Goal: Task Accomplishment & Management: Complete application form

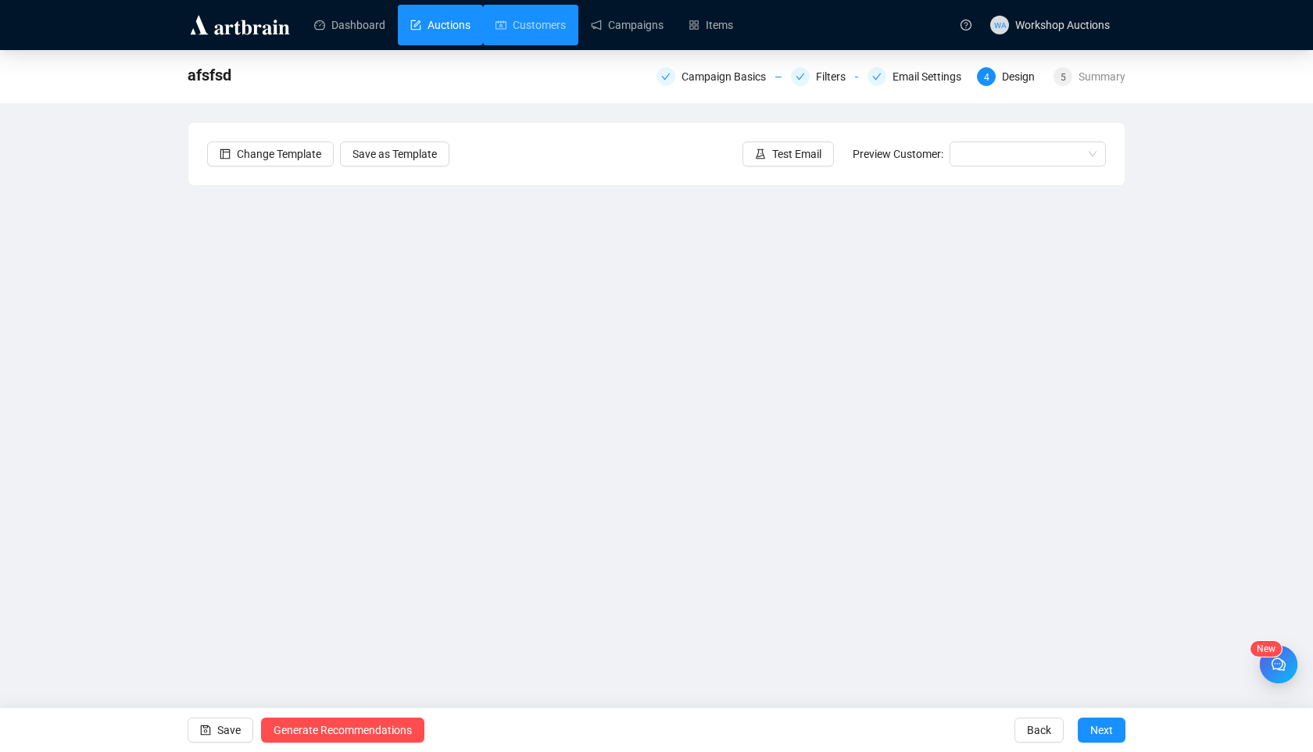
click at [439, 25] on link "Auctions" at bounding box center [440, 25] width 60 height 41
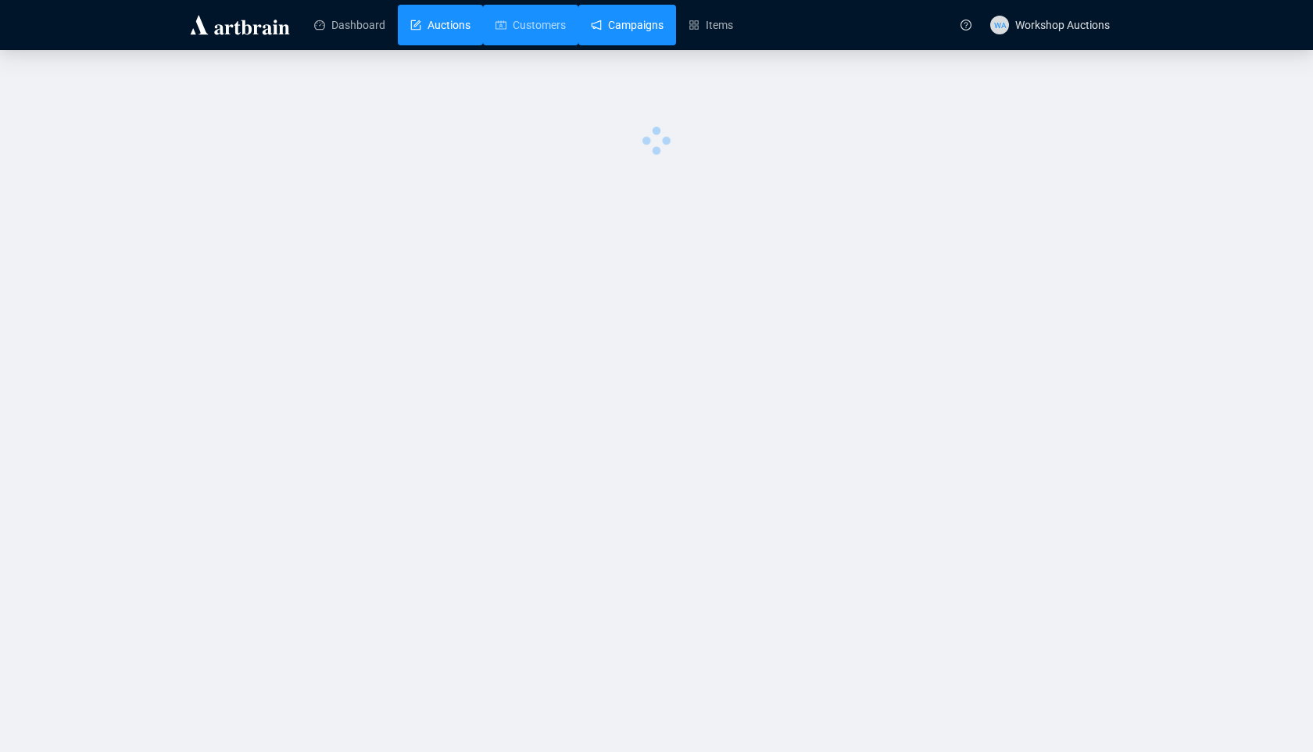
click at [657, 23] on link "Campaigns" at bounding box center [627, 25] width 73 height 41
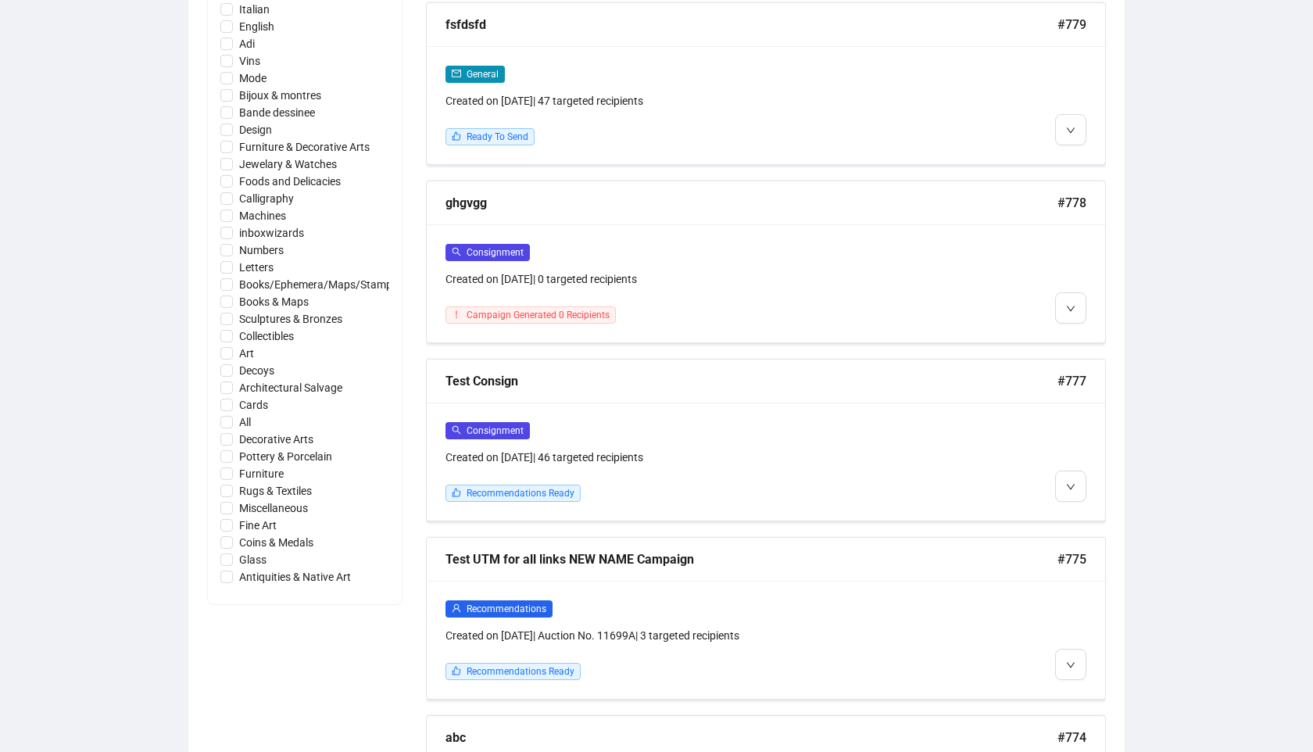
scroll to position [1023, 0]
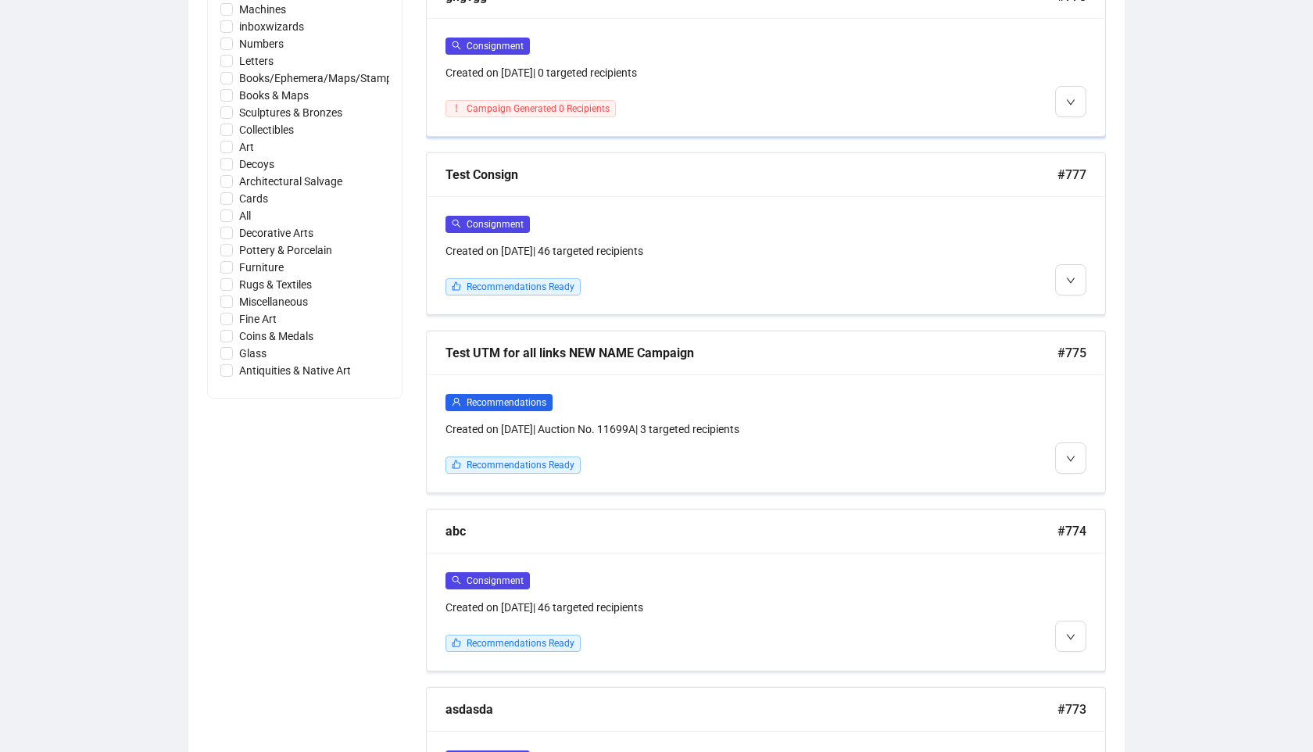
click at [646, 55] on div "Consignment Created on [DATE] | 0 targeted recipients" at bounding box center [685, 59] width 478 height 45
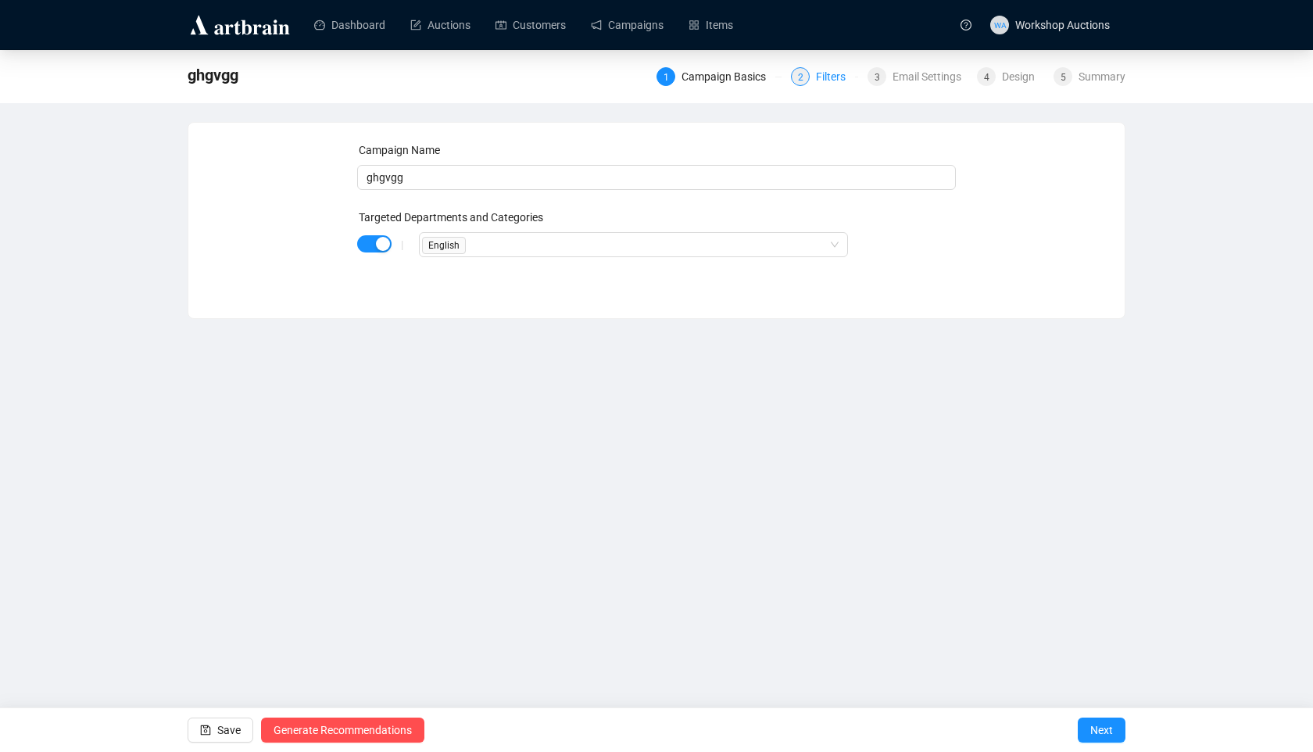
click at [820, 83] on div "Filters" at bounding box center [835, 76] width 39 height 19
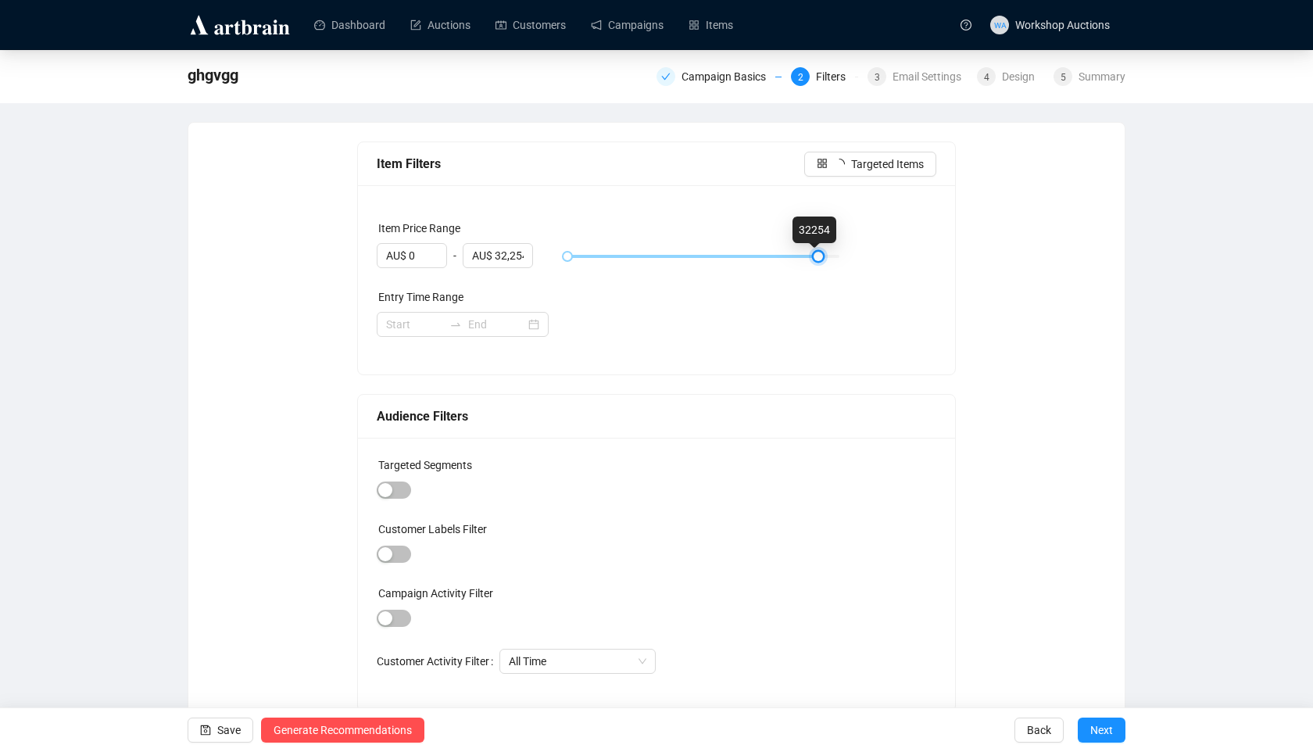
drag, startPoint x: 572, startPoint y: 252, endPoint x: 839, endPoint y: 268, distance: 267.0
click at [837, 268] on div at bounding box center [704, 256] width 280 height 27
type input "AU$ 35,000"
drag, startPoint x: 829, startPoint y: 250, endPoint x: 940, endPoint y: 255, distance: 110.3
click at [939, 255] on div "Item Price Range AU$ 0 - AU$ 35,000 Entry Time Range" at bounding box center [657, 279] width 598 height 189
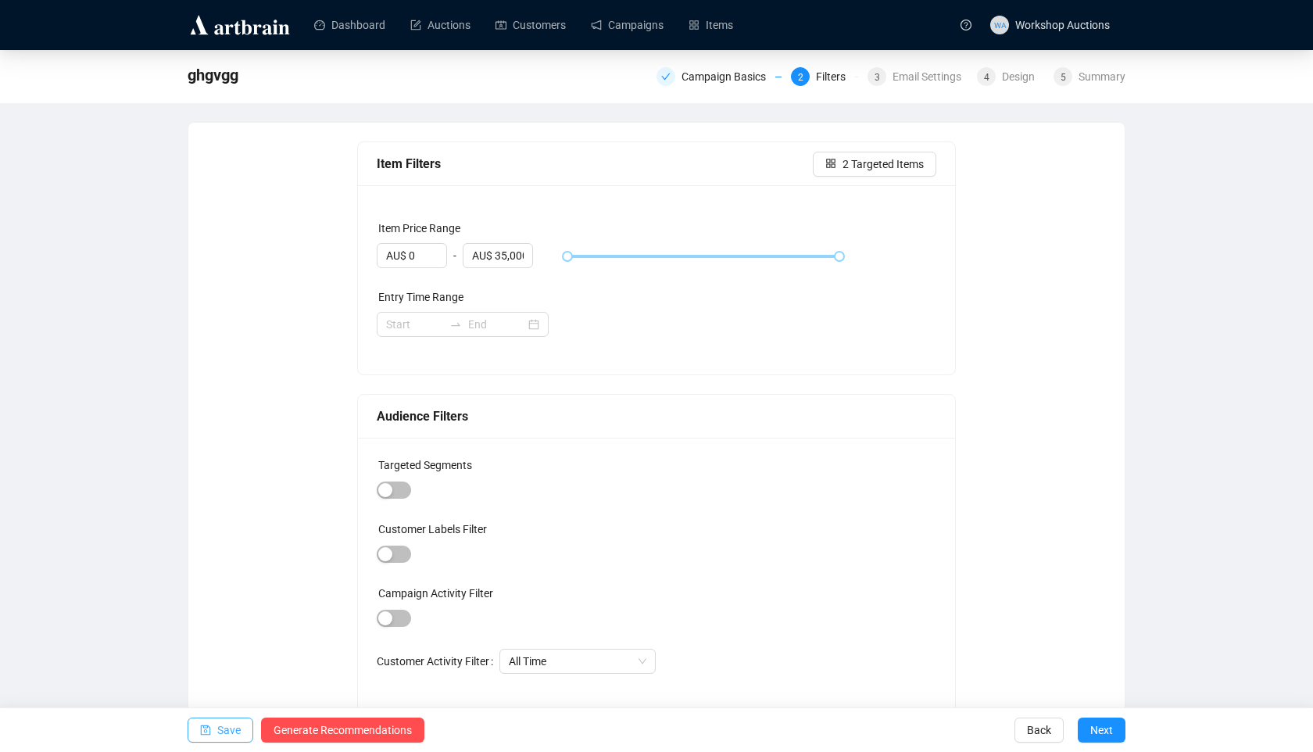
click at [233, 735] on span "Save" at bounding box center [228, 730] width 23 height 44
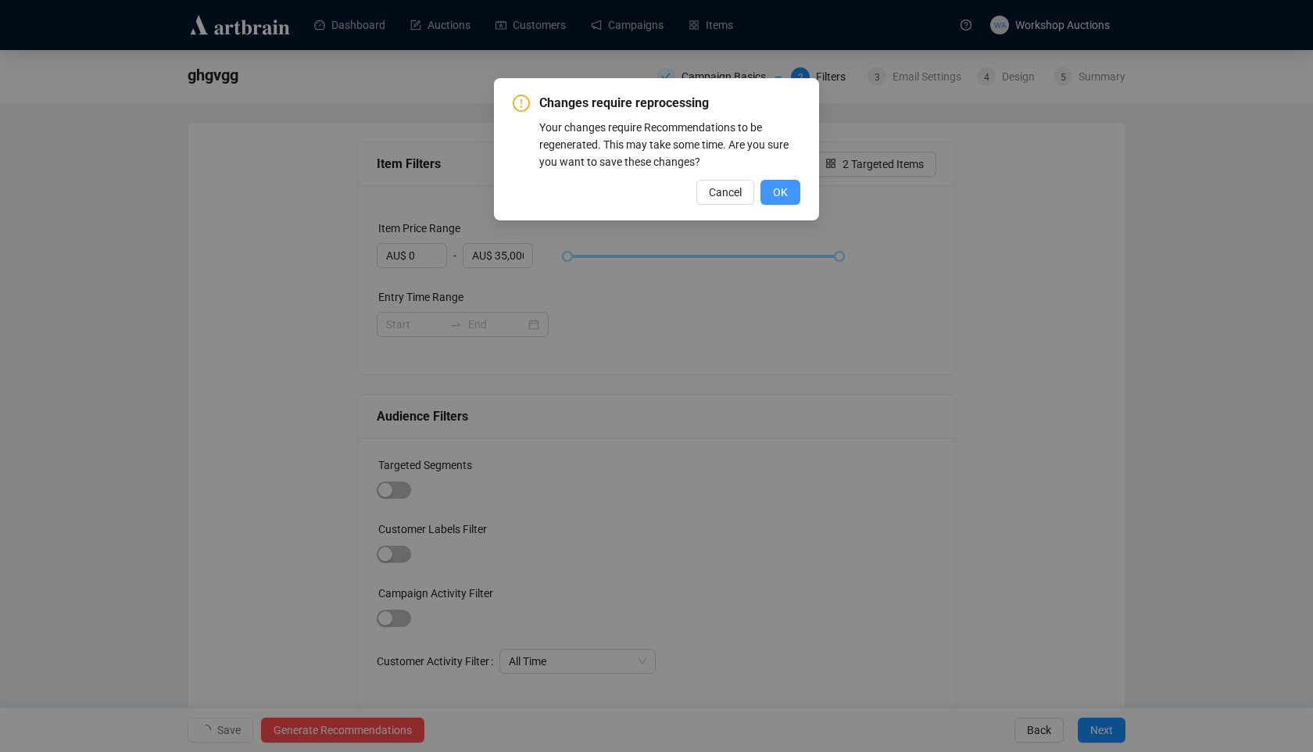
click at [781, 192] on span "OK" at bounding box center [780, 192] width 15 height 17
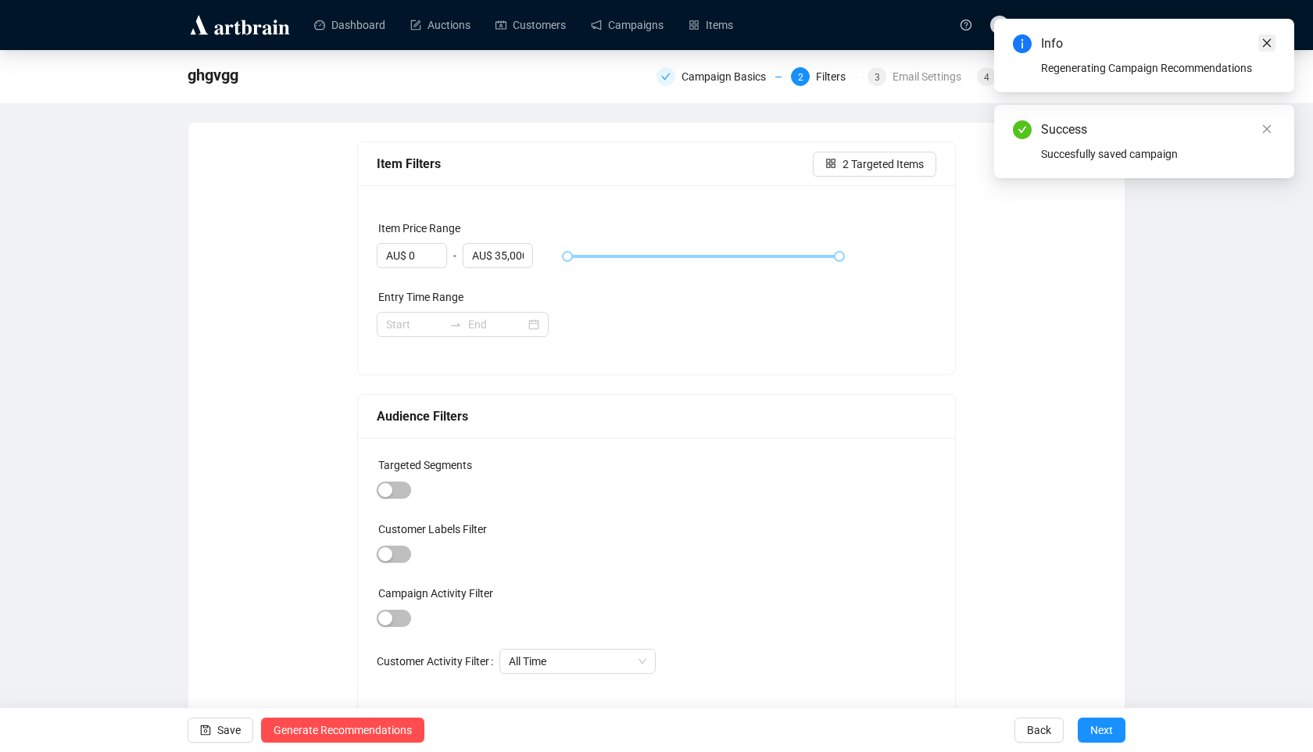
click at [1273, 37] on link "Close" at bounding box center [1267, 42] width 17 height 17
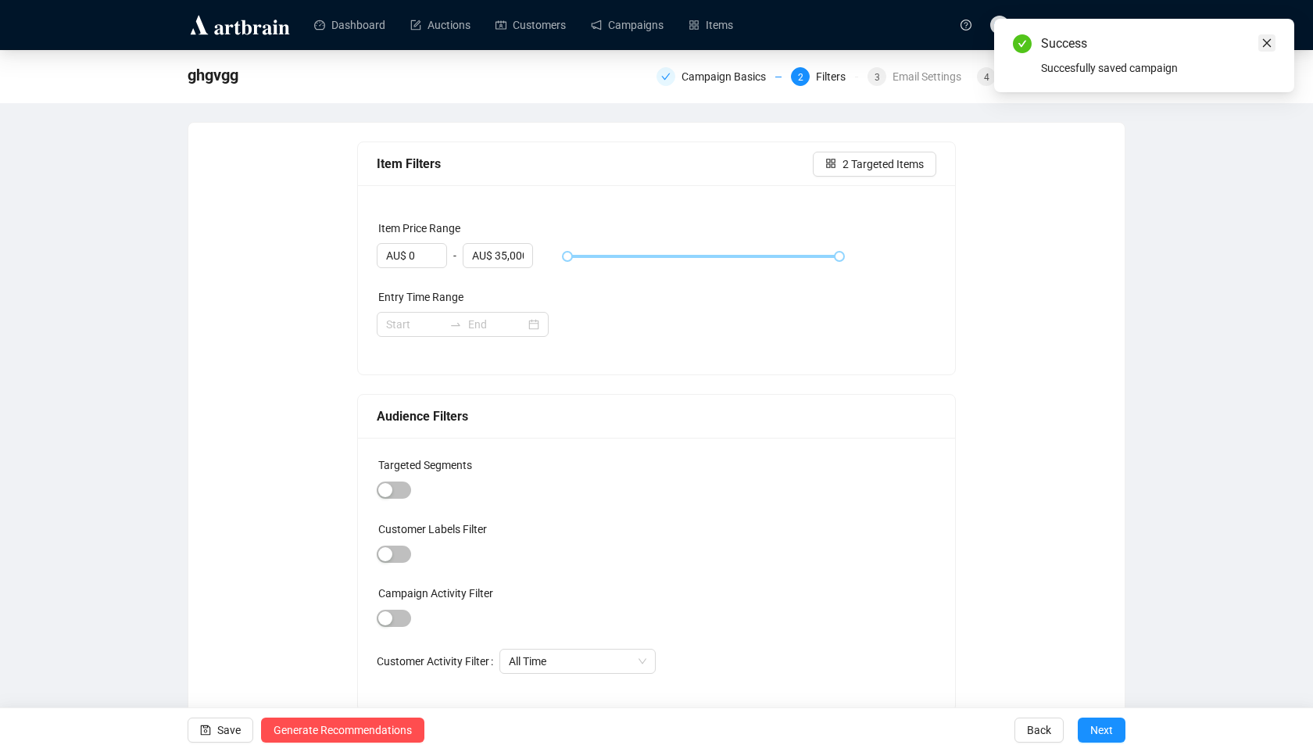
click at [1271, 48] on link "Close" at bounding box center [1267, 42] width 17 height 17
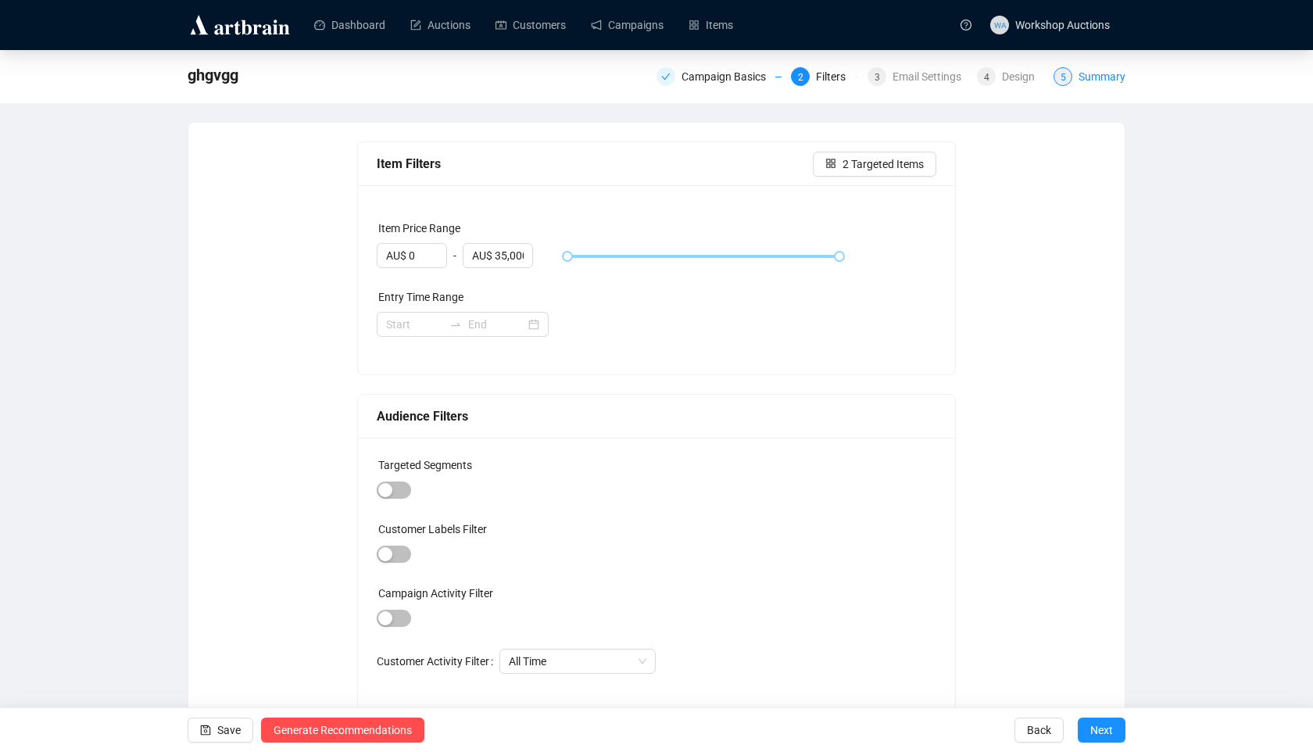
click at [1112, 74] on div "Summary" at bounding box center [1102, 76] width 47 height 19
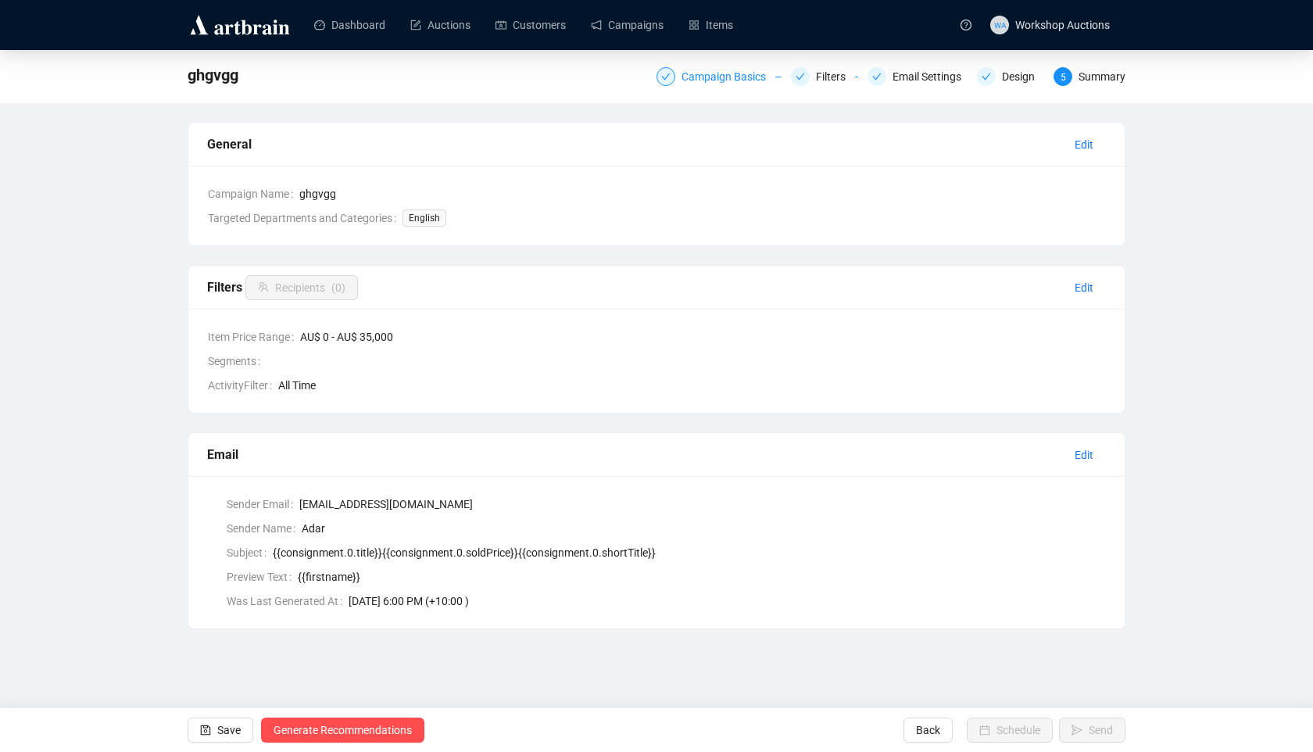
click at [730, 70] on div "Campaign Basics" at bounding box center [729, 76] width 94 height 19
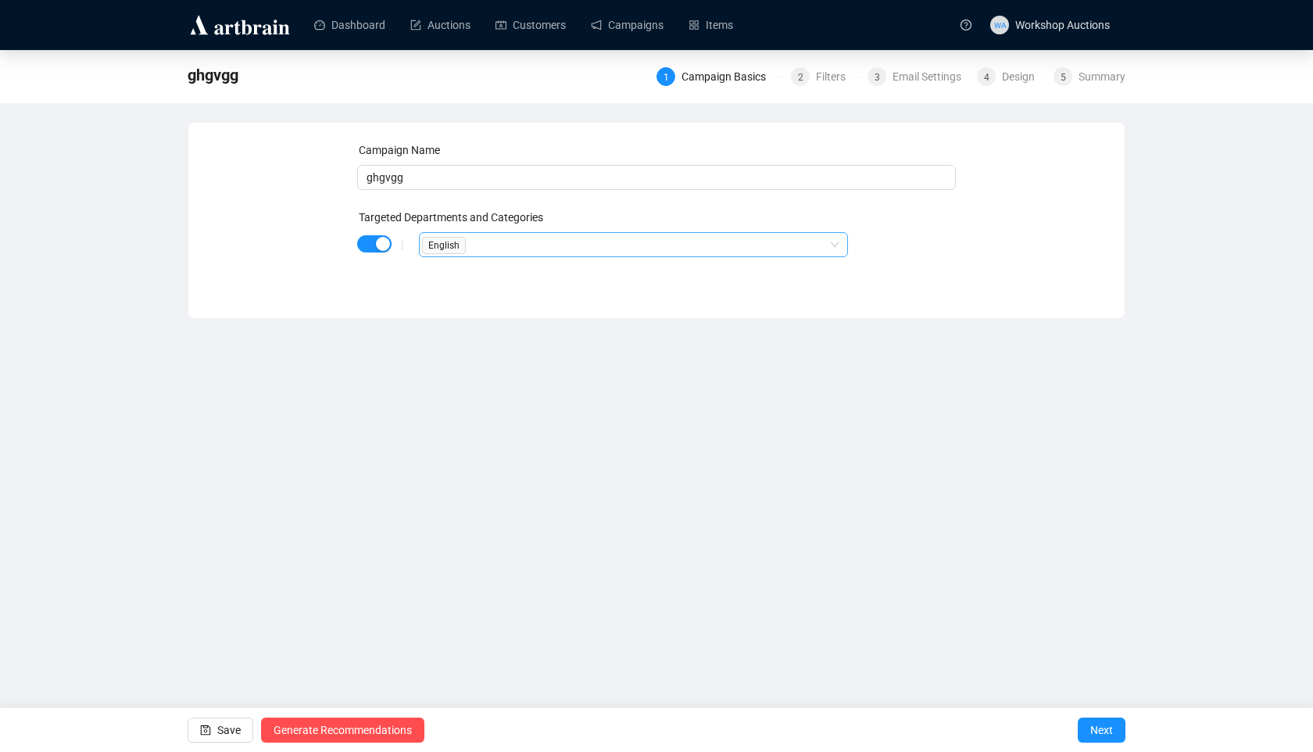
click at [503, 246] on div "English" at bounding box center [625, 245] width 406 height 22
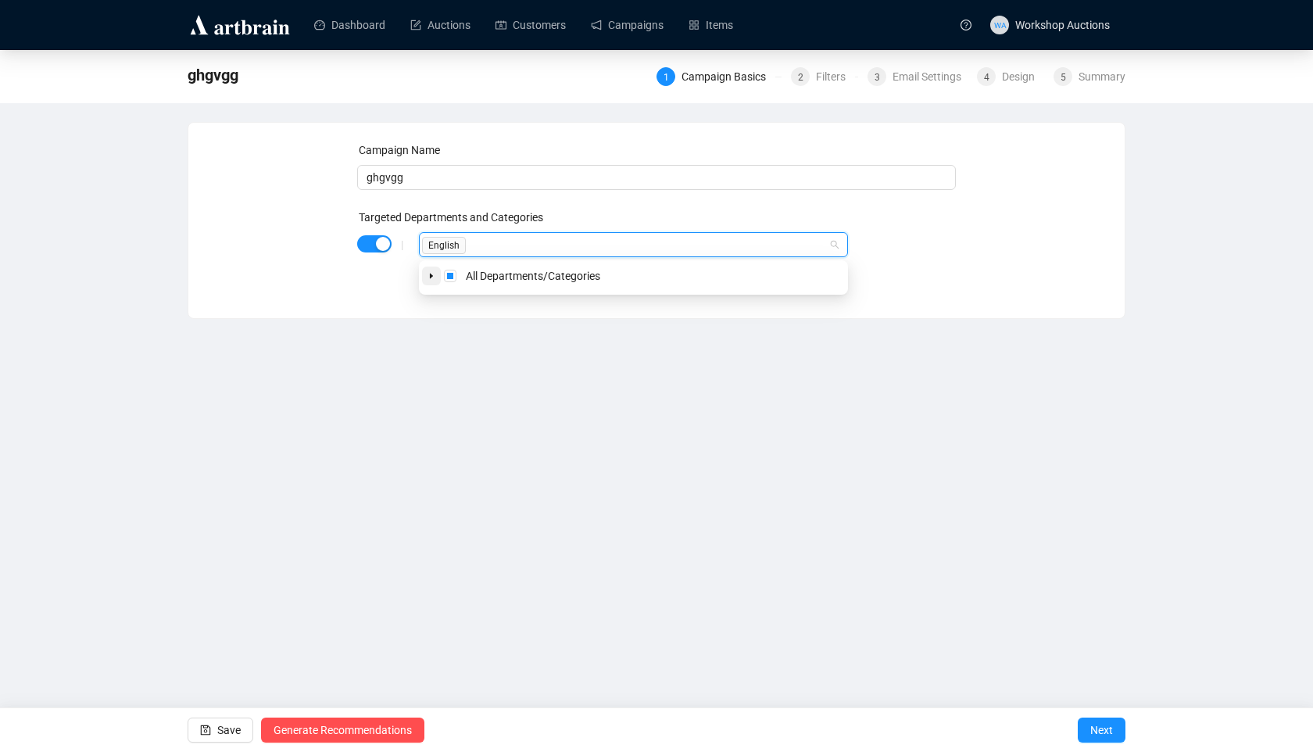
click at [429, 272] on icon "caret-down" at bounding box center [432, 276] width 8 height 8
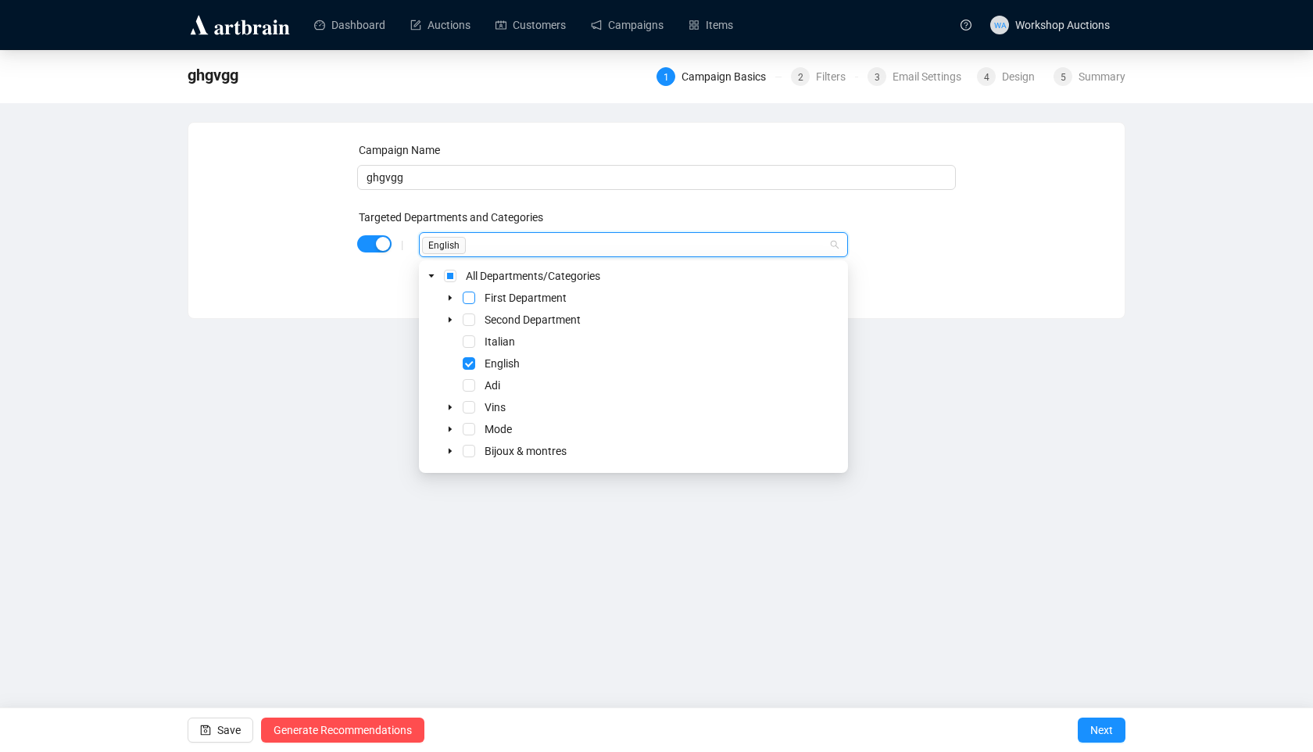
click at [473, 295] on span "Select First Department" at bounding box center [469, 298] width 13 height 13
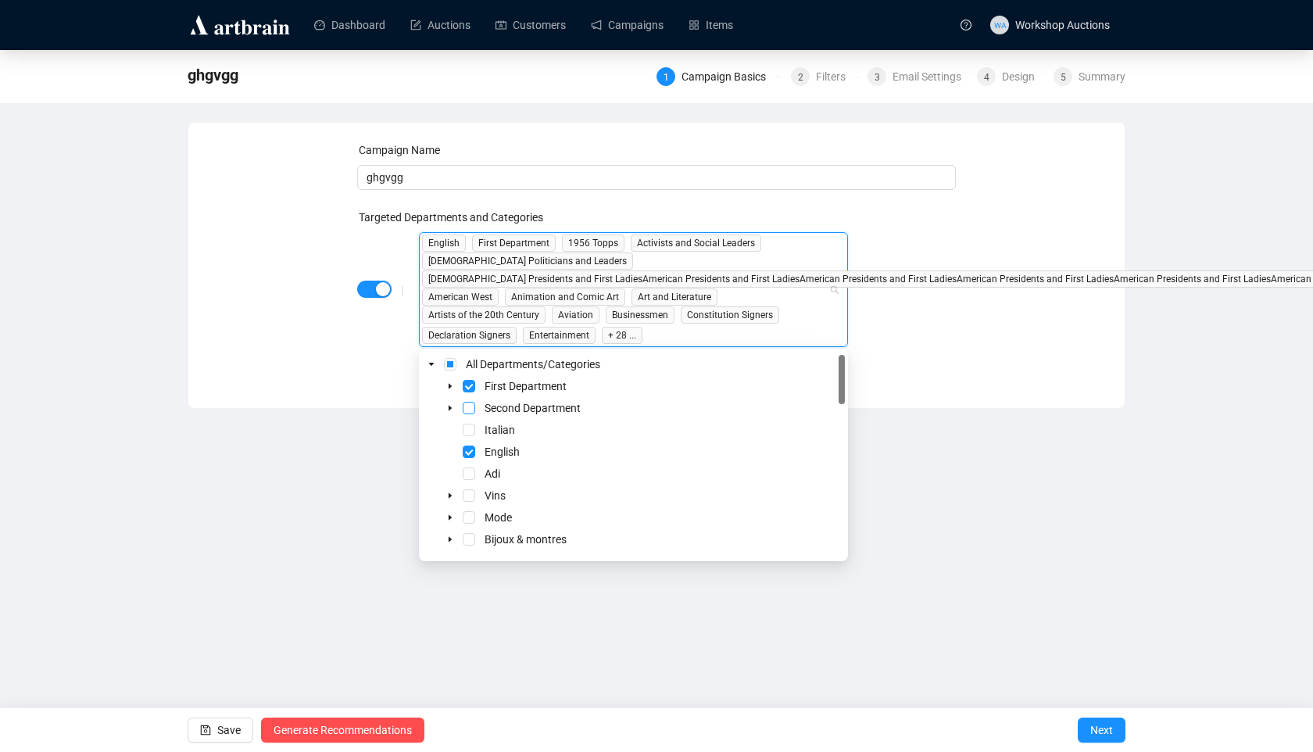
click at [470, 414] on span "Select Second Department" at bounding box center [469, 408] width 13 height 13
click at [471, 428] on span "Select Italian" at bounding box center [469, 430] width 13 height 13
click at [449, 361] on span "Select All Departments/Categories" at bounding box center [450, 364] width 13 height 13
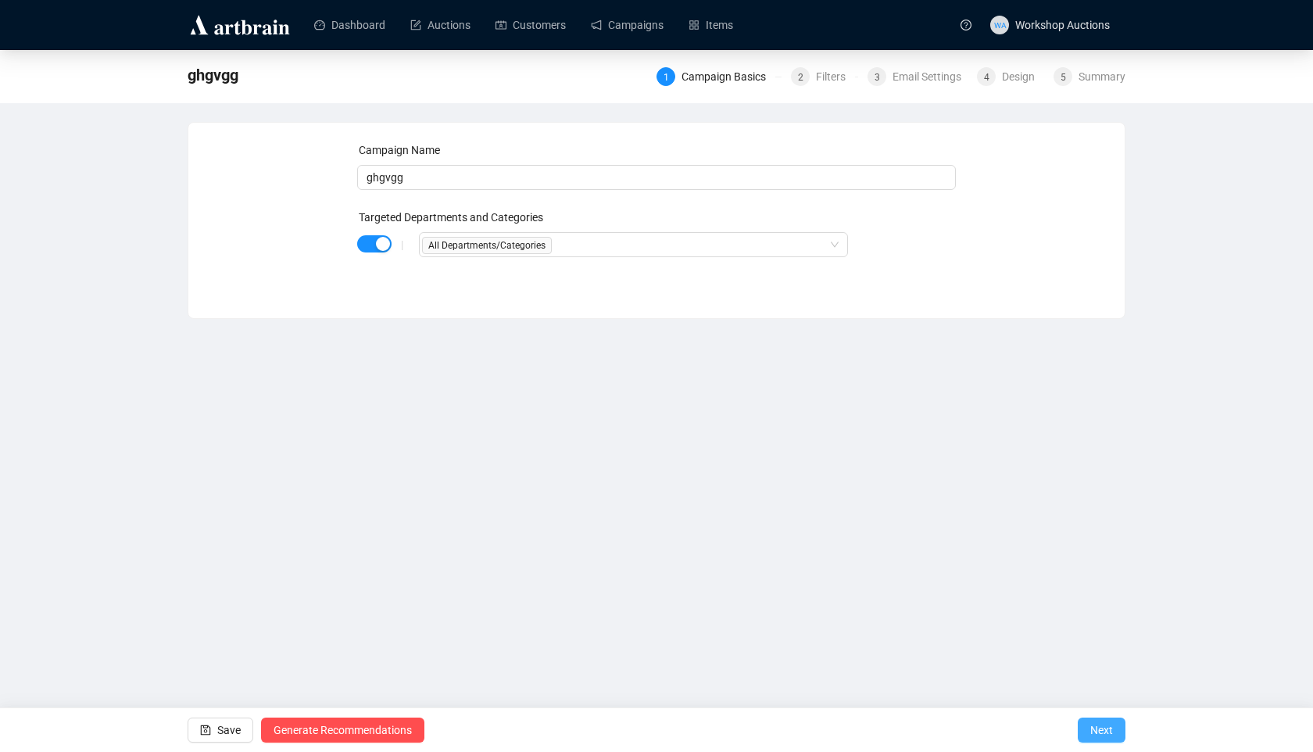
click at [1087, 729] on button "Next" at bounding box center [1102, 730] width 48 height 25
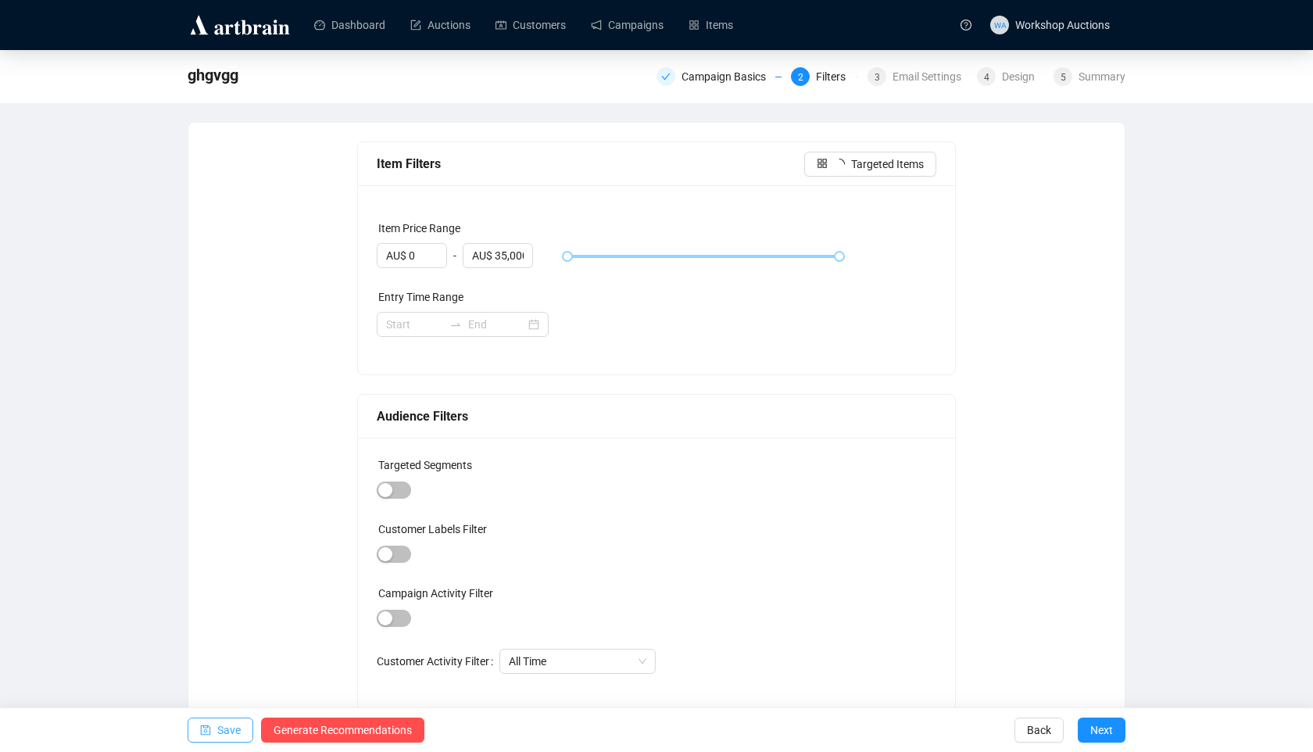
click at [224, 733] on span "Save" at bounding box center [228, 730] width 23 height 44
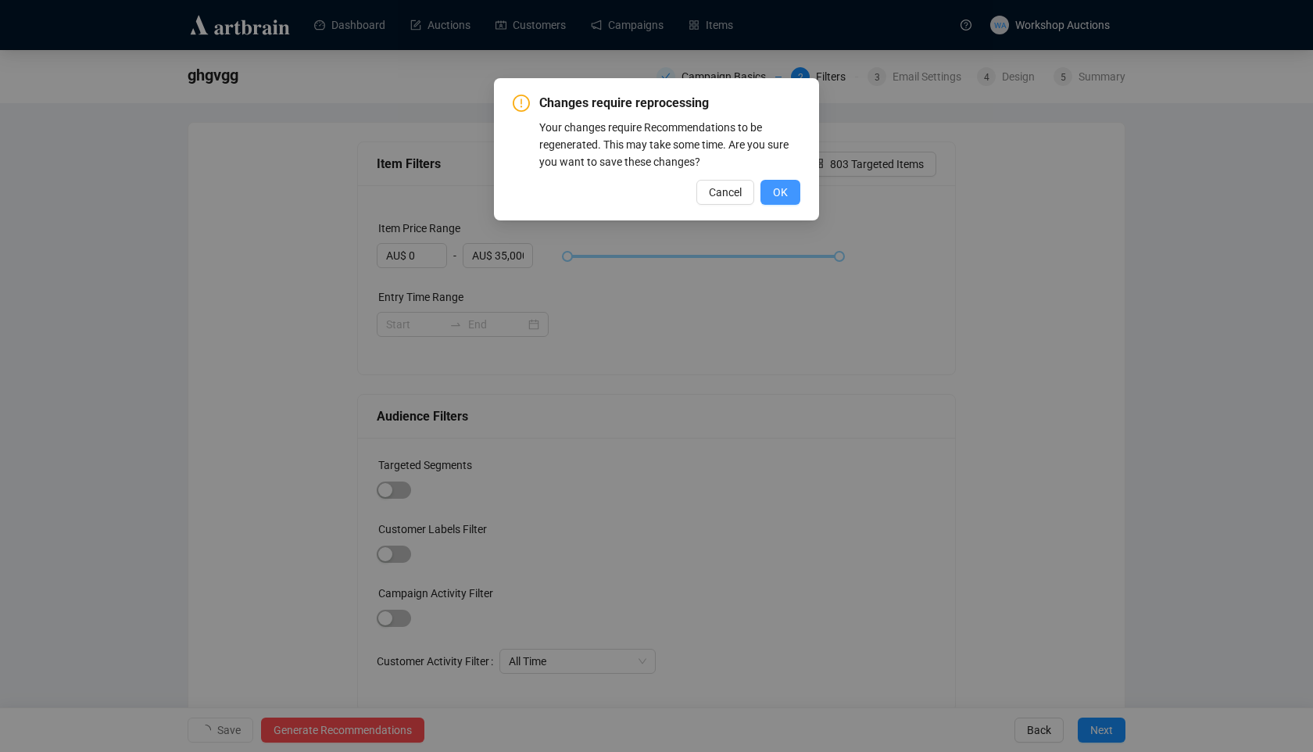
click at [775, 197] on span "OK" at bounding box center [780, 192] width 15 height 17
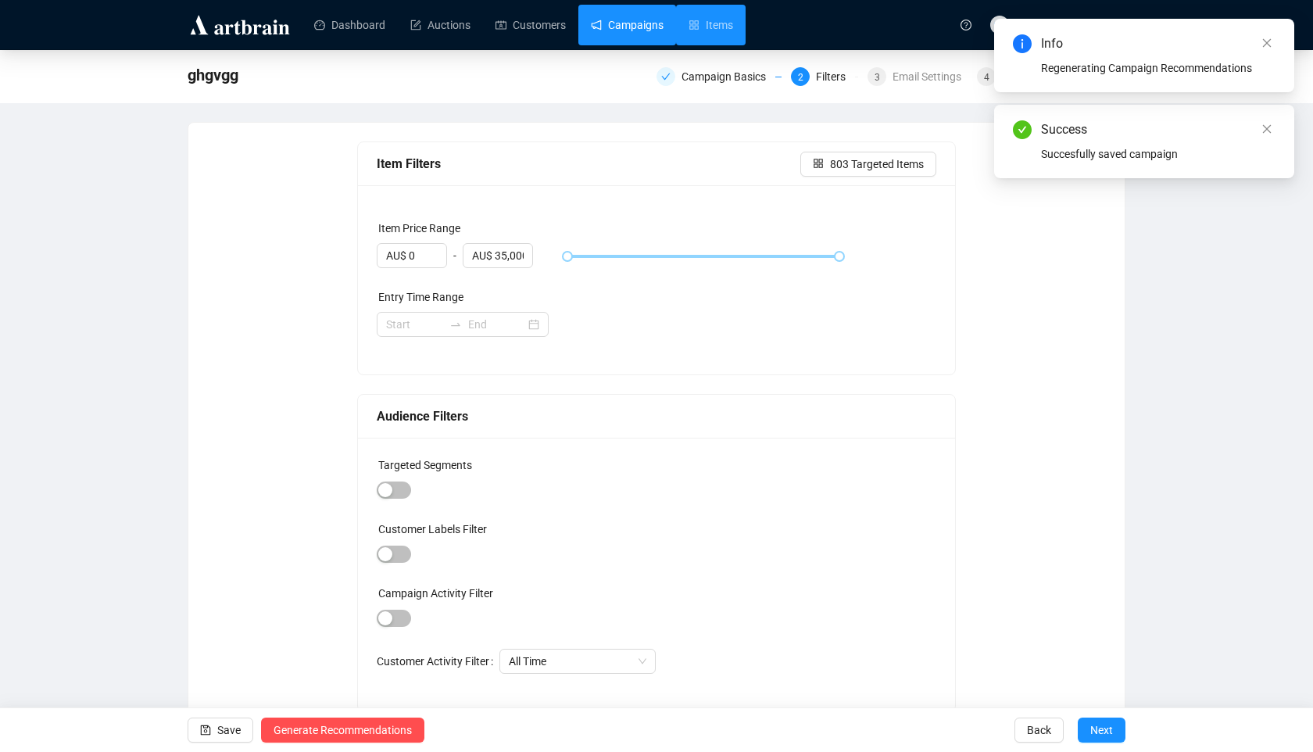
click at [658, 30] on link "Campaigns" at bounding box center [627, 25] width 73 height 41
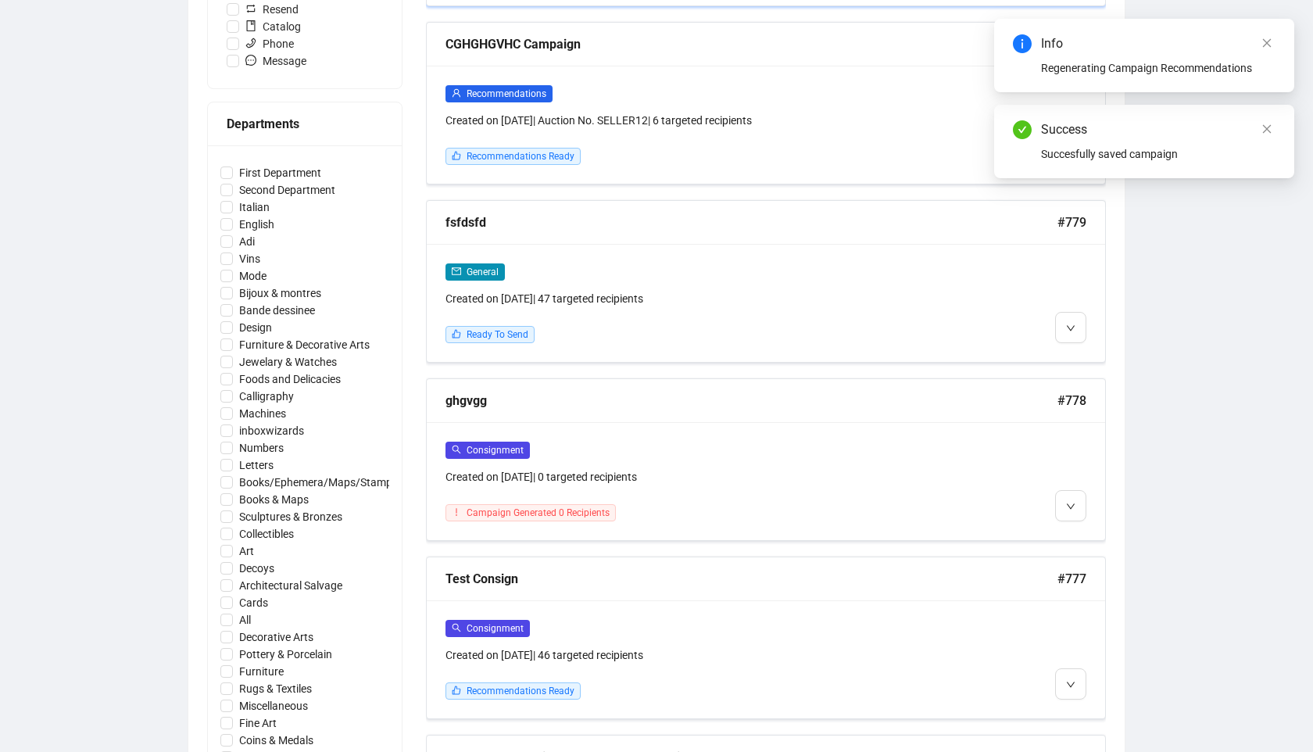
scroll to position [634, 0]
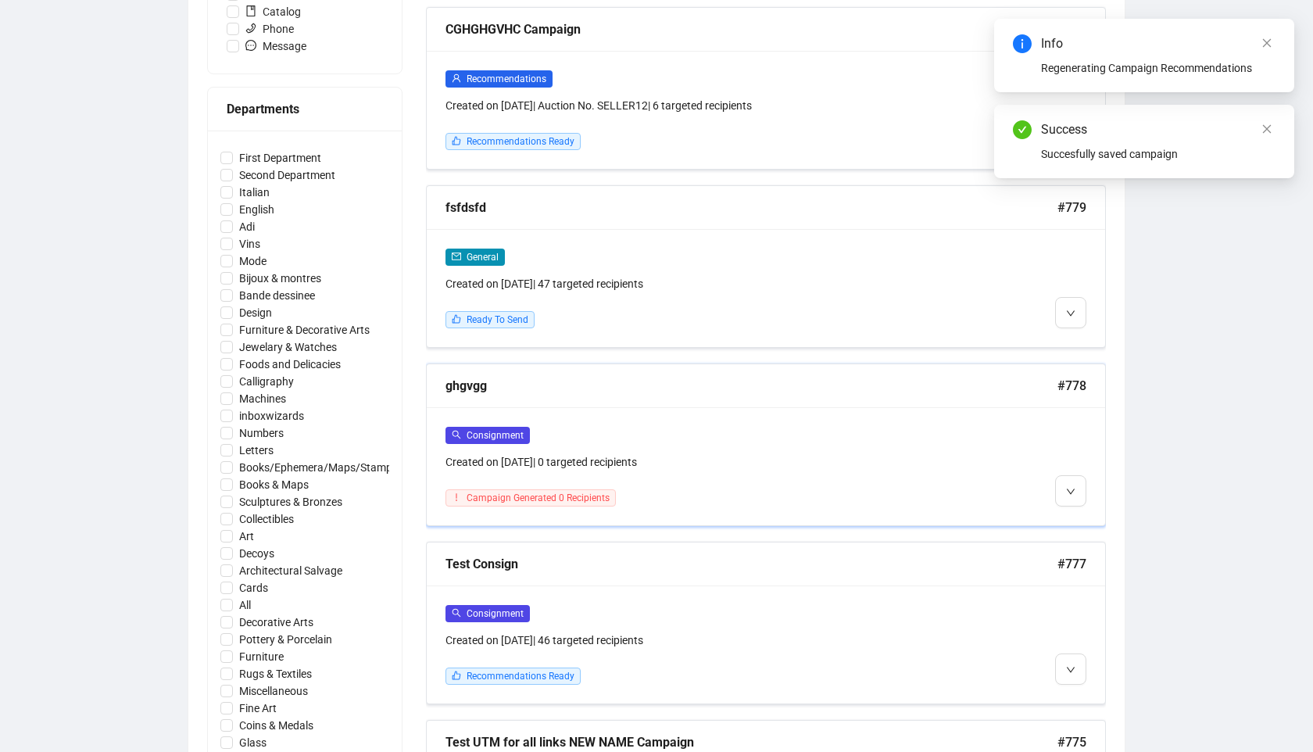
click at [707, 456] on div "Created on [DATE] | 0 targeted recipients" at bounding box center [685, 461] width 478 height 17
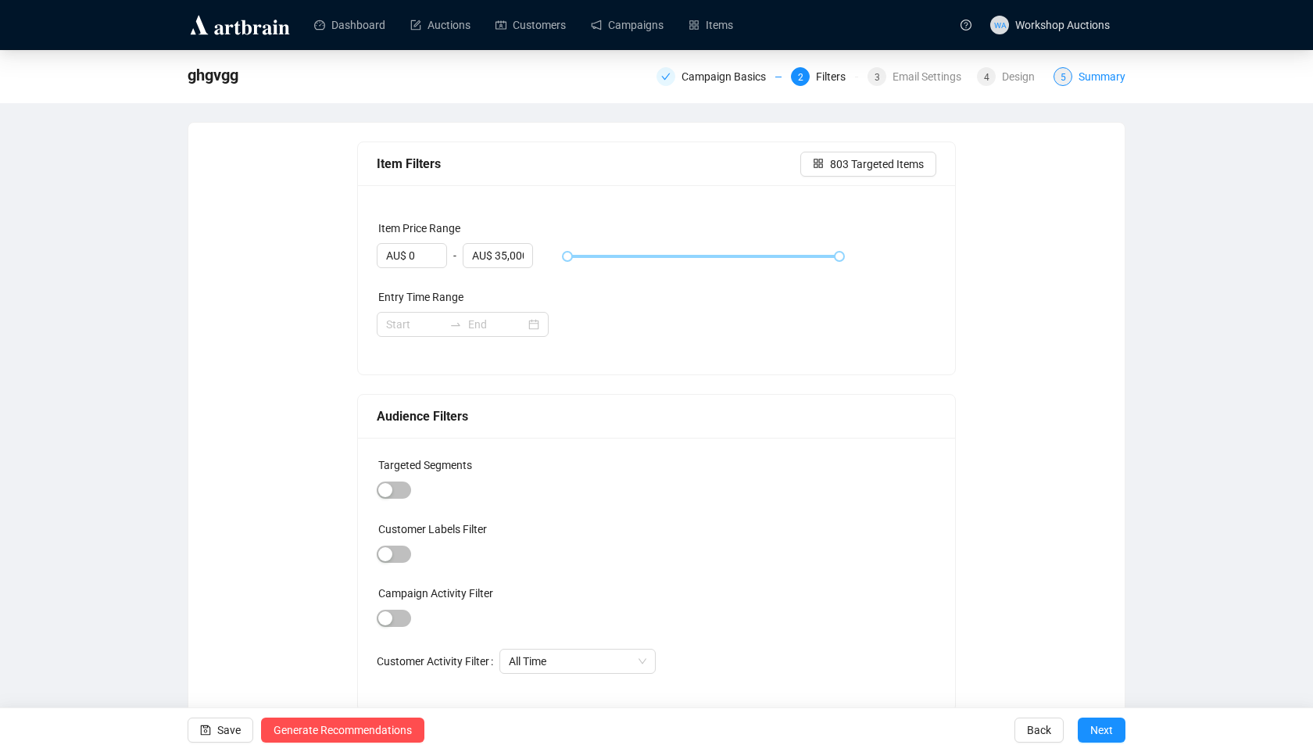
click at [1088, 76] on div "Summary" at bounding box center [1102, 76] width 47 height 19
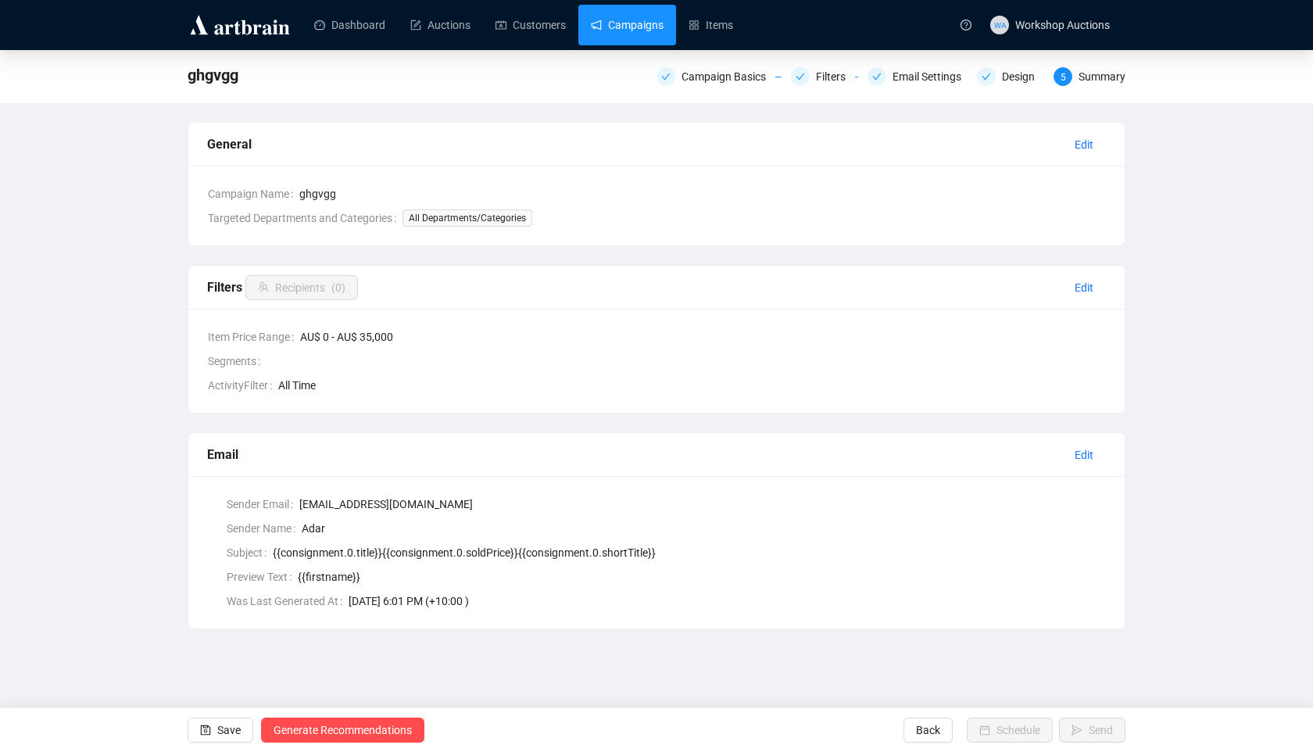
click at [657, 20] on link "Campaigns" at bounding box center [627, 25] width 73 height 41
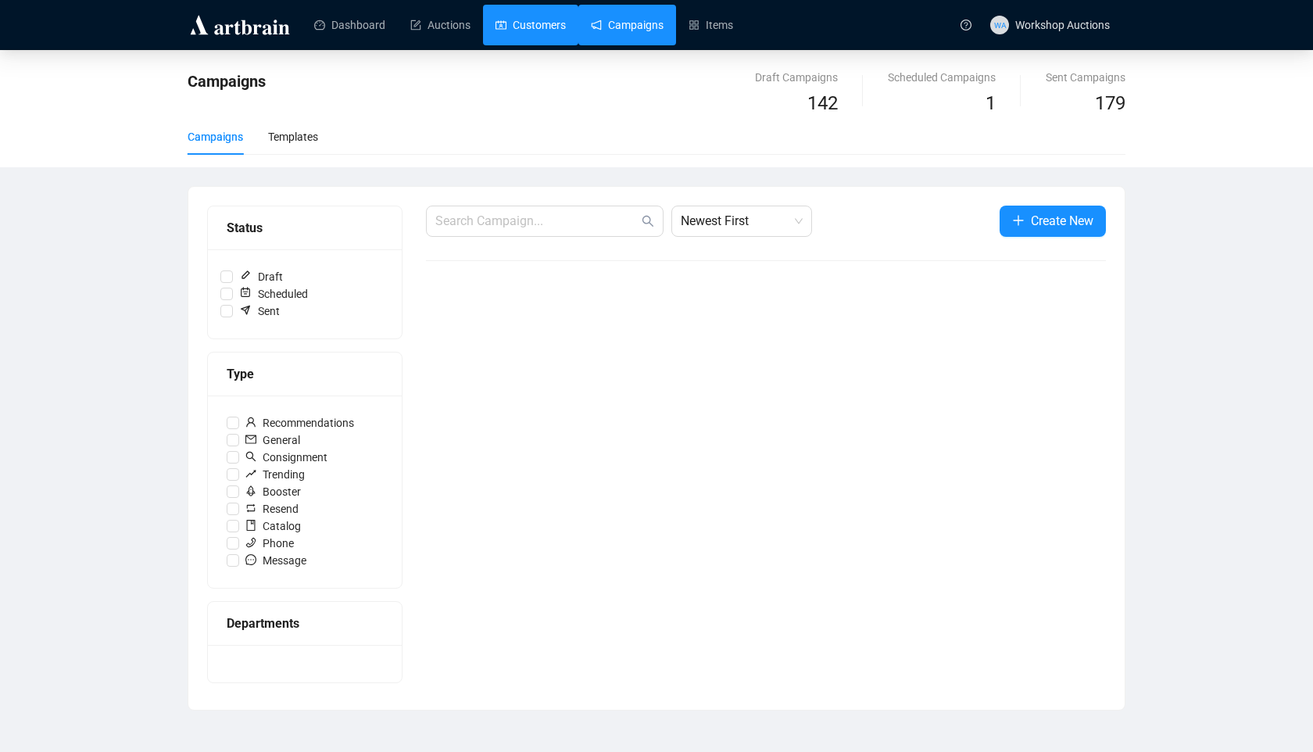
click at [565, 30] on link "Customers" at bounding box center [531, 25] width 70 height 41
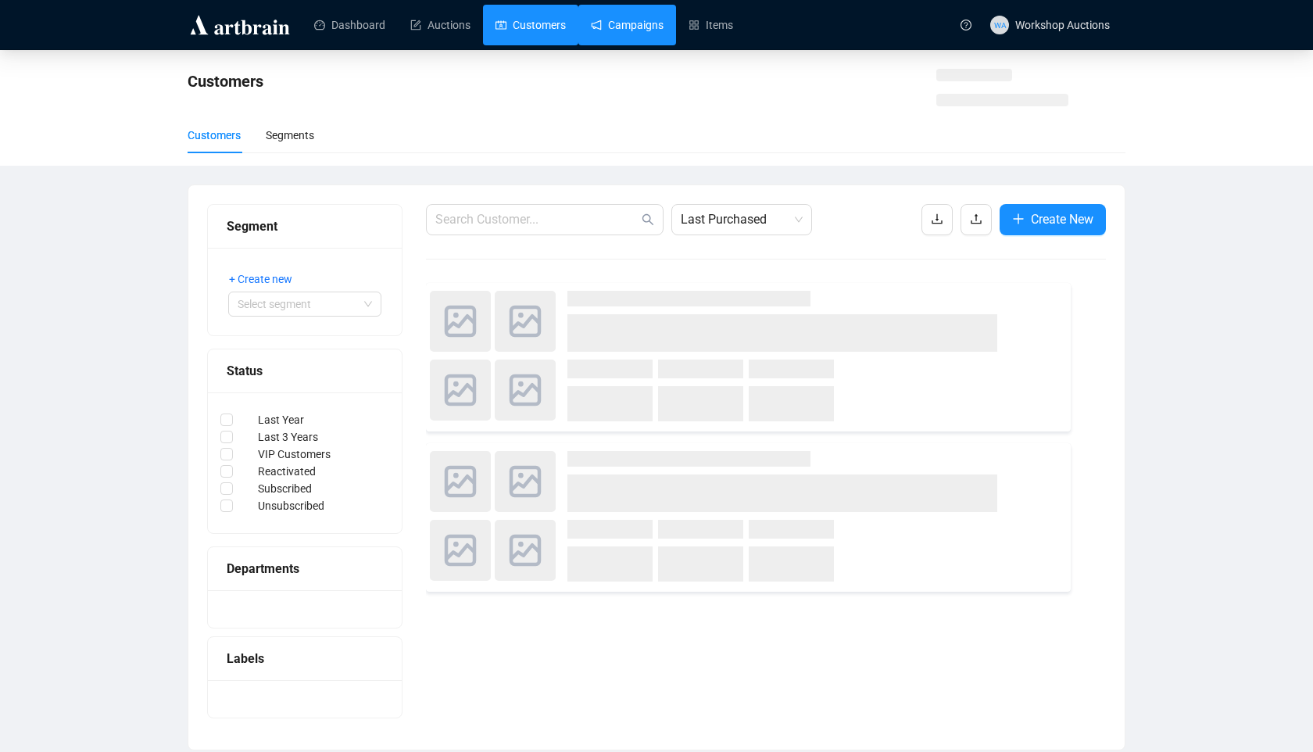
click at [625, 31] on link "Campaigns" at bounding box center [627, 25] width 73 height 41
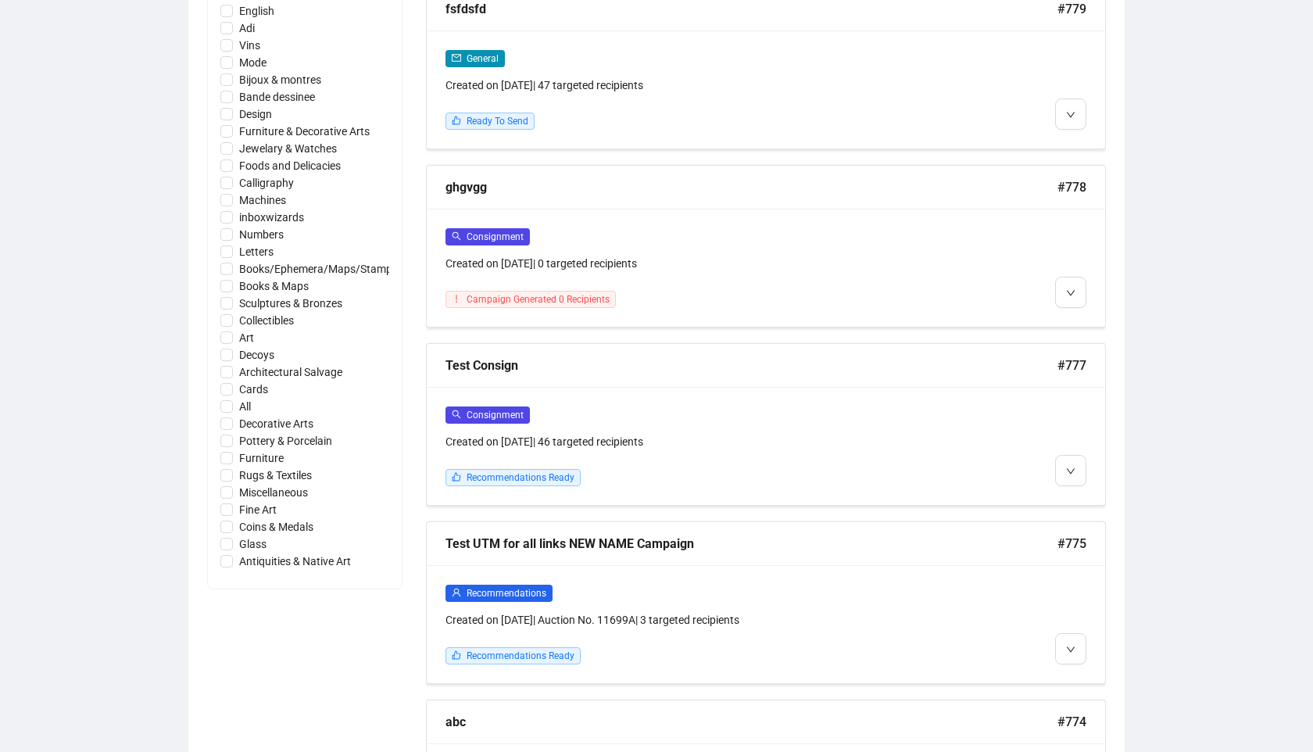
scroll to position [933, 0]
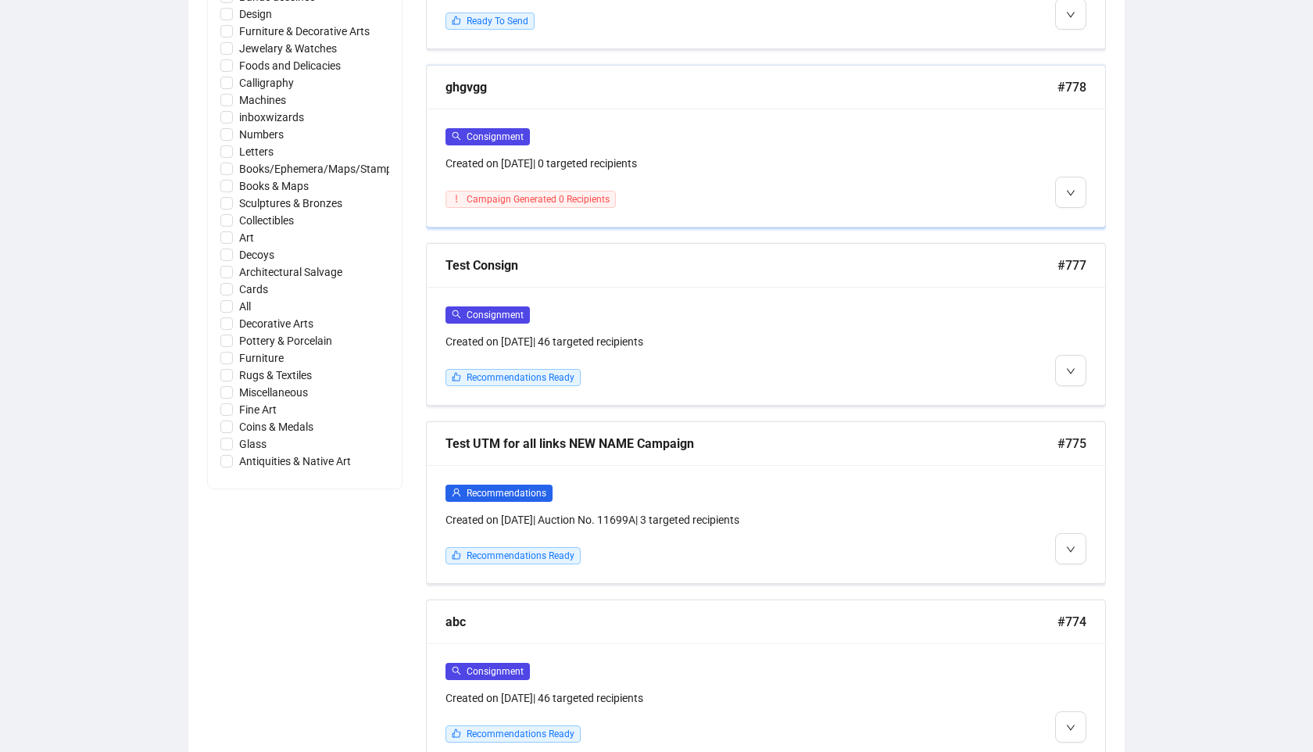
click at [725, 156] on div "Created on [DATE] | 0 targeted recipients" at bounding box center [685, 163] width 478 height 17
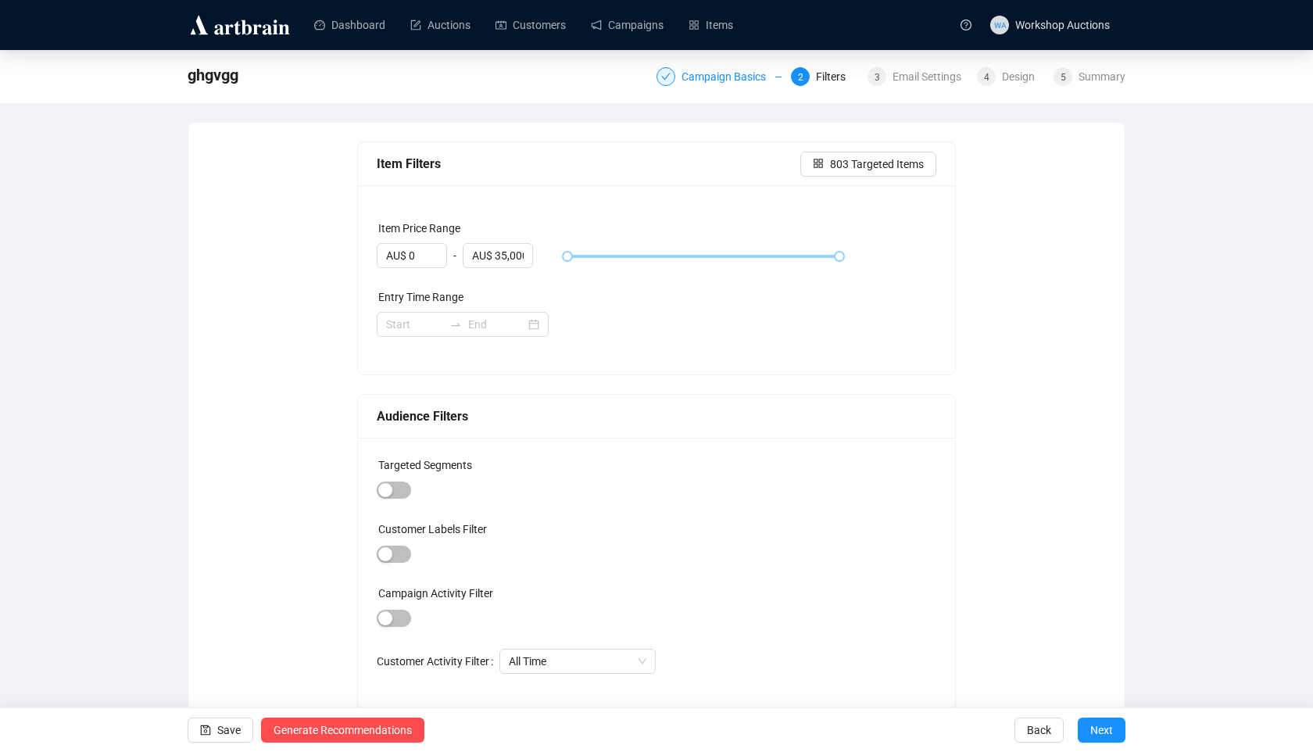
click at [729, 74] on div "Campaign Basics" at bounding box center [729, 76] width 94 height 19
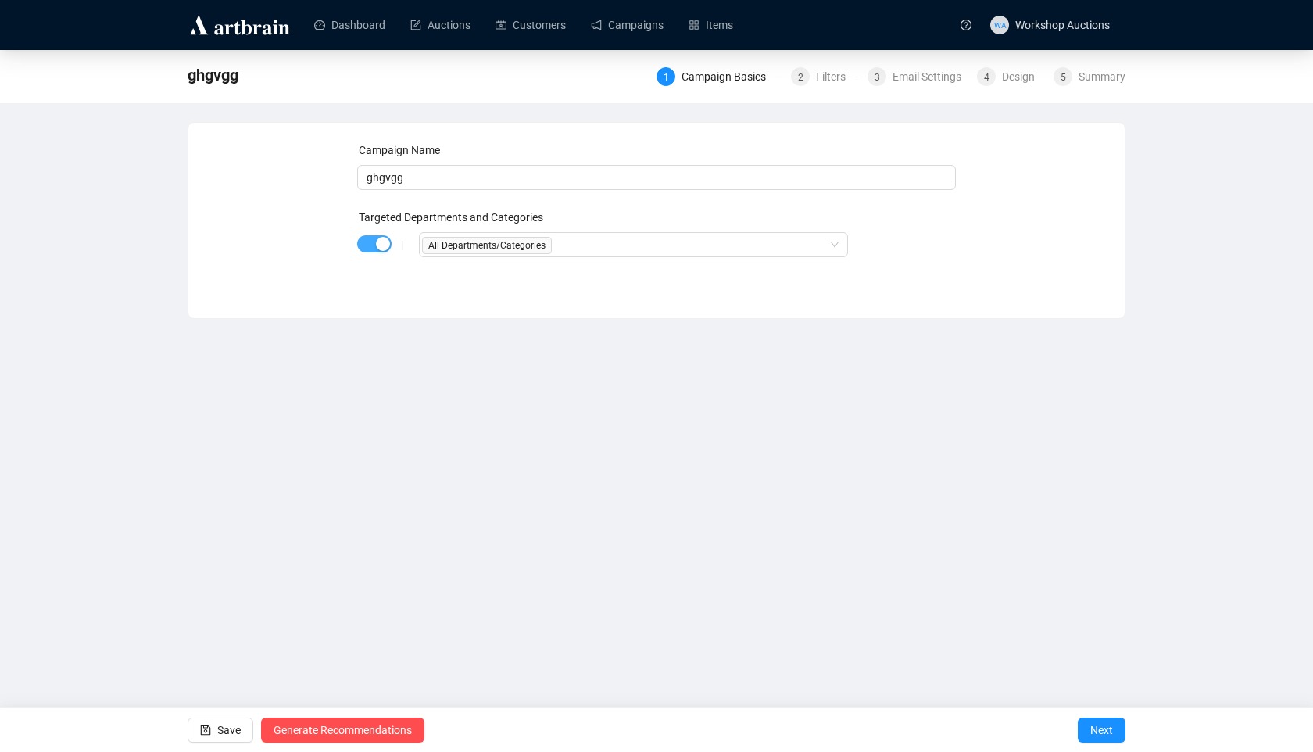
click at [373, 252] on span "button" at bounding box center [374, 243] width 34 height 17
click at [800, 73] on div "2" at bounding box center [800, 76] width 19 height 19
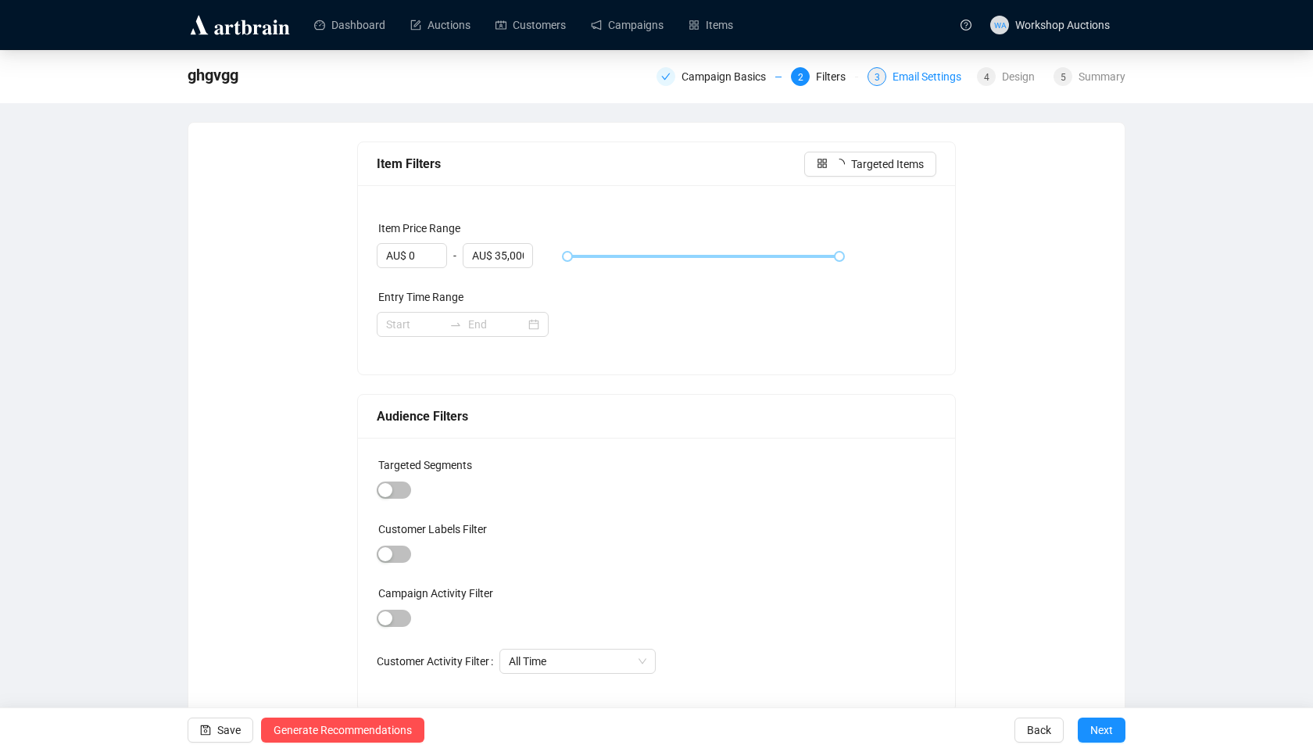
click at [916, 75] on div "Email Settings" at bounding box center [932, 76] width 78 height 19
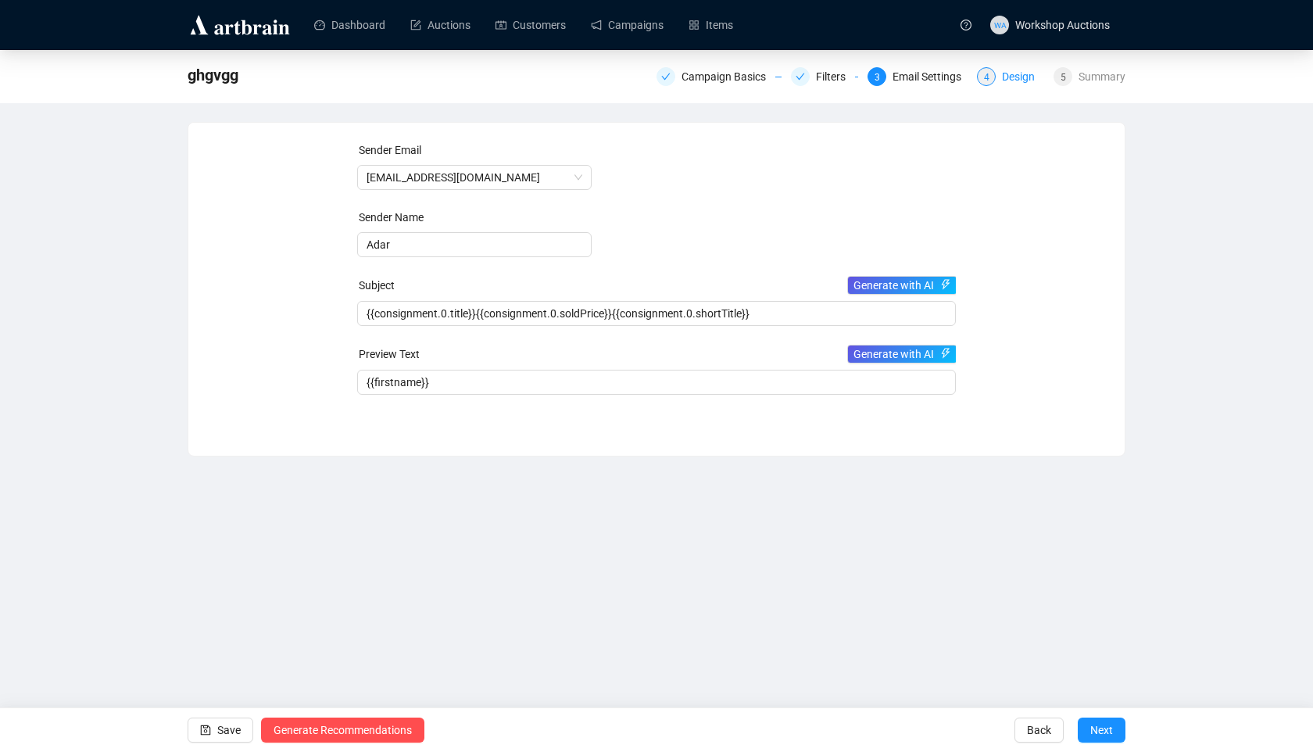
click at [1022, 77] on div "Design" at bounding box center [1023, 76] width 42 height 19
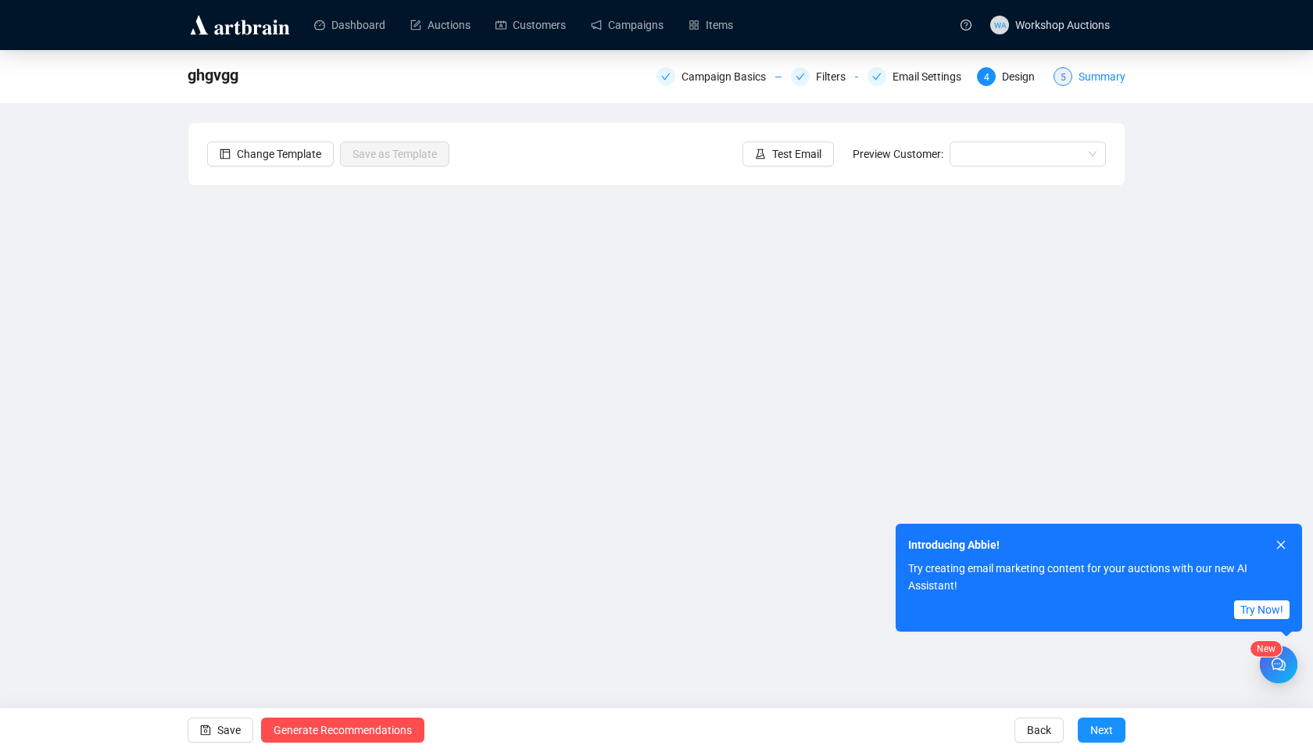
click at [1088, 77] on div "Summary" at bounding box center [1102, 76] width 47 height 19
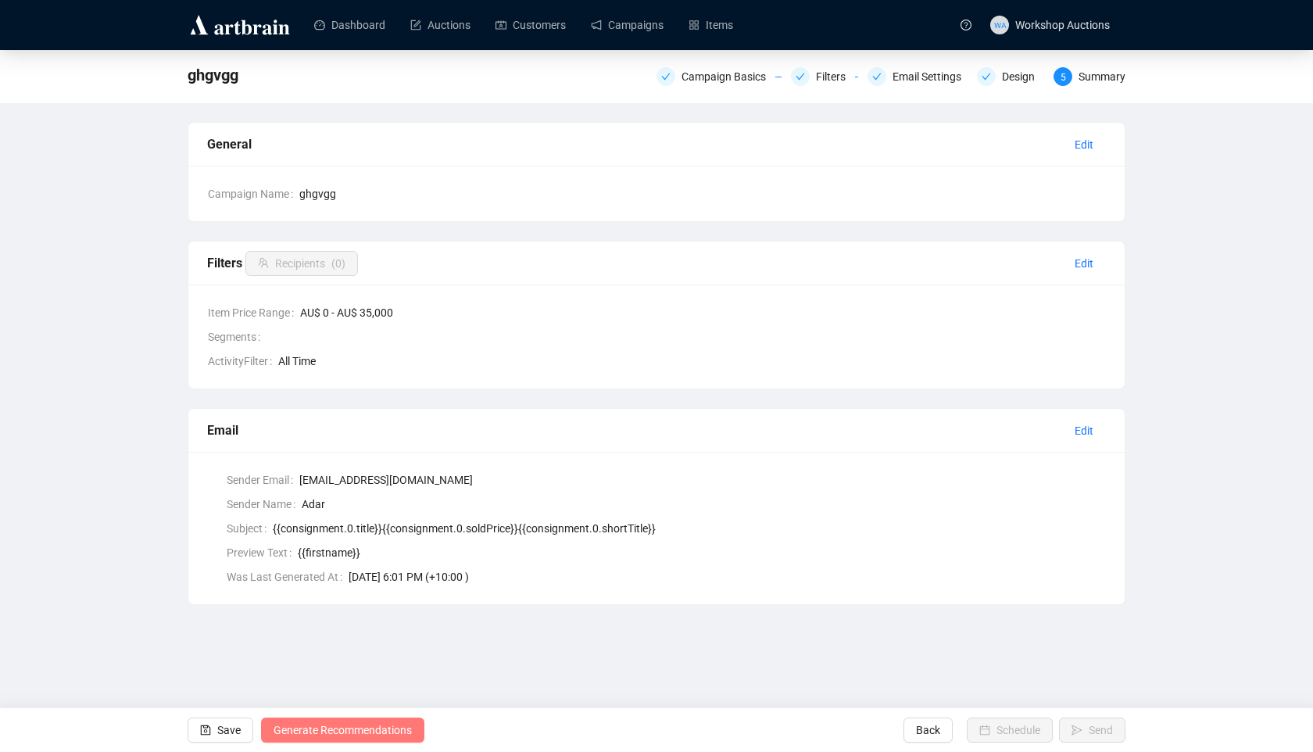
click at [299, 739] on span "Generate Recommendations" at bounding box center [343, 730] width 138 height 44
click at [627, 38] on link "Campaigns" at bounding box center [627, 25] width 73 height 41
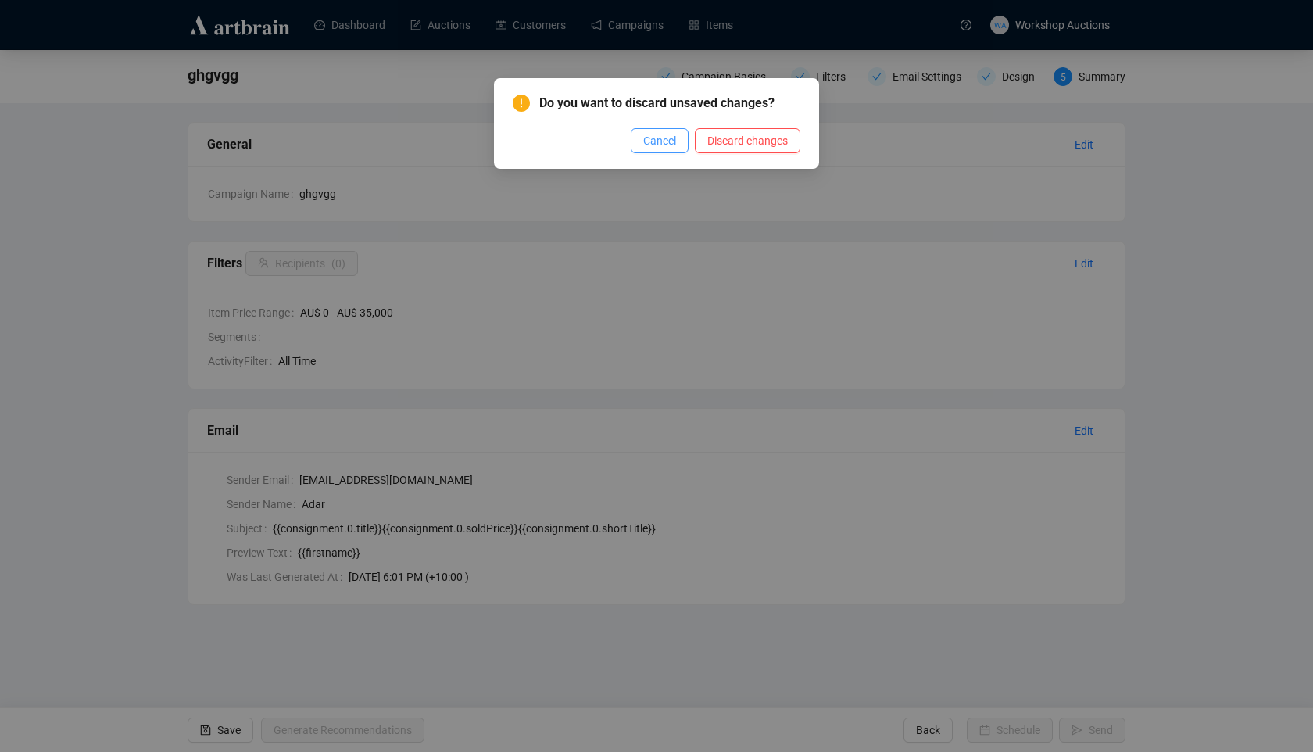
click at [661, 142] on span "Cancel" at bounding box center [659, 140] width 33 height 17
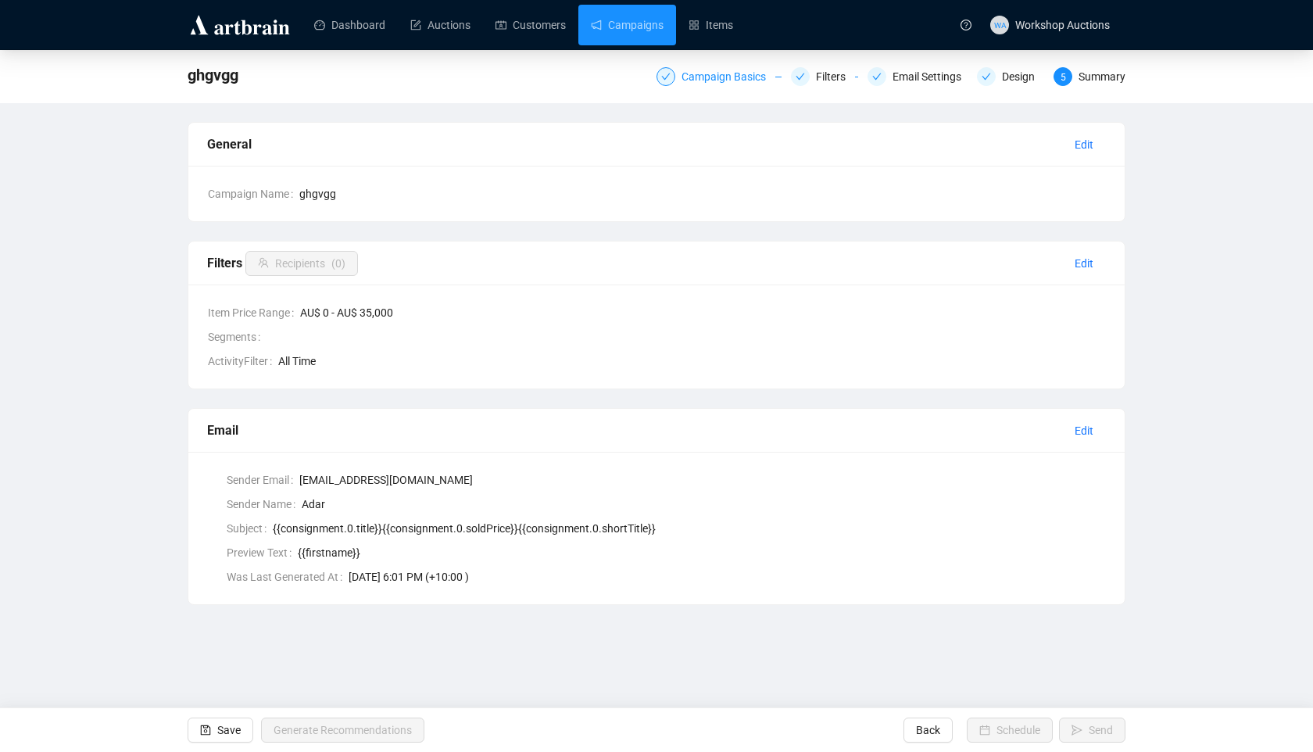
click at [714, 73] on div "Campaign Basics" at bounding box center [729, 76] width 94 height 19
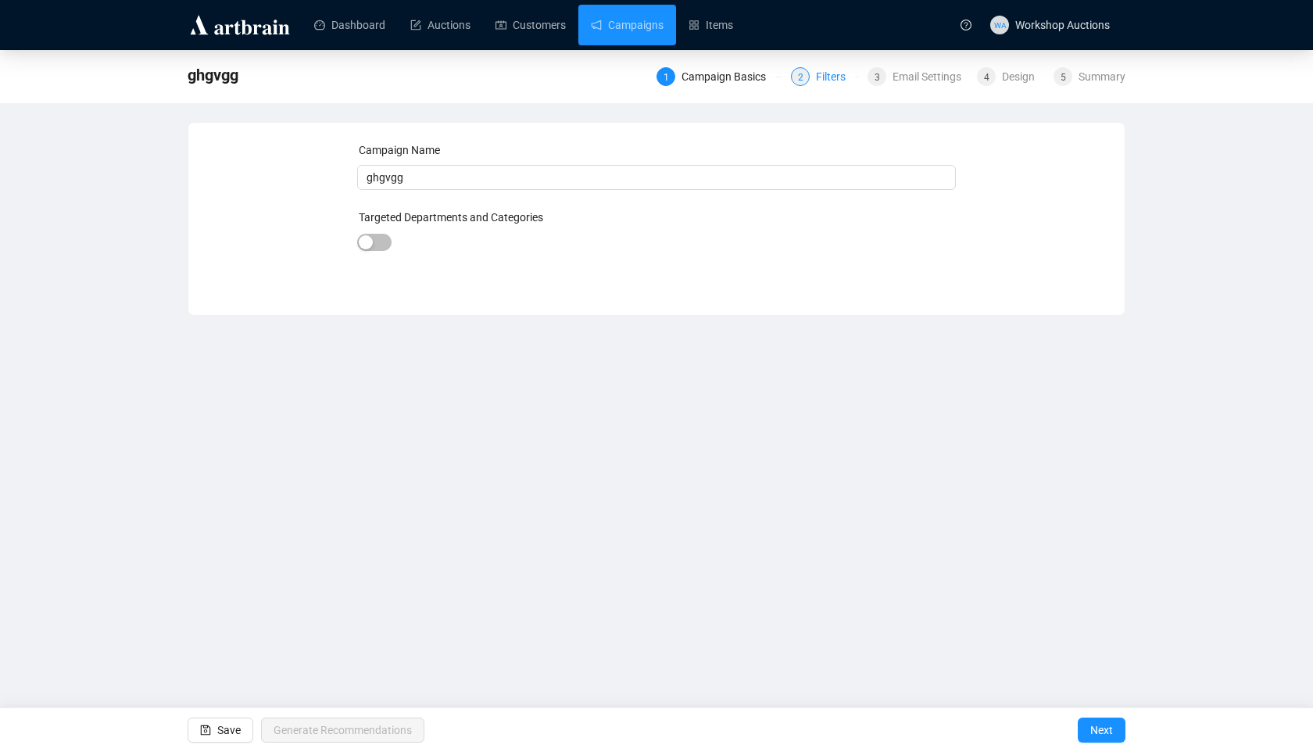
click at [832, 78] on div "Filters" at bounding box center [835, 76] width 39 height 19
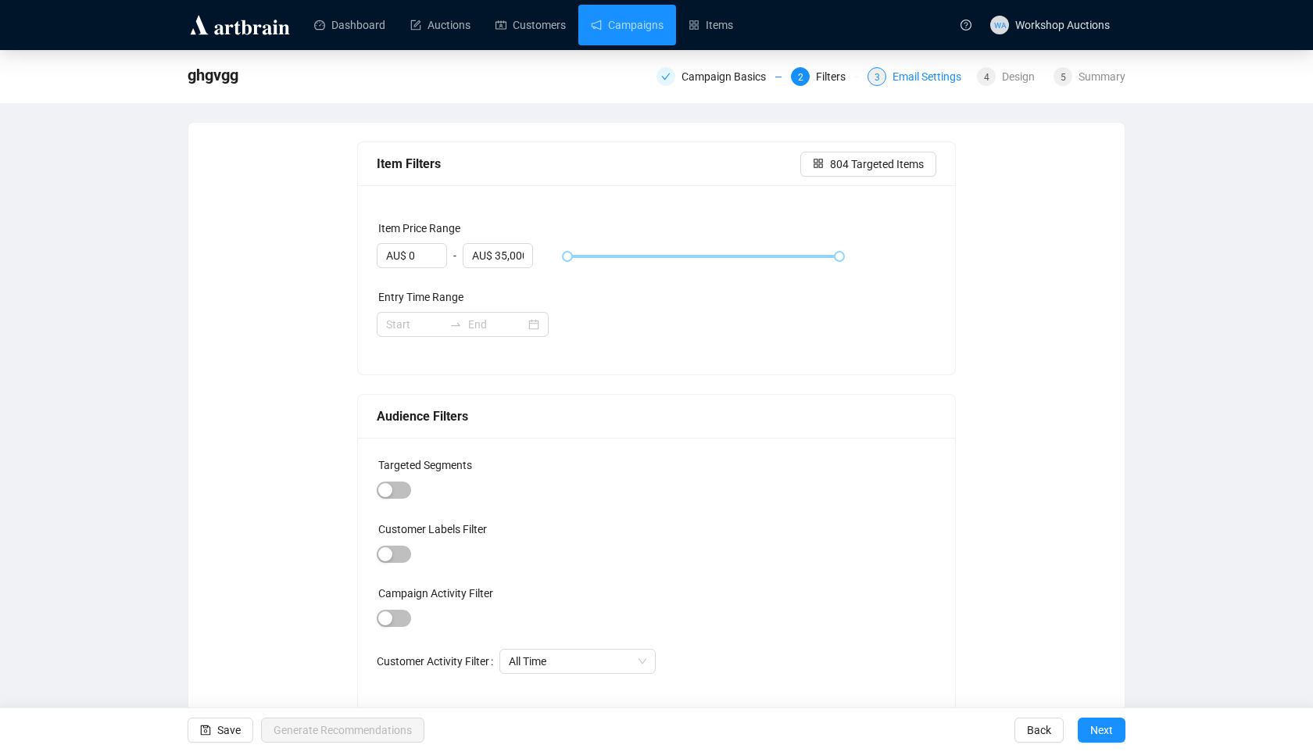
click at [911, 70] on div "Email Settings" at bounding box center [932, 76] width 78 height 19
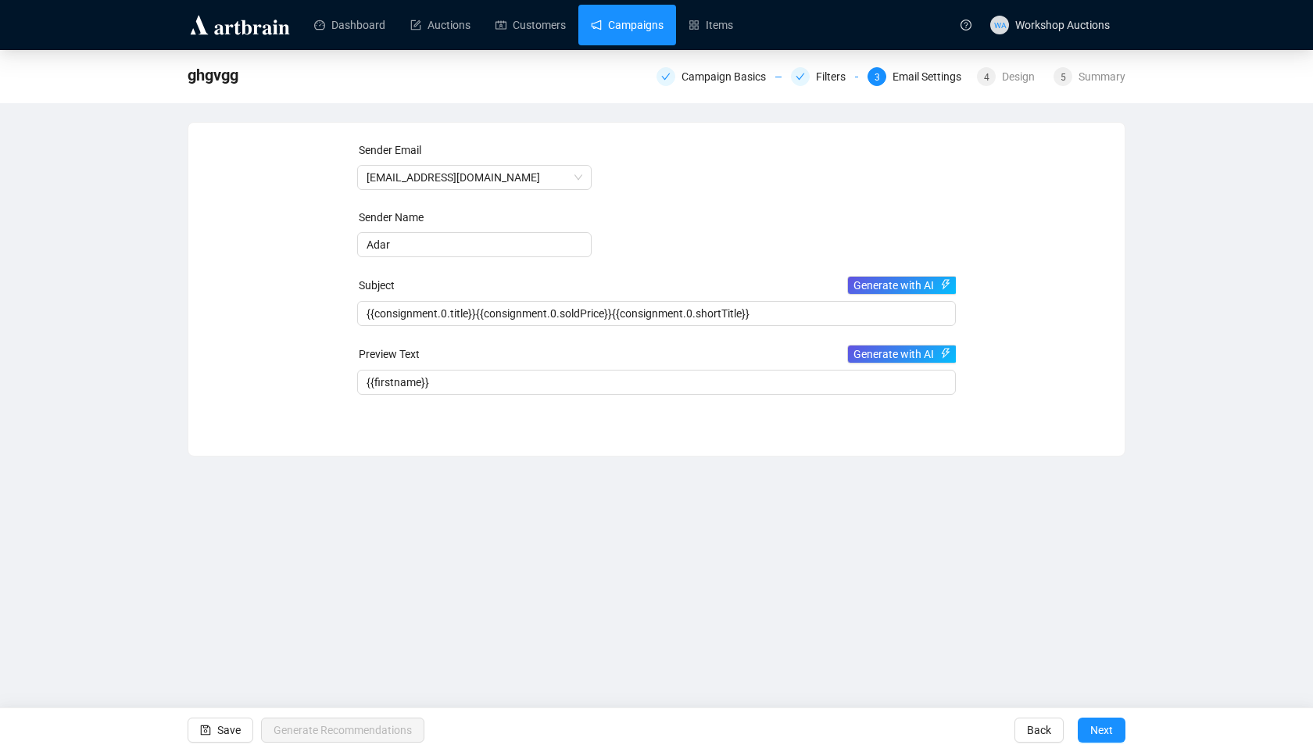
click at [645, 26] on link "Campaigns" at bounding box center [627, 25] width 73 height 41
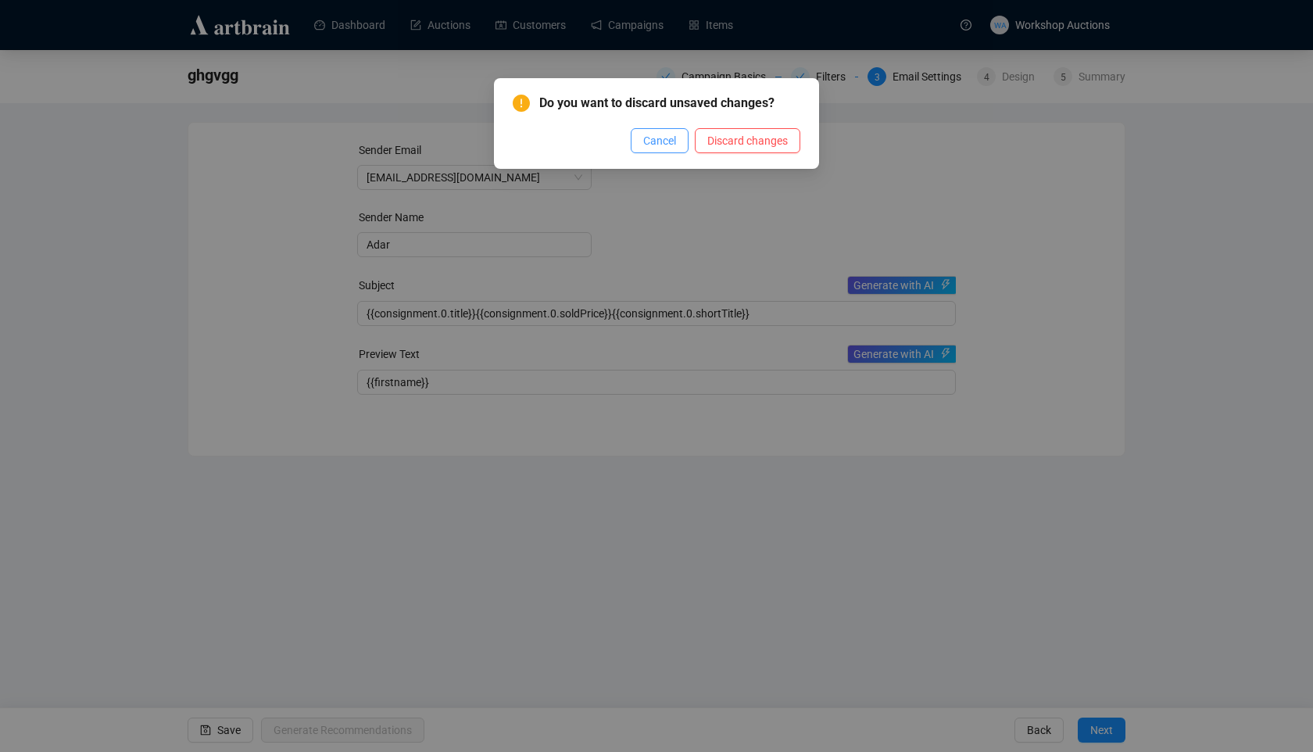
click at [667, 133] on span "Cancel" at bounding box center [659, 140] width 33 height 17
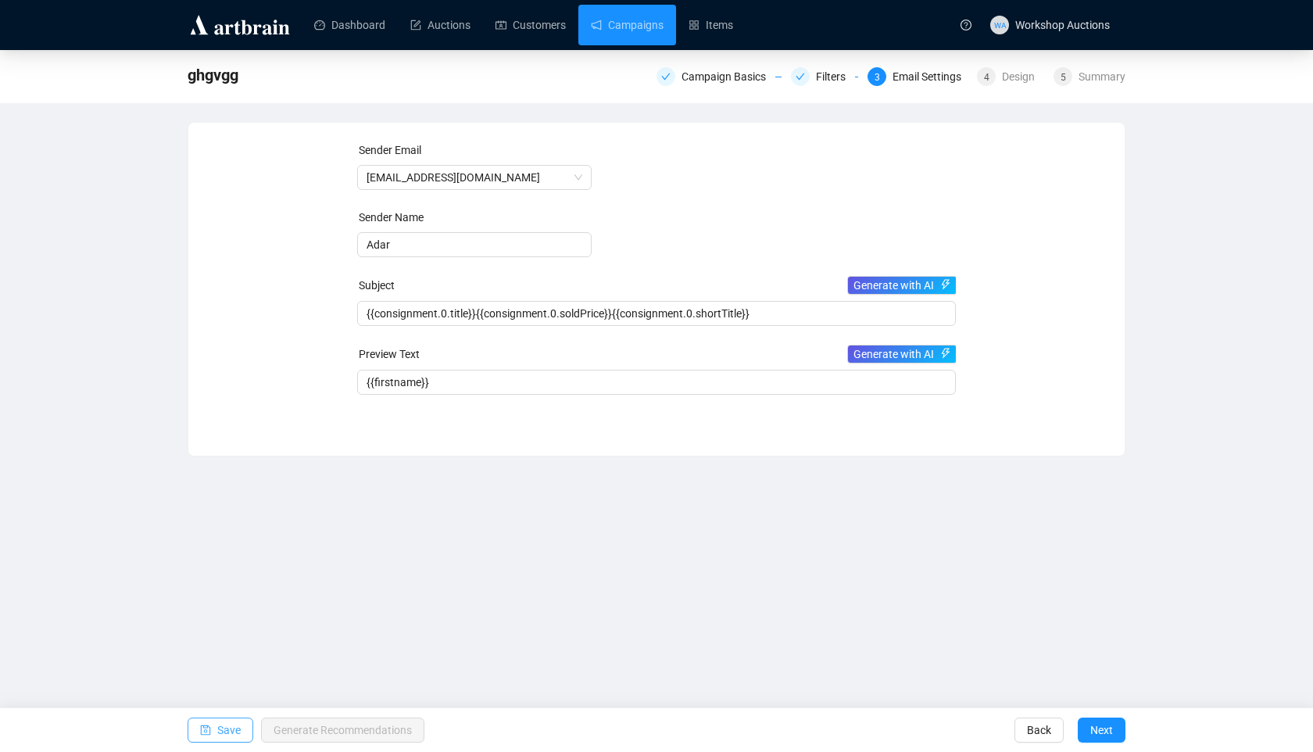
click at [228, 716] on span "Save" at bounding box center [228, 730] width 23 height 44
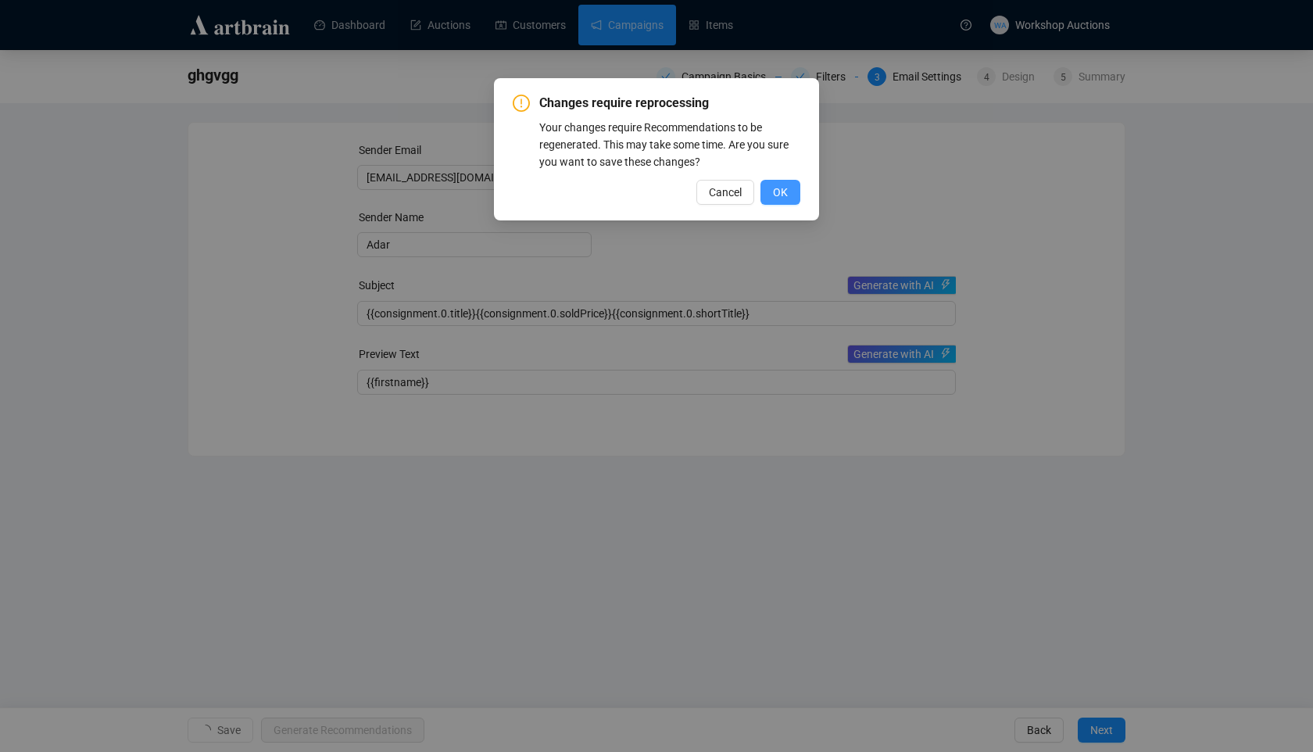
click at [773, 196] on span "OK" at bounding box center [780, 192] width 15 height 17
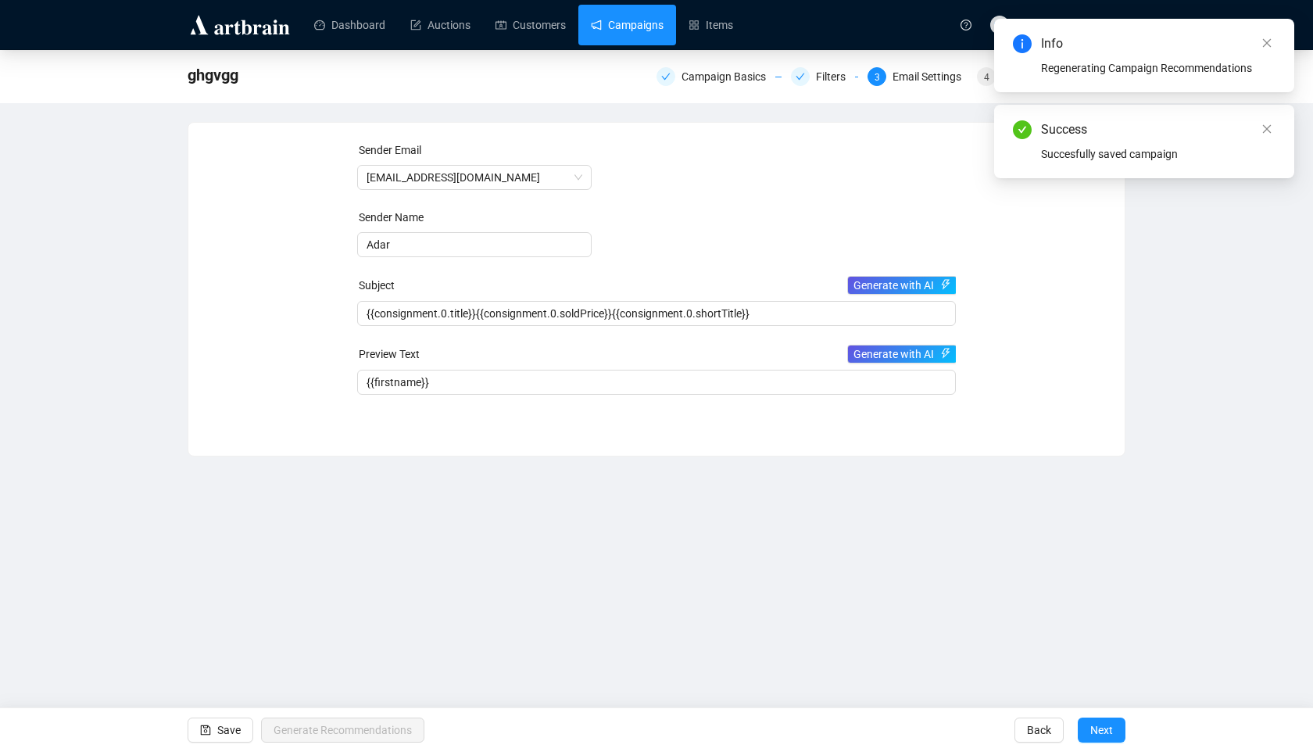
click at [625, 20] on link "Campaigns" at bounding box center [627, 25] width 73 height 41
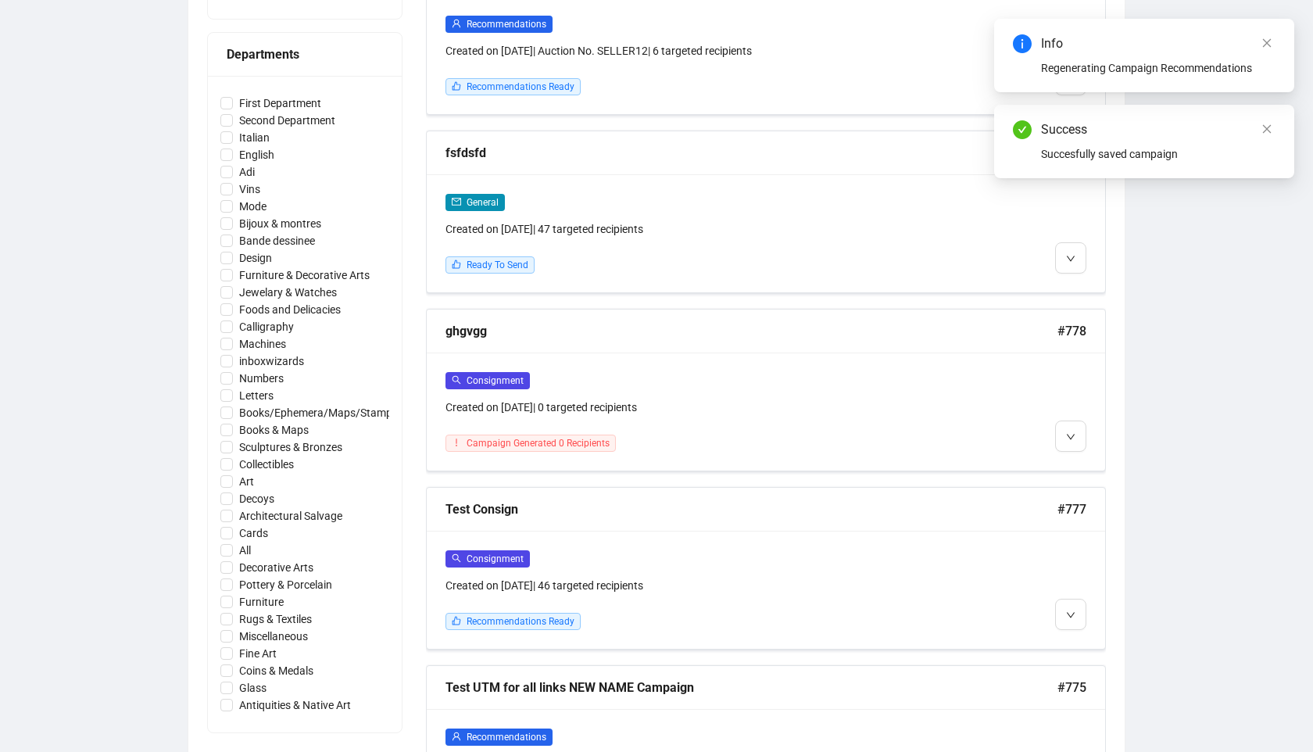
scroll to position [696, 0]
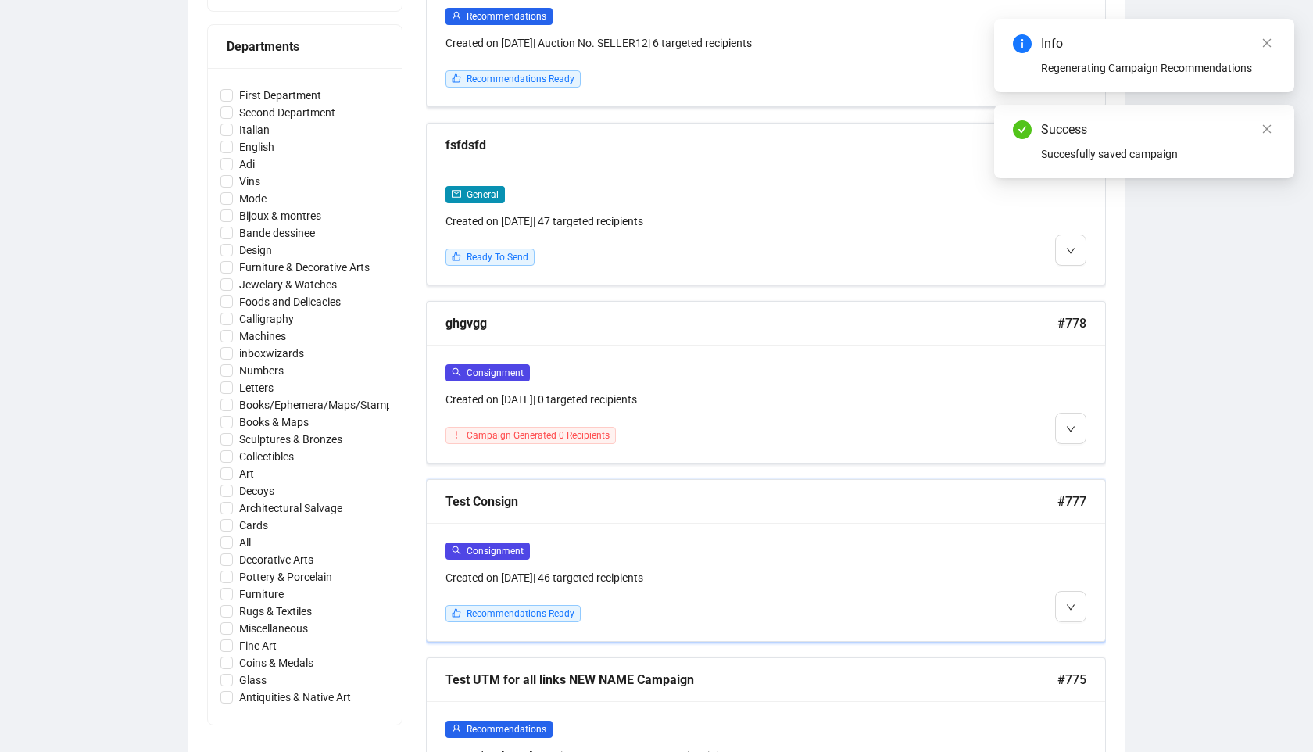
click at [597, 556] on div "Consignment" at bounding box center [685, 551] width 478 height 18
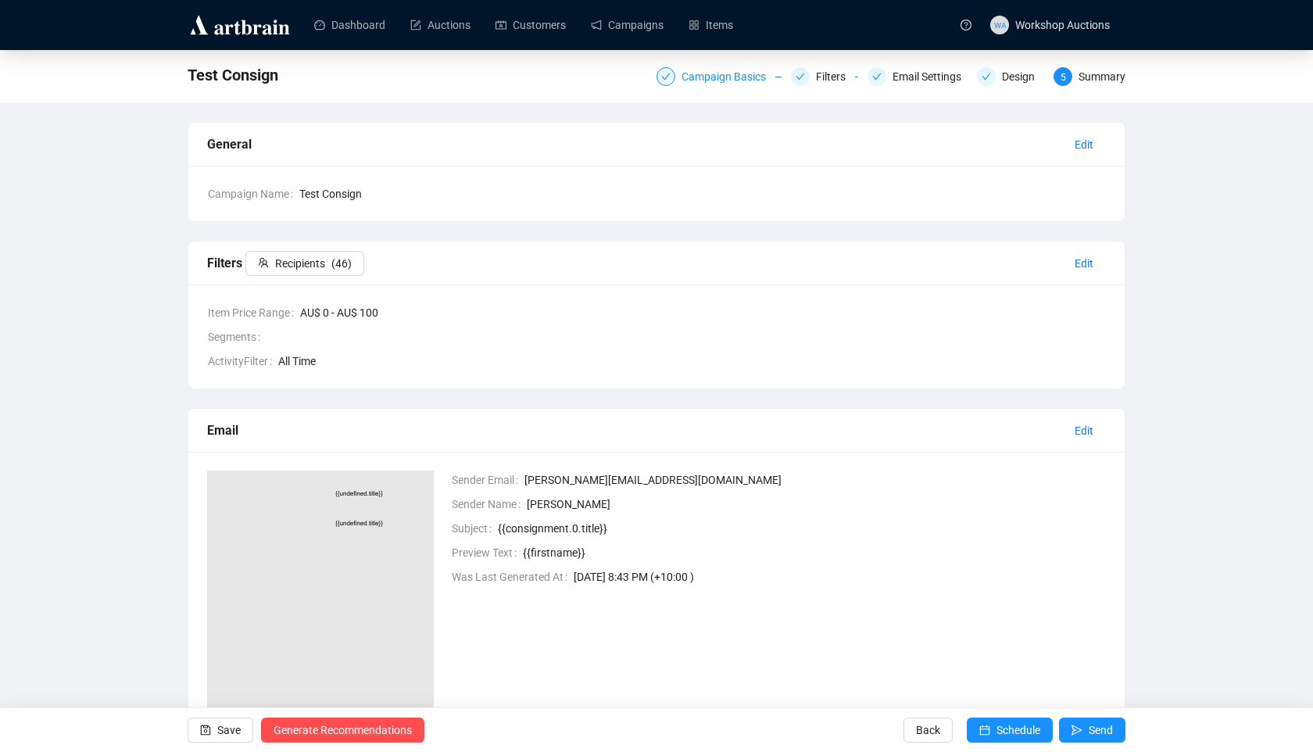
click at [741, 74] on div "Campaign Basics" at bounding box center [729, 76] width 94 height 19
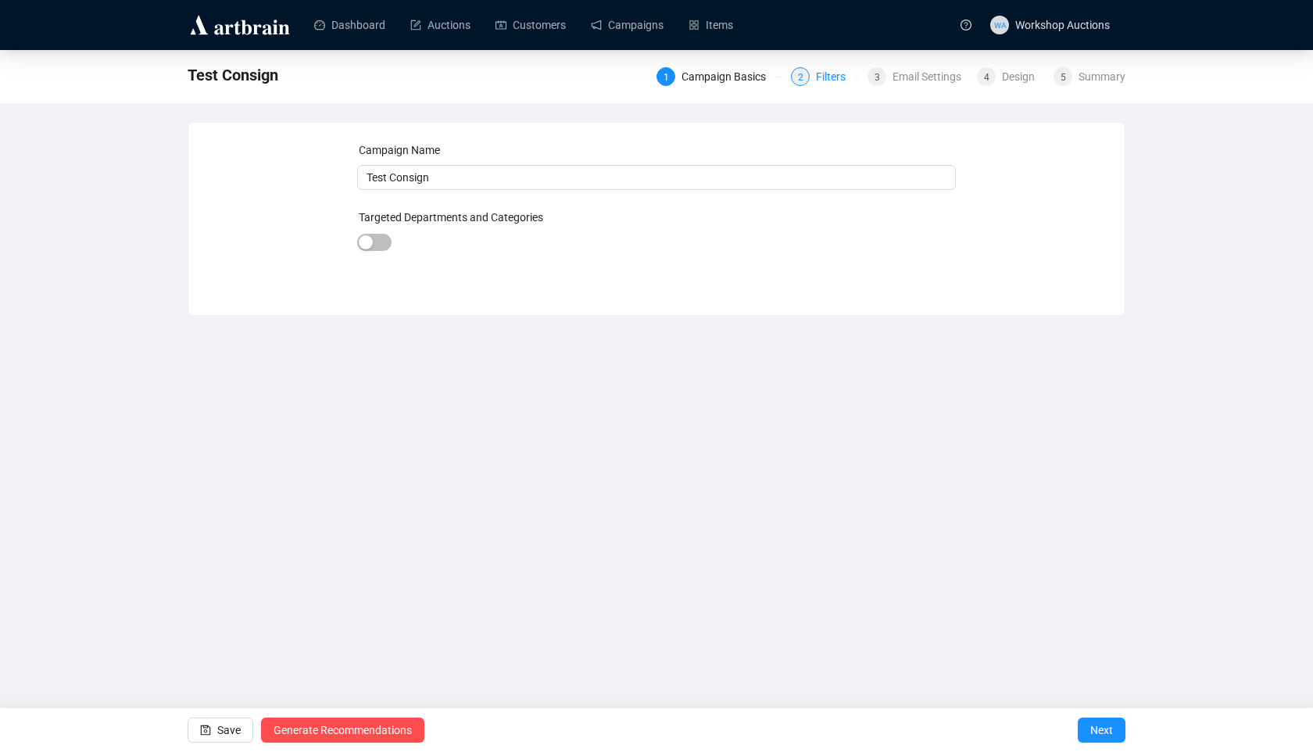
click at [798, 79] on span "2" at bounding box center [800, 77] width 5 height 11
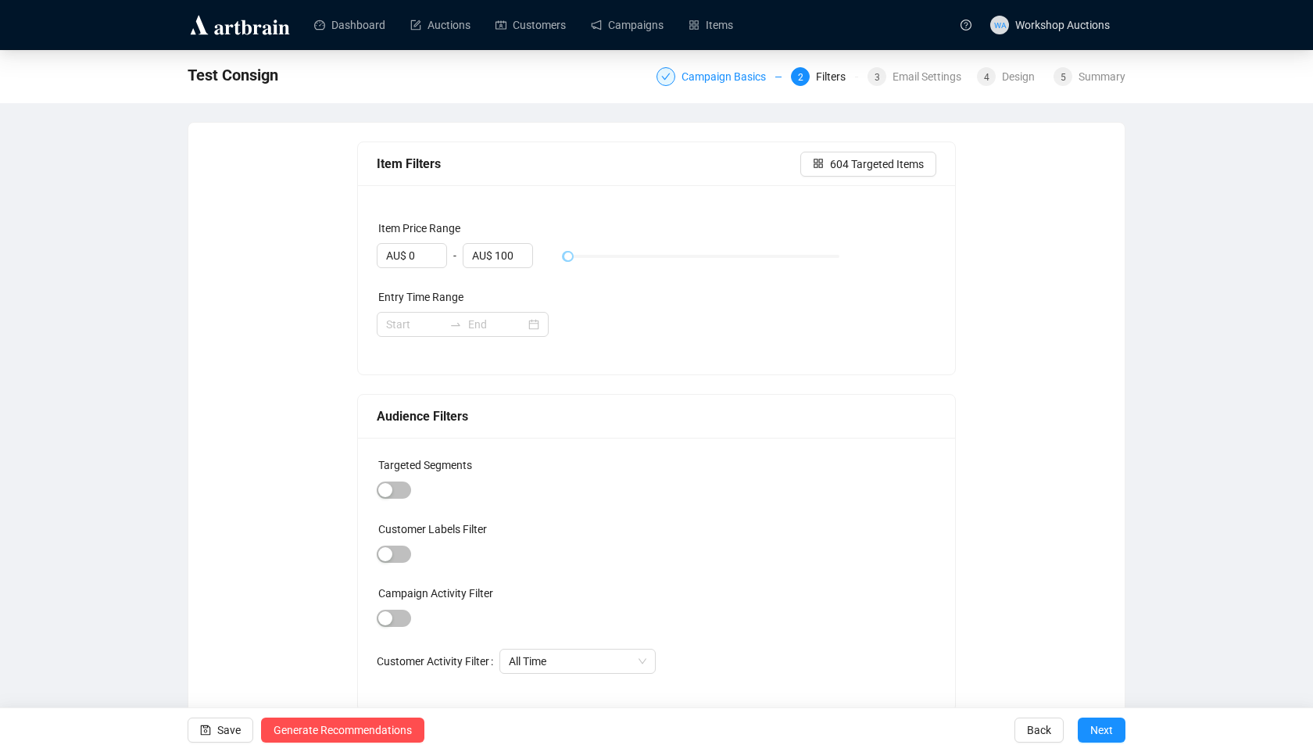
click at [685, 76] on div "Campaign Basics" at bounding box center [729, 76] width 94 height 19
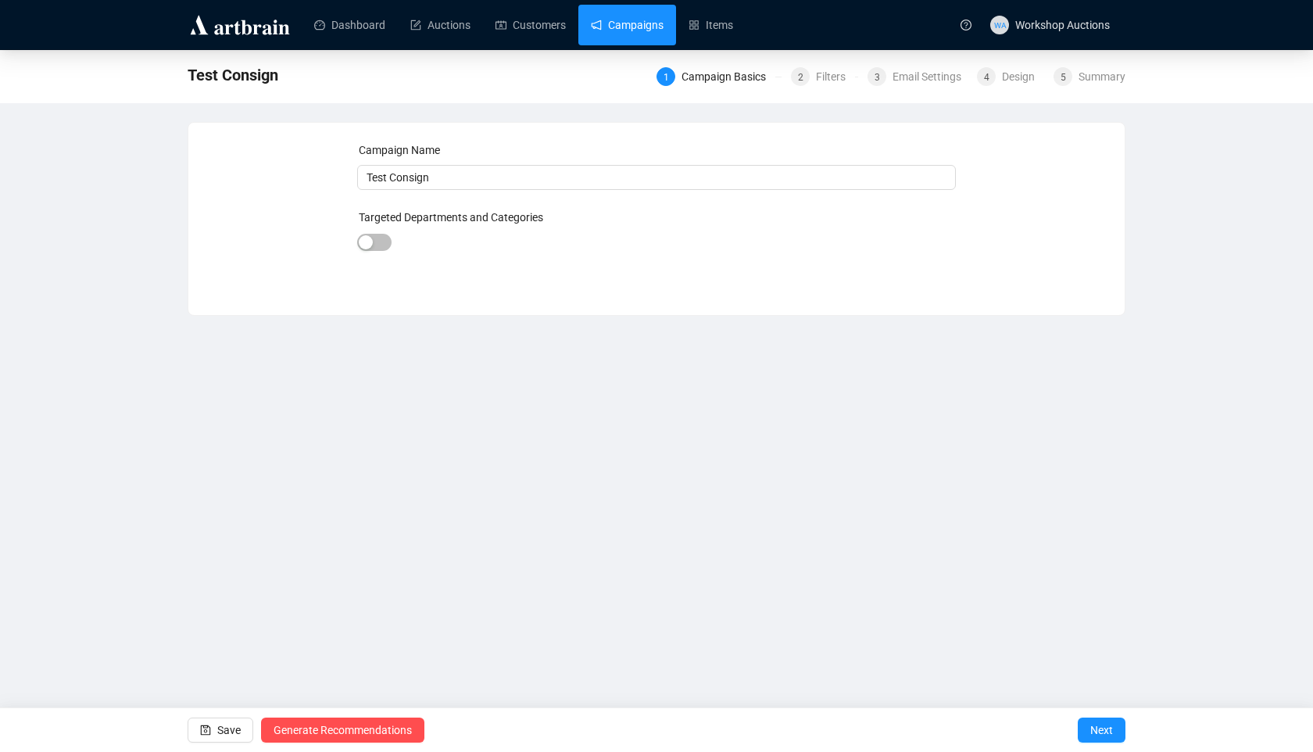
click at [631, 20] on link "Campaigns" at bounding box center [627, 25] width 73 height 41
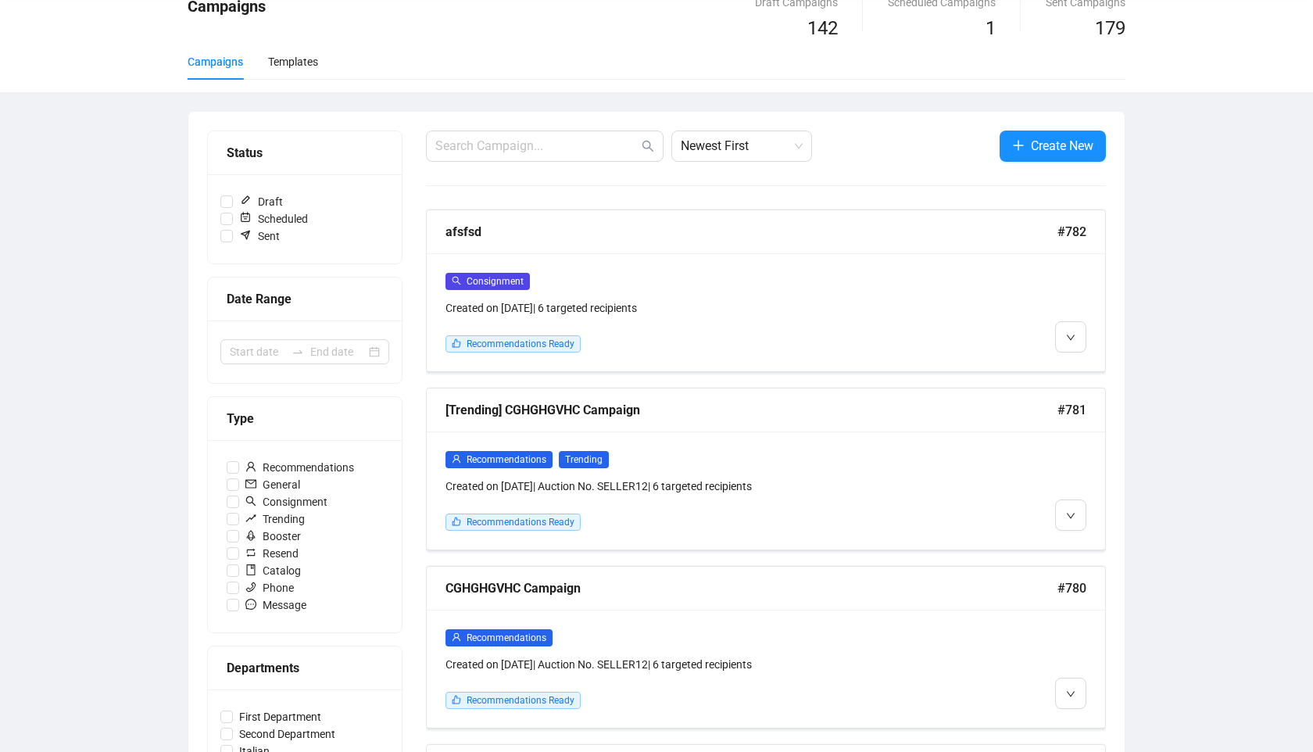
scroll to position [23, 0]
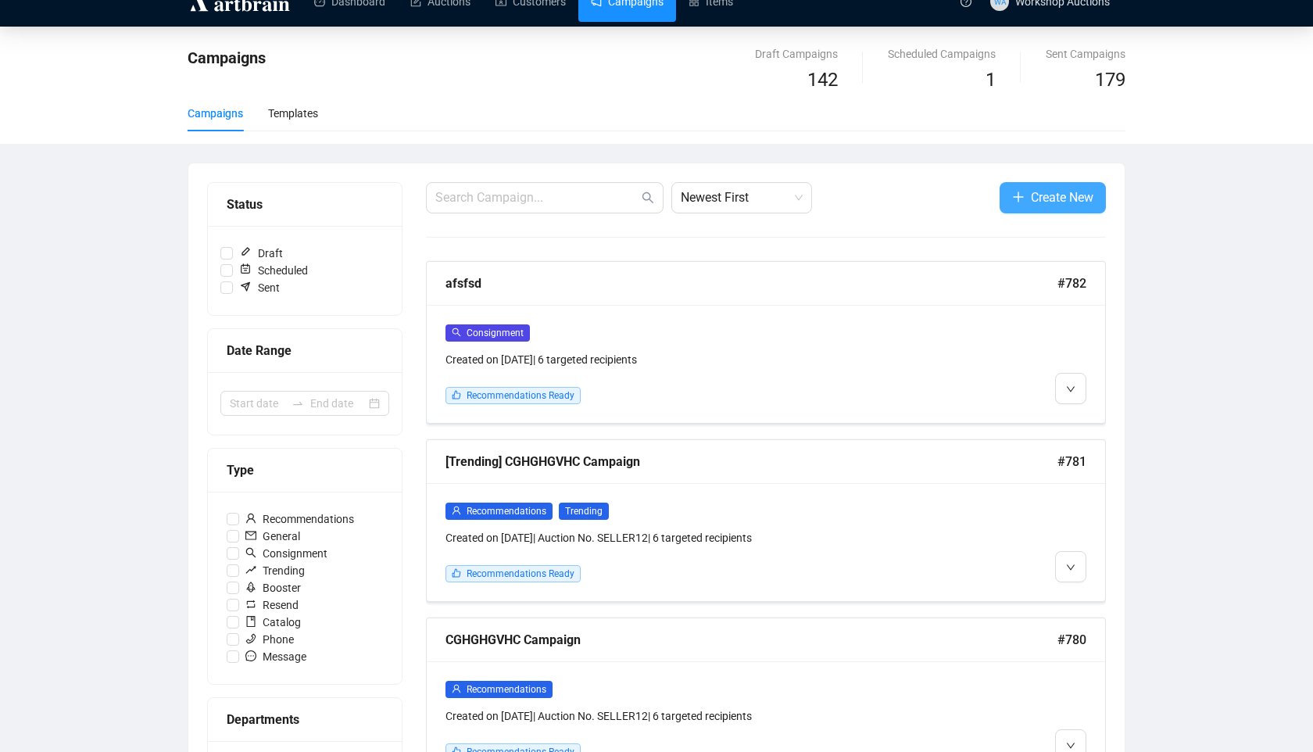
click at [1037, 195] on span "Create New" at bounding box center [1062, 198] width 63 height 20
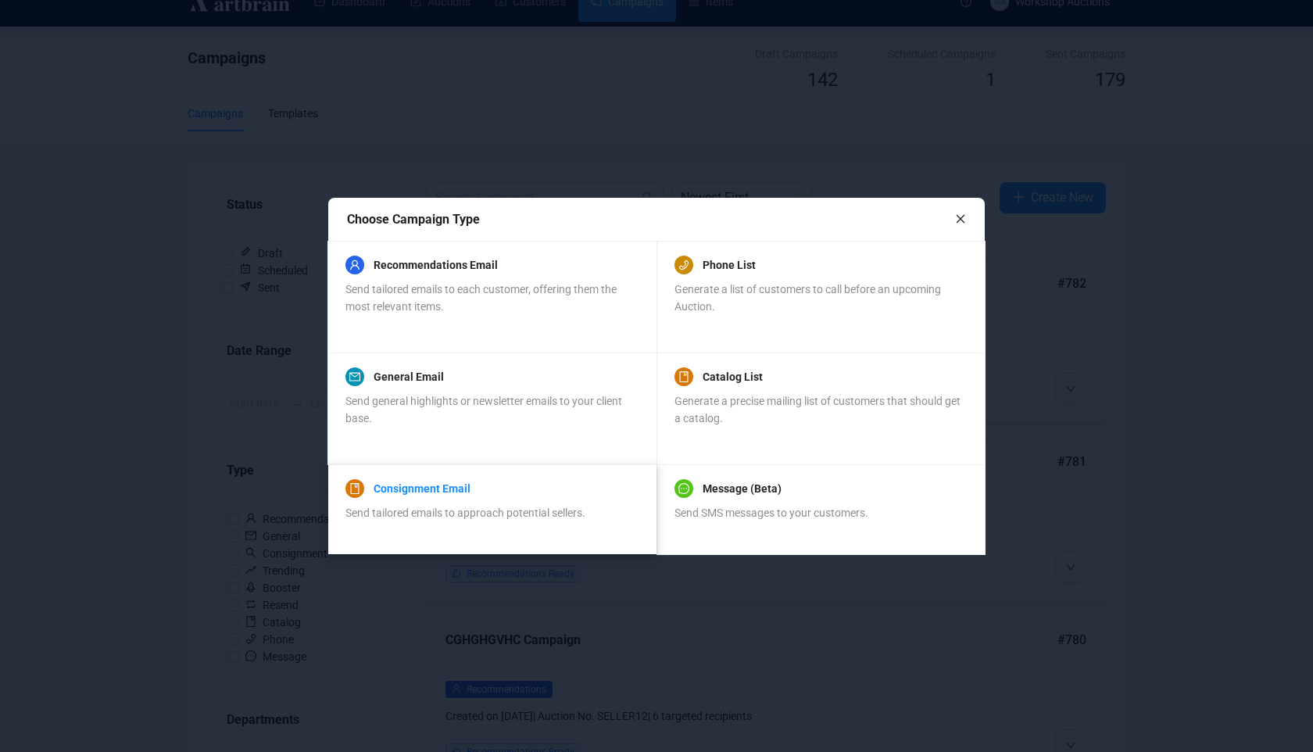
click at [466, 492] on link "Consignment Email" at bounding box center [422, 488] width 97 height 19
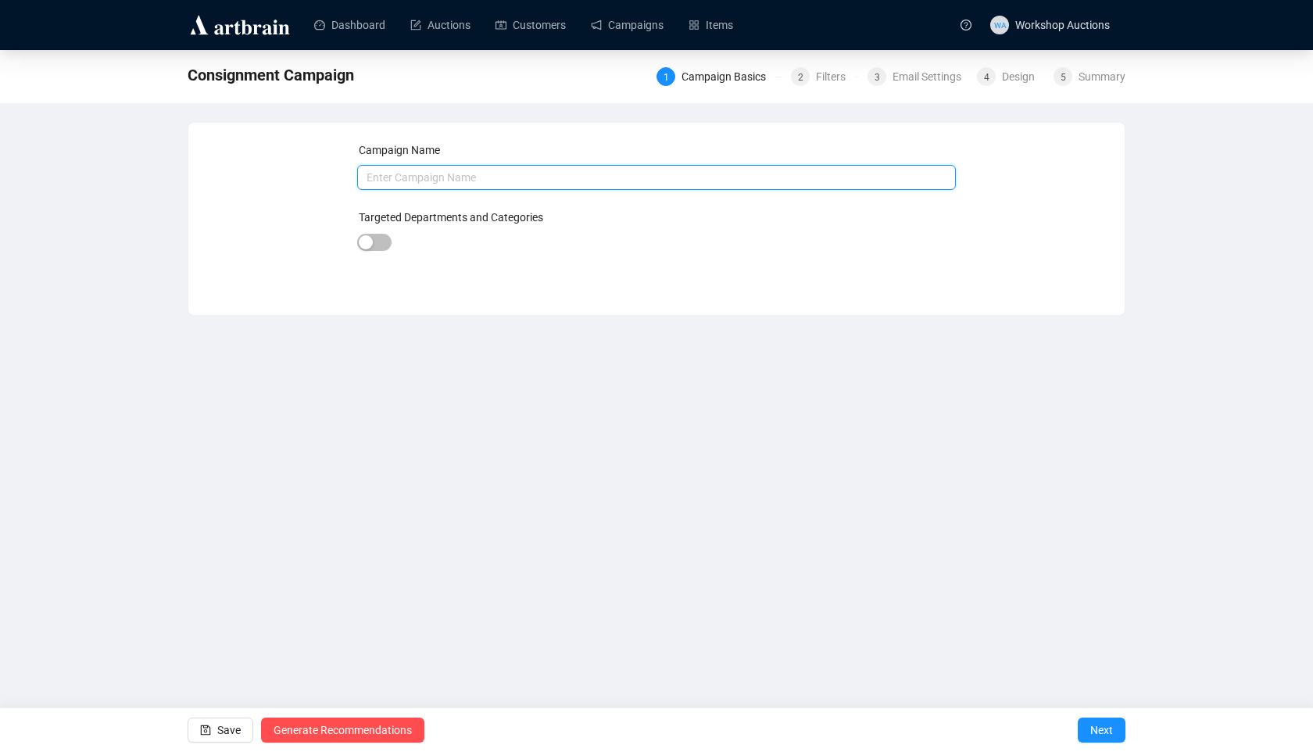
click at [406, 181] on input "text" at bounding box center [657, 177] width 600 height 25
type input "ד"
type input "replicating 0 recipients"
click at [1107, 736] on span "Next" at bounding box center [1101, 730] width 23 height 44
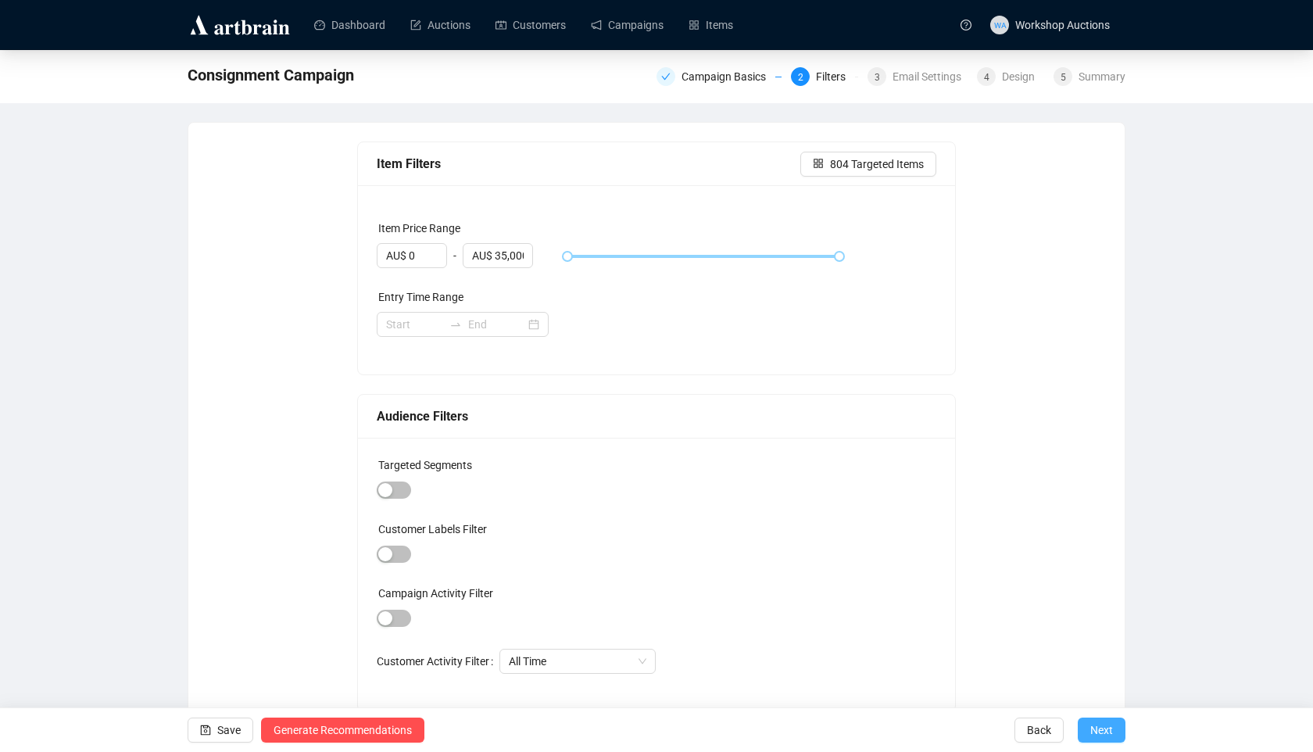
click at [1107, 736] on span "Next" at bounding box center [1101, 730] width 23 height 44
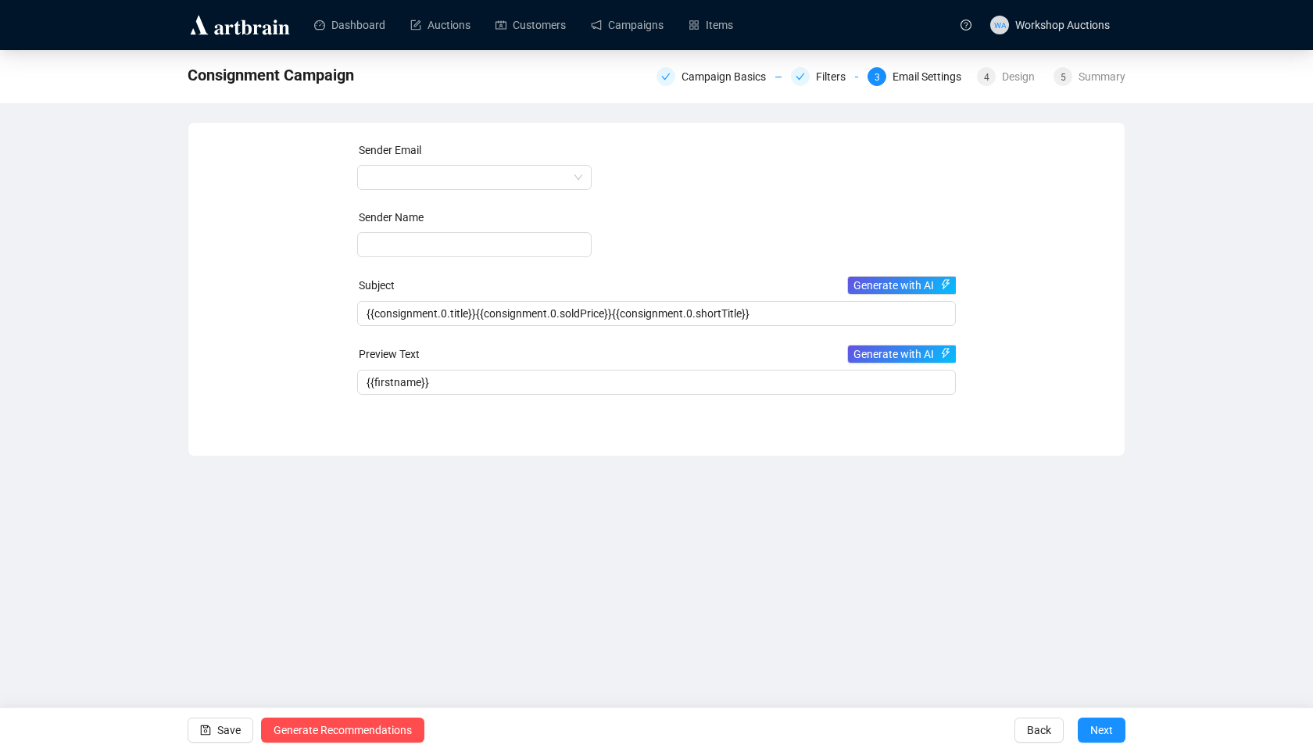
click at [1107, 736] on span "Next" at bounding box center [1101, 730] width 23 height 44
click at [468, 175] on span at bounding box center [475, 177] width 216 height 23
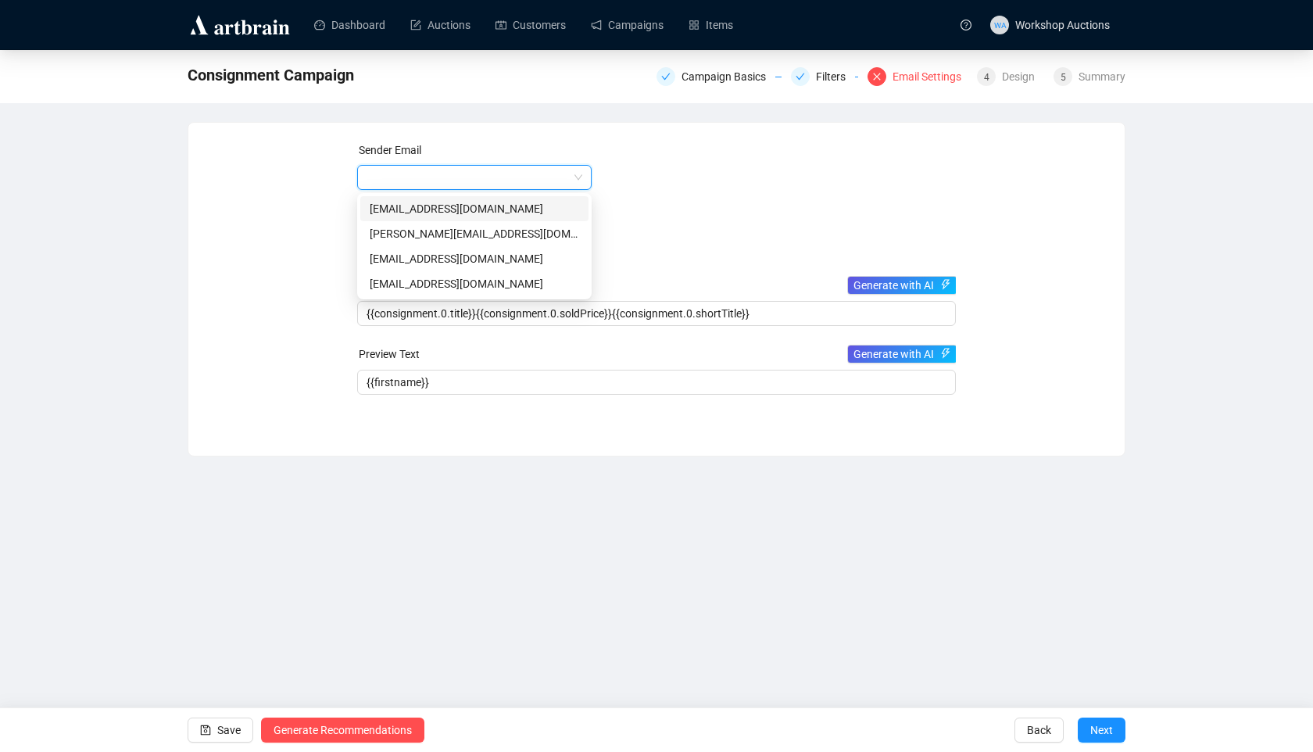
click at [468, 213] on div "[EMAIL_ADDRESS][DOMAIN_NAME]" at bounding box center [474, 208] width 209 height 17
type input "Artbrain"
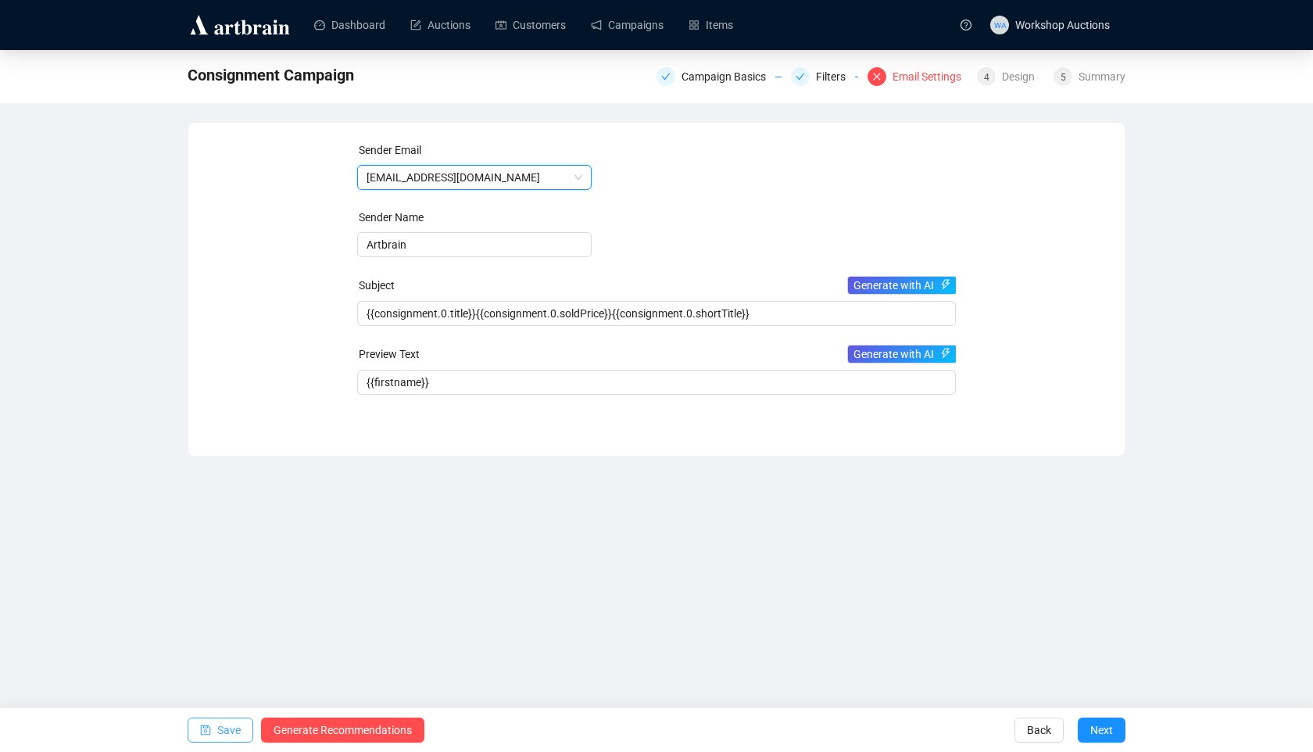
click at [224, 734] on span "Save" at bounding box center [228, 730] width 23 height 44
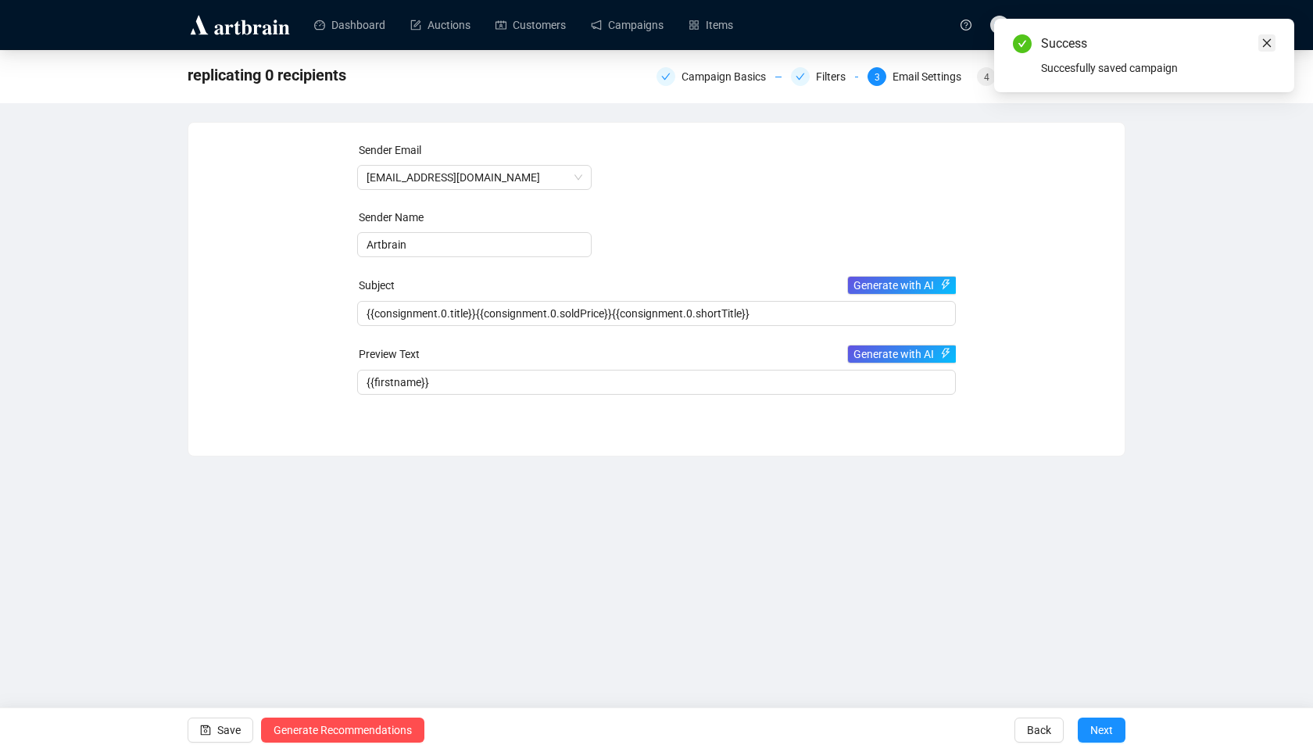
click at [1266, 38] on icon "close" at bounding box center [1267, 43] width 11 height 11
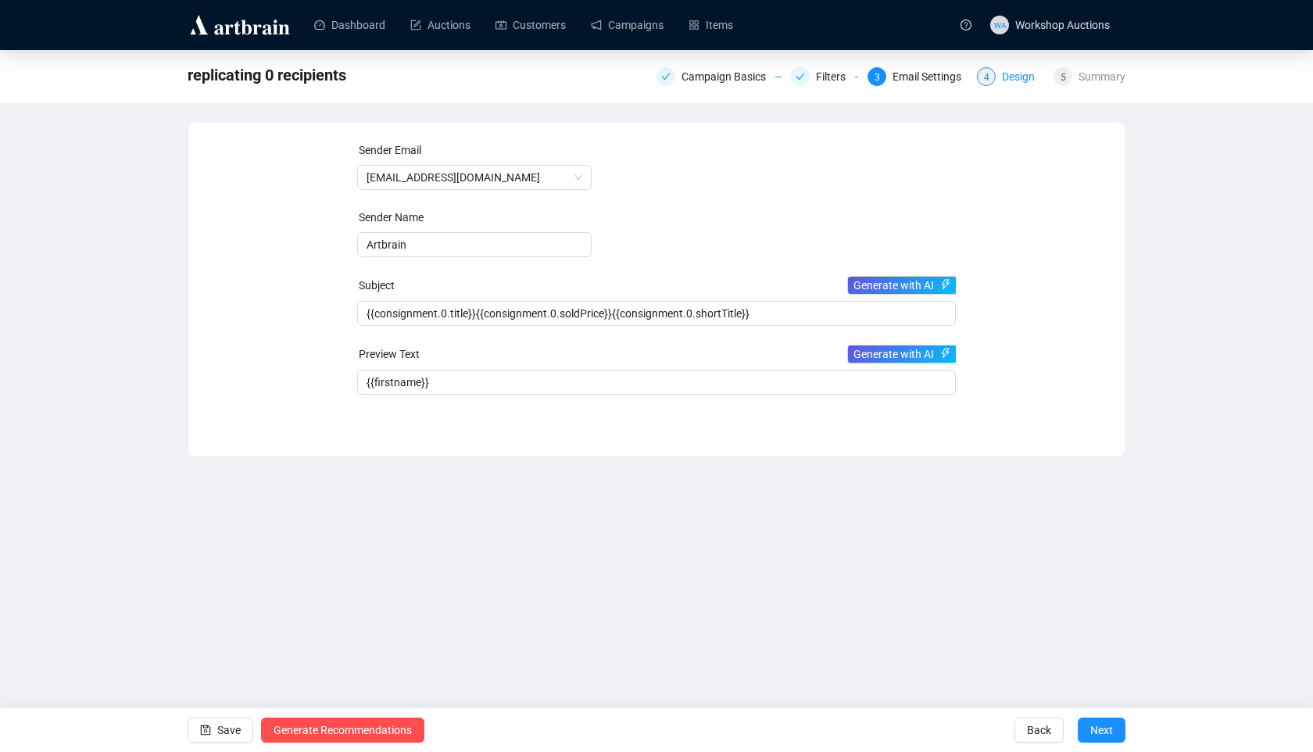
click at [1002, 82] on div "Design" at bounding box center [1023, 76] width 42 height 19
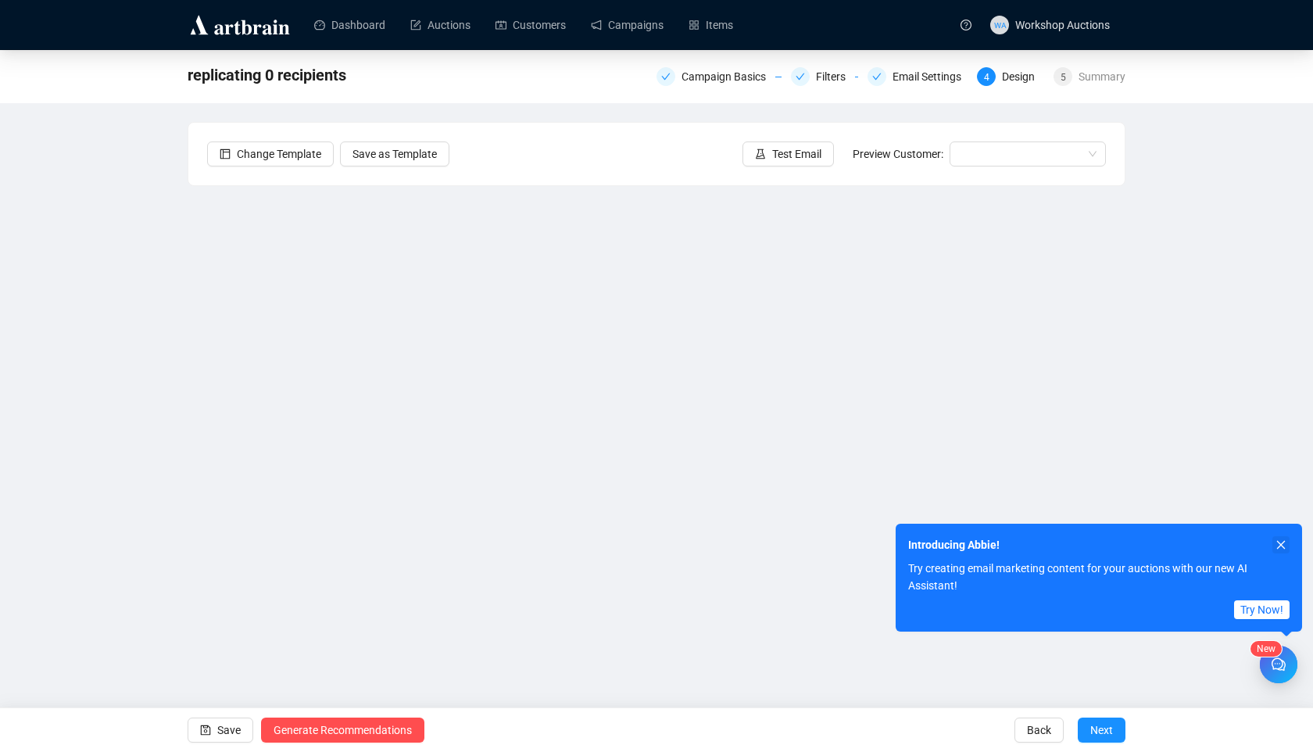
click at [1280, 543] on icon "close" at bounding box center [1281, 545] width 9 height 9
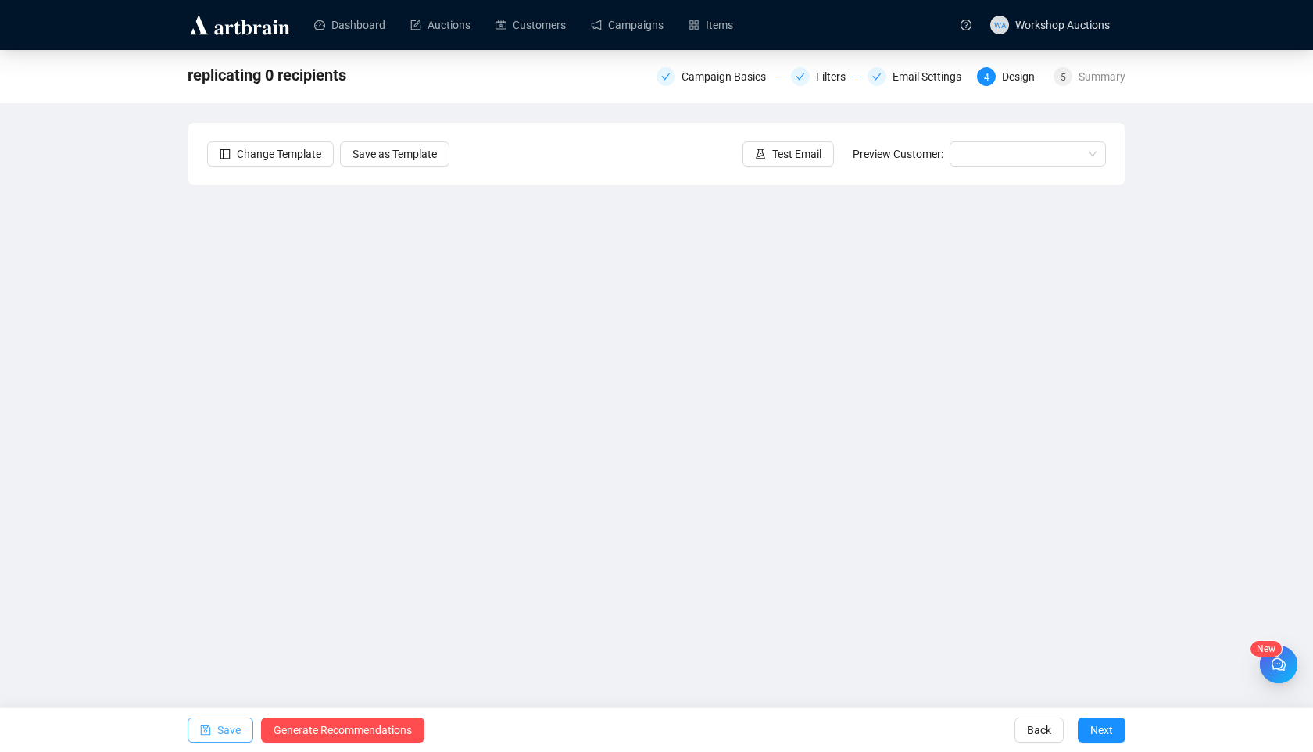
click at [222, 729] on span "Save" at bounding box center [228, 730] width 23 height 44
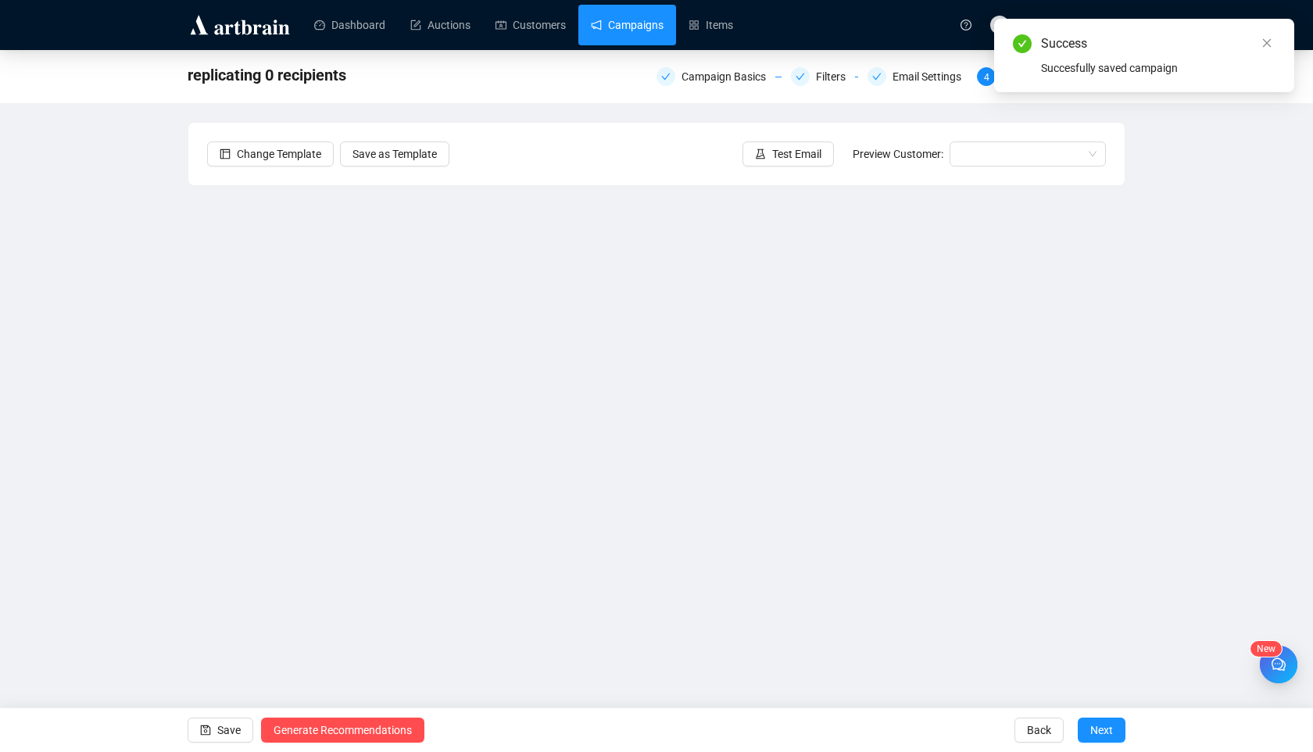
click at [649, 30] on link "Campaigns" at bounding box center [627, 25] width 73 height 41
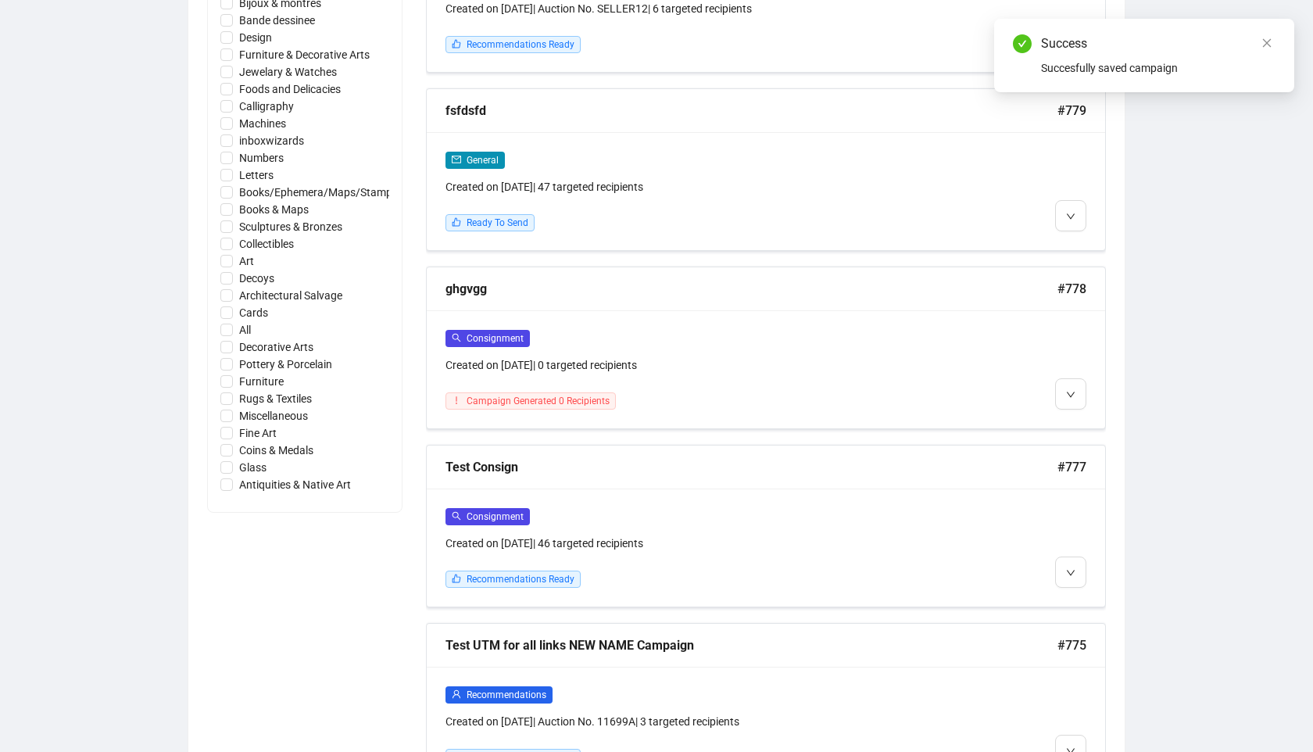
scroll to position [922, 0]
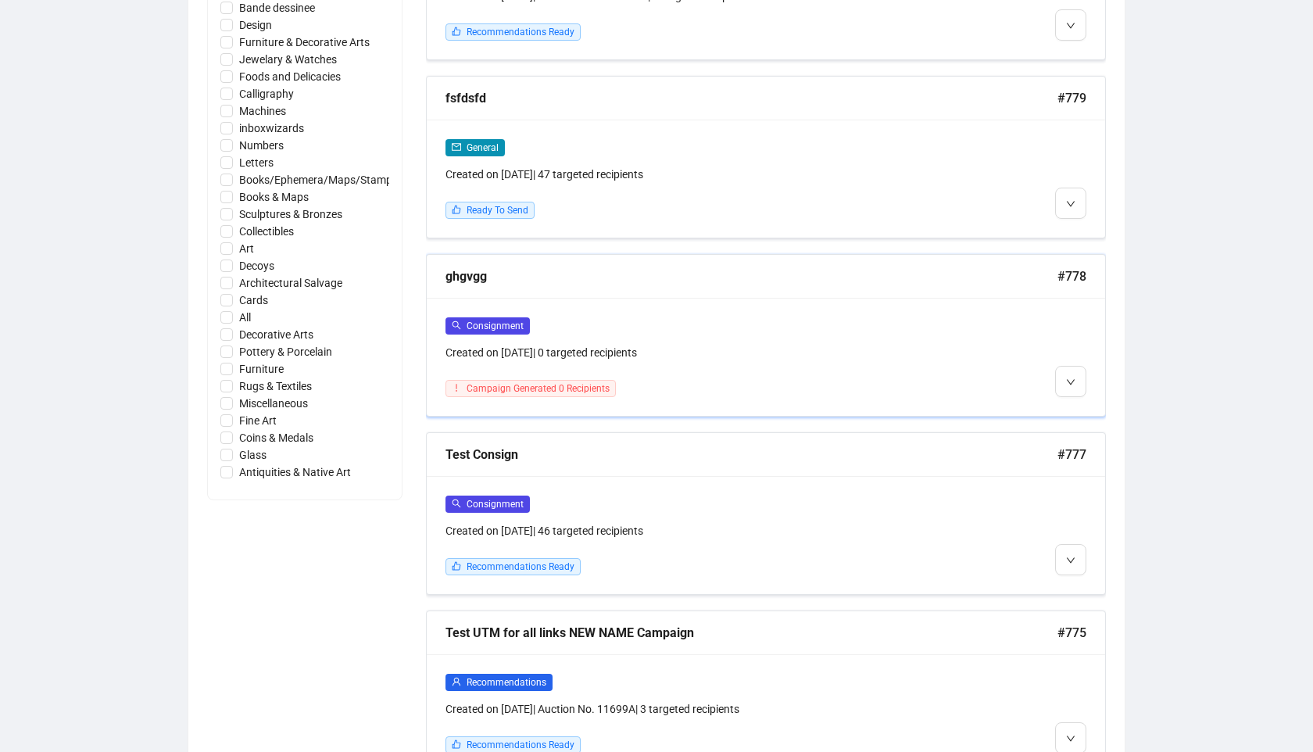
click at [777, 356] on div "Created on [DATE] | 0 targeted recipients" at bounding box center [685, 352] width 478 height 17
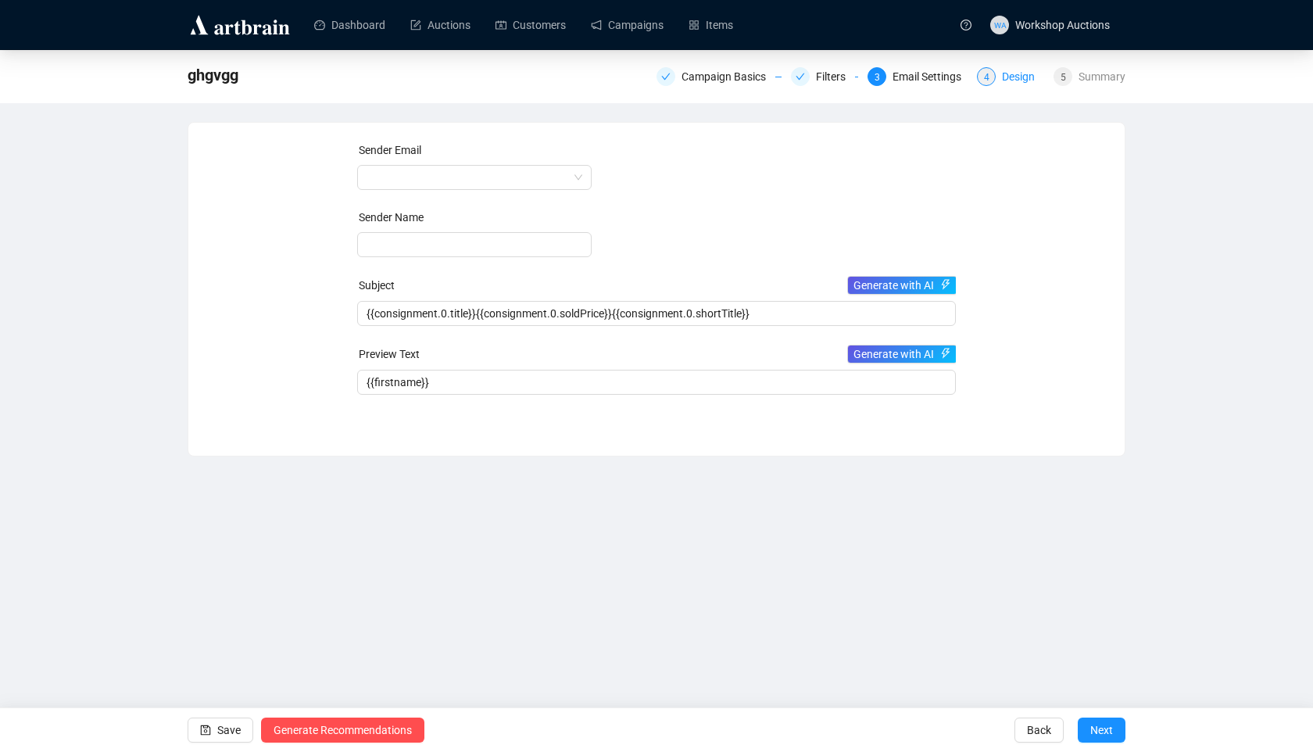
type input "Adar"
click at [1002, 72] on div "Design" at bounding box center [1023, 76] width 42 height 19
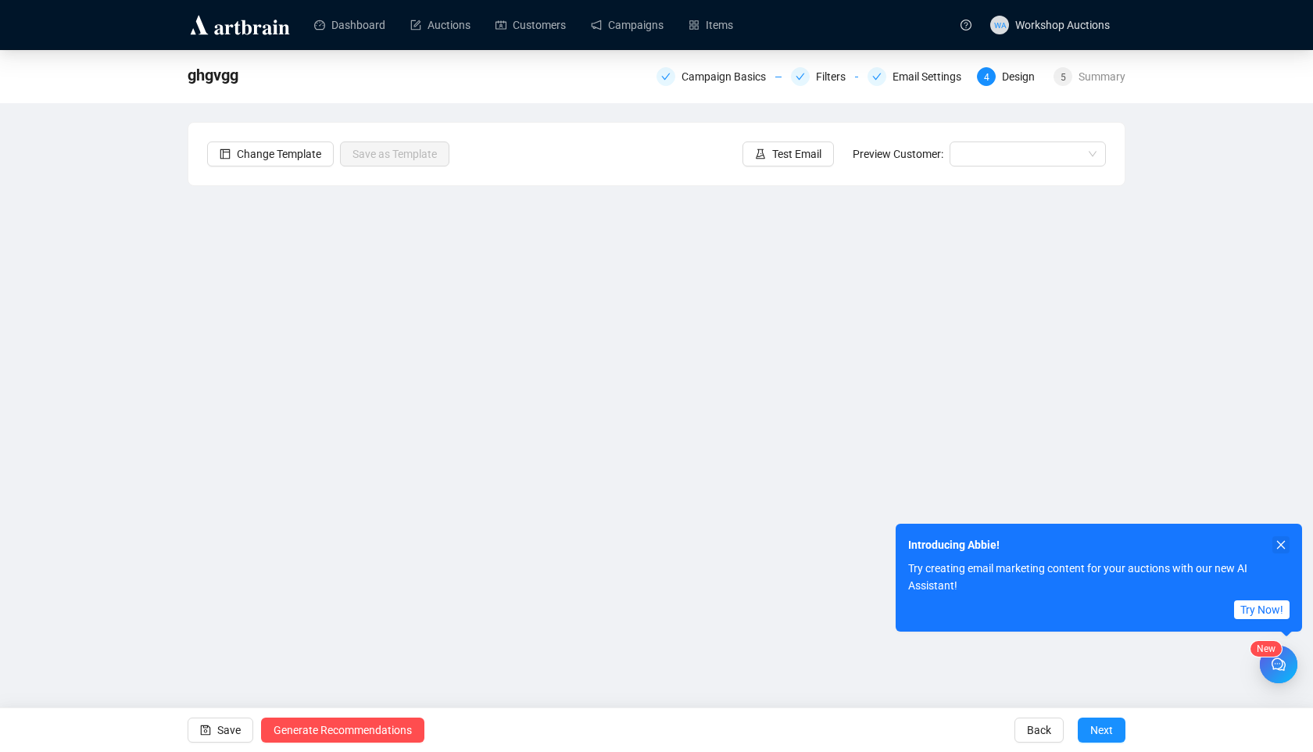
click at [1280, 549] on icon "close" at bounding box center [1281, 544] width 11 height 11
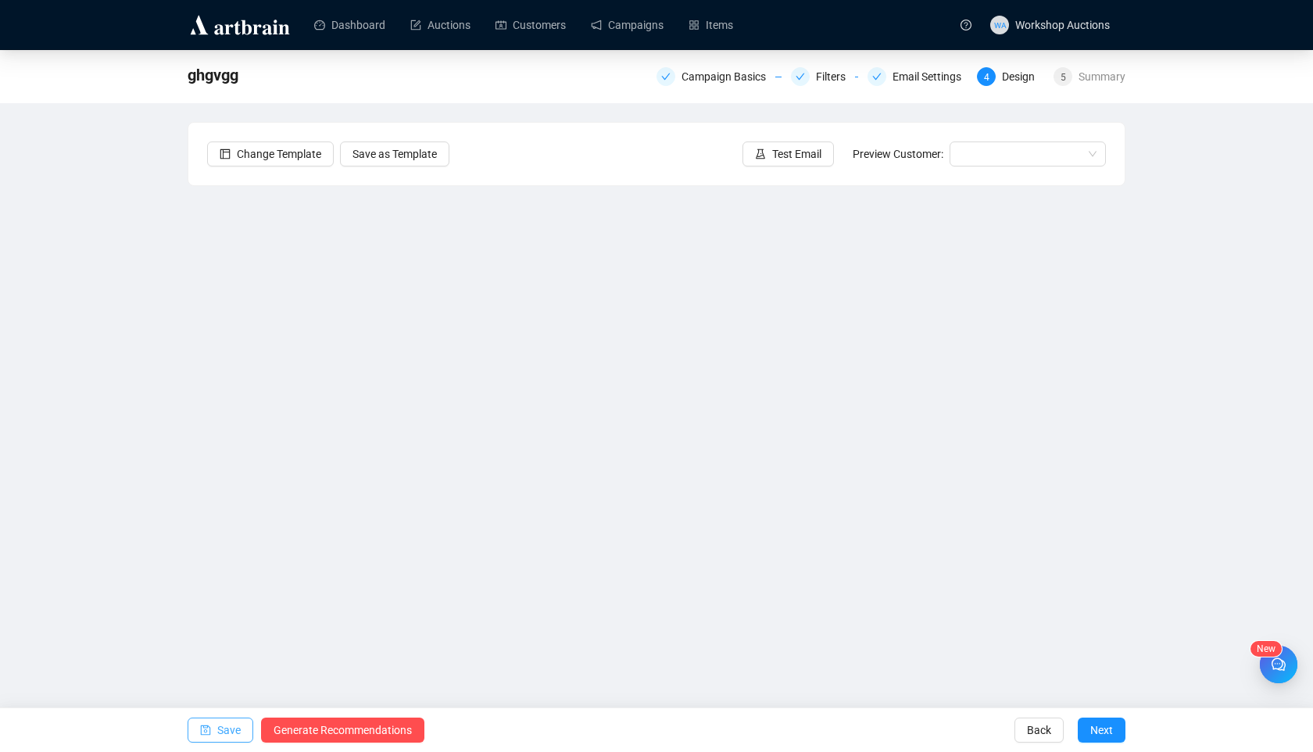
click at [222, 736] on span "Save" at bounding box center [228, 730] width 23 height 44
click at [1082, 84] on body "New Dashboard Auctions Customers Campaigns Items WA Workshop Auctions ghgvgg Ca…" at bounding box center [656, 376] width 1313 height 752
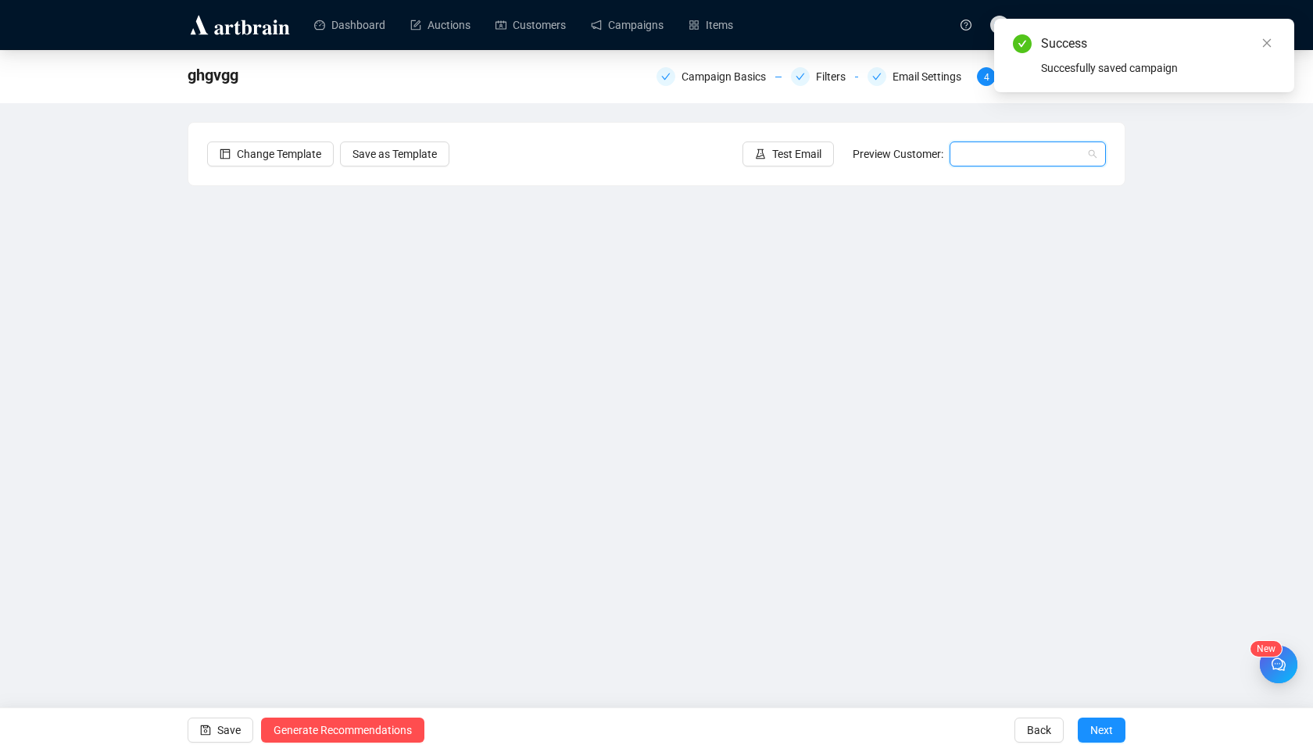
click at [1007, 145] on input "search" at bounding box center [1021, 153] width 124 height 23
click at [1264, 41] on icon "close" at bounding box center [1267, 43] width 11 height 11
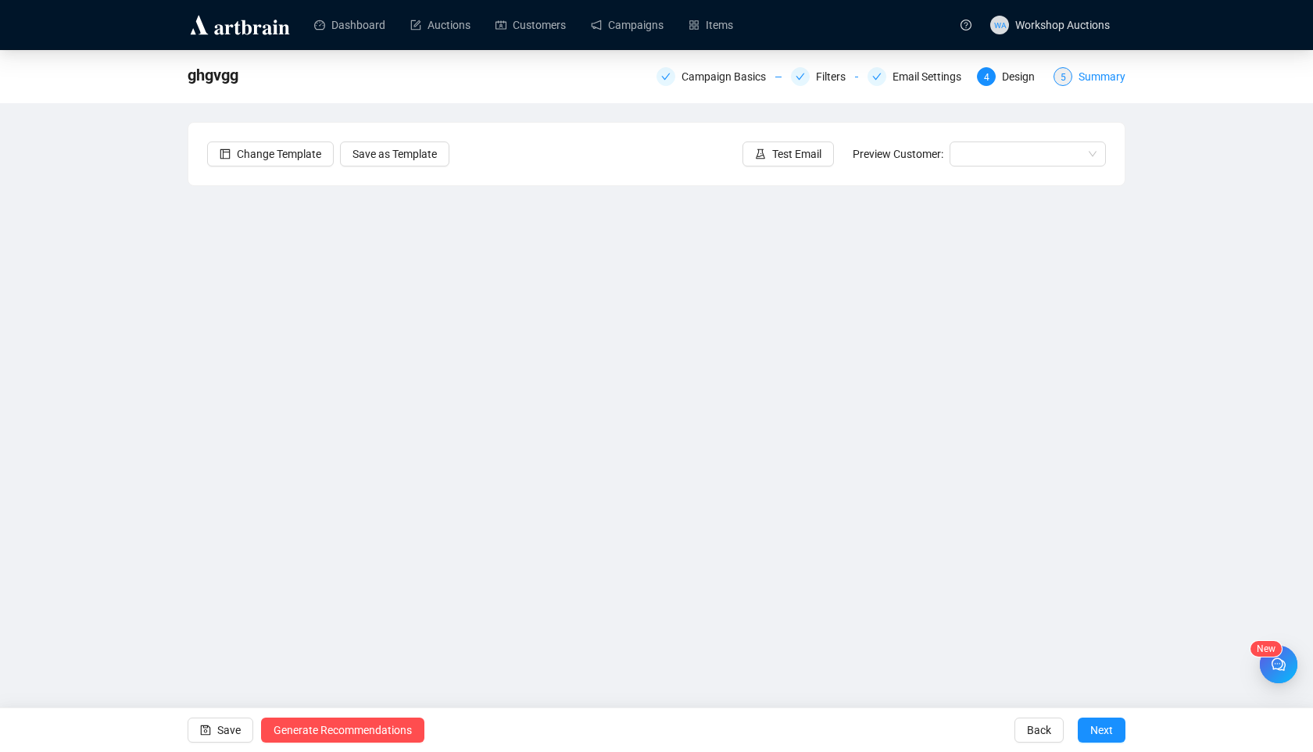
click at [1062, 82] on div "5" at bounding box center [1063, 76] width 19 height 19
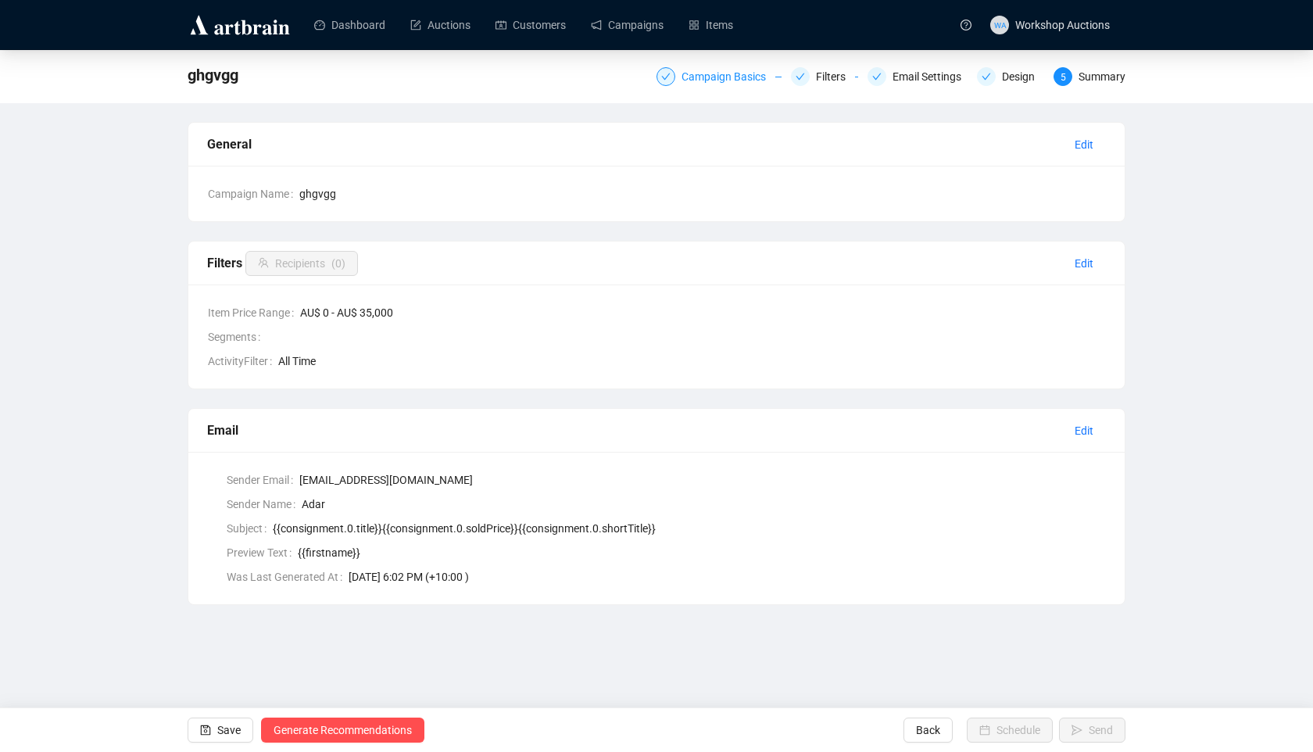
click at [756, 70] on div "Campaign Basics" at bounding box center [729, 76] width 94 height 19
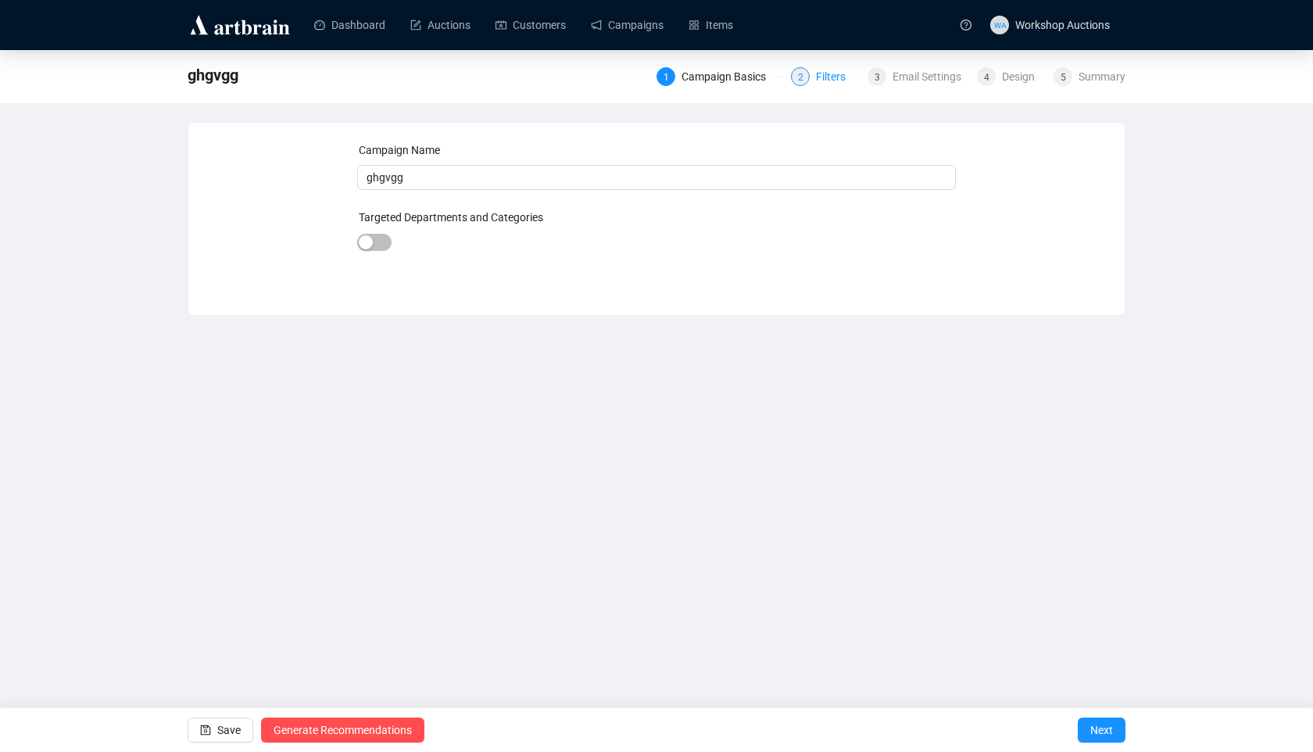
click at [796, 68] on div "2" at bounding box center [800, 76] width 19 height 19
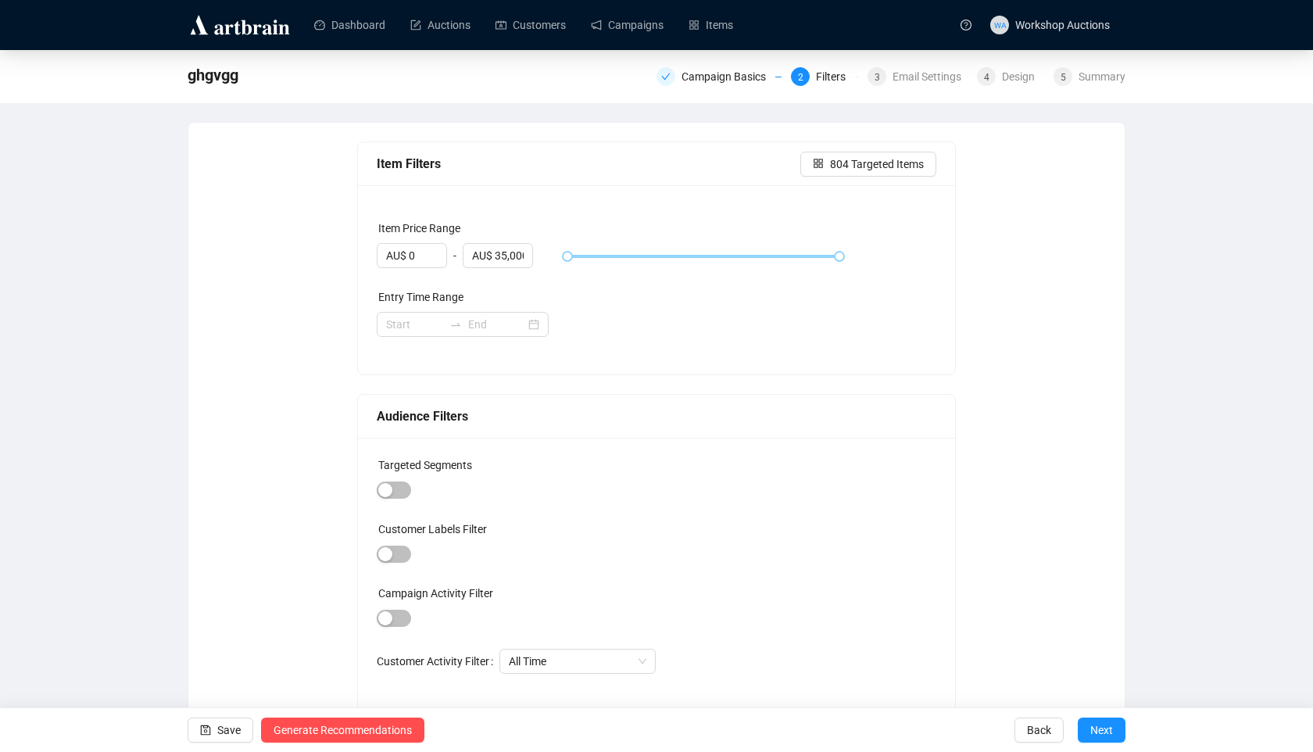
click at [997, 94] on div "ghgvgg Campaign Basics 2 Filters 3 Email Settings 4 Design 5 Summary" at bounding box center [656, 76] width 1313 height 53
click at [694, 157] on div "Item Filters" at bounding box center [589, 164] width 424 height 20
click at [649, 28] on link "Campaigns" at bounding box center [627, 25] width 73 height 41
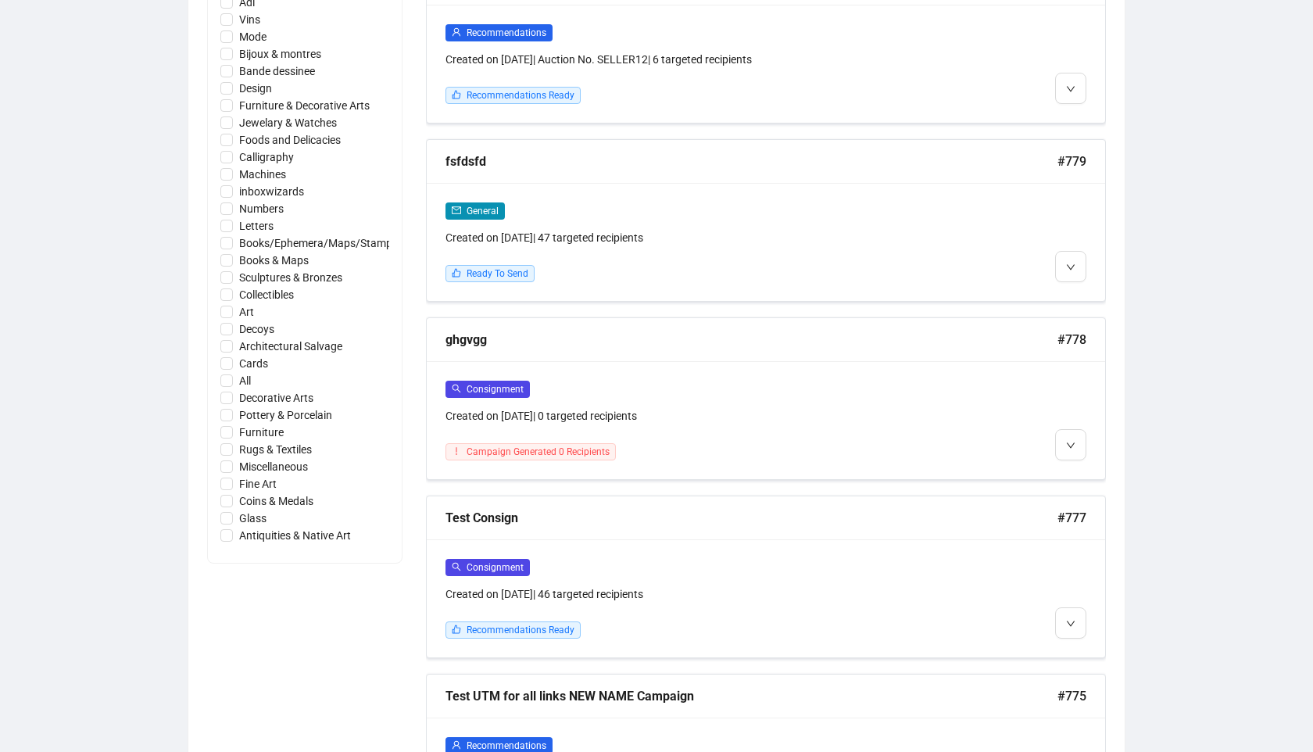
scroll to position [861, 0]
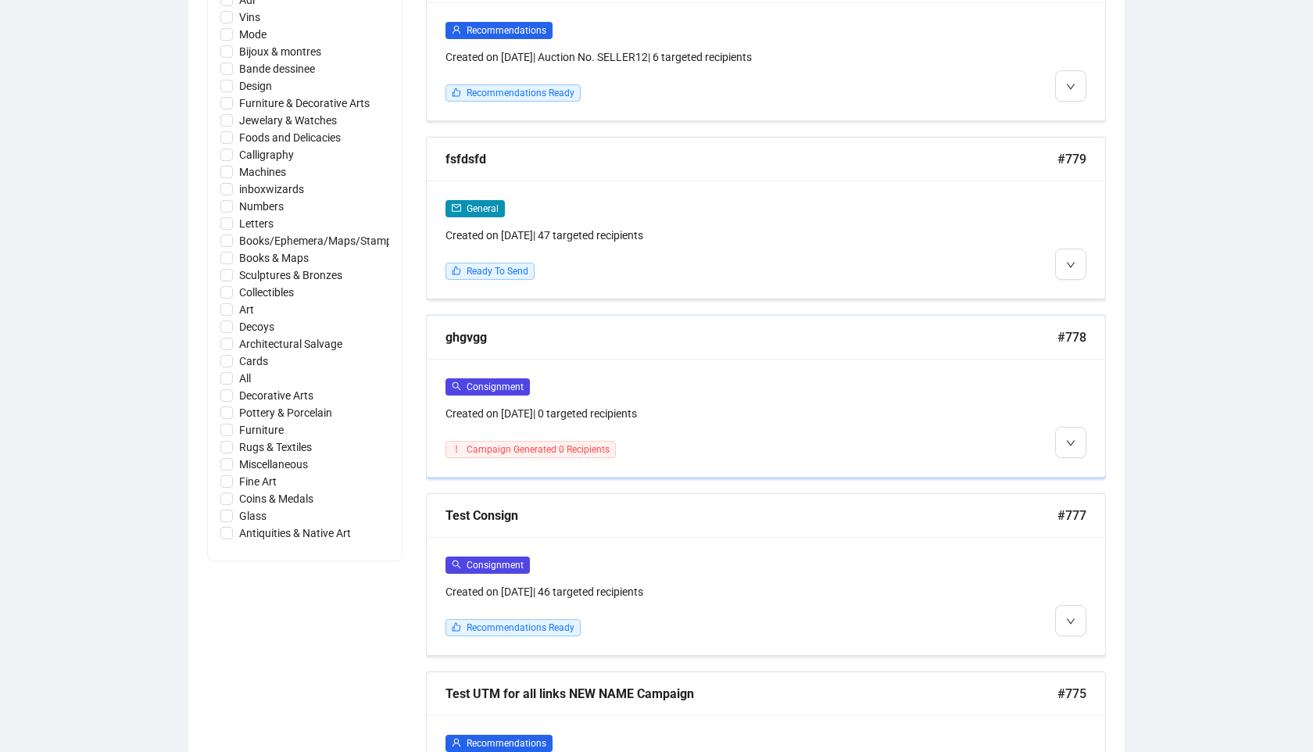
click at [689, 407] on div "Created on [DATE] | 0 targeted recipients" at bounding box center [685, 413] width 478 height 17
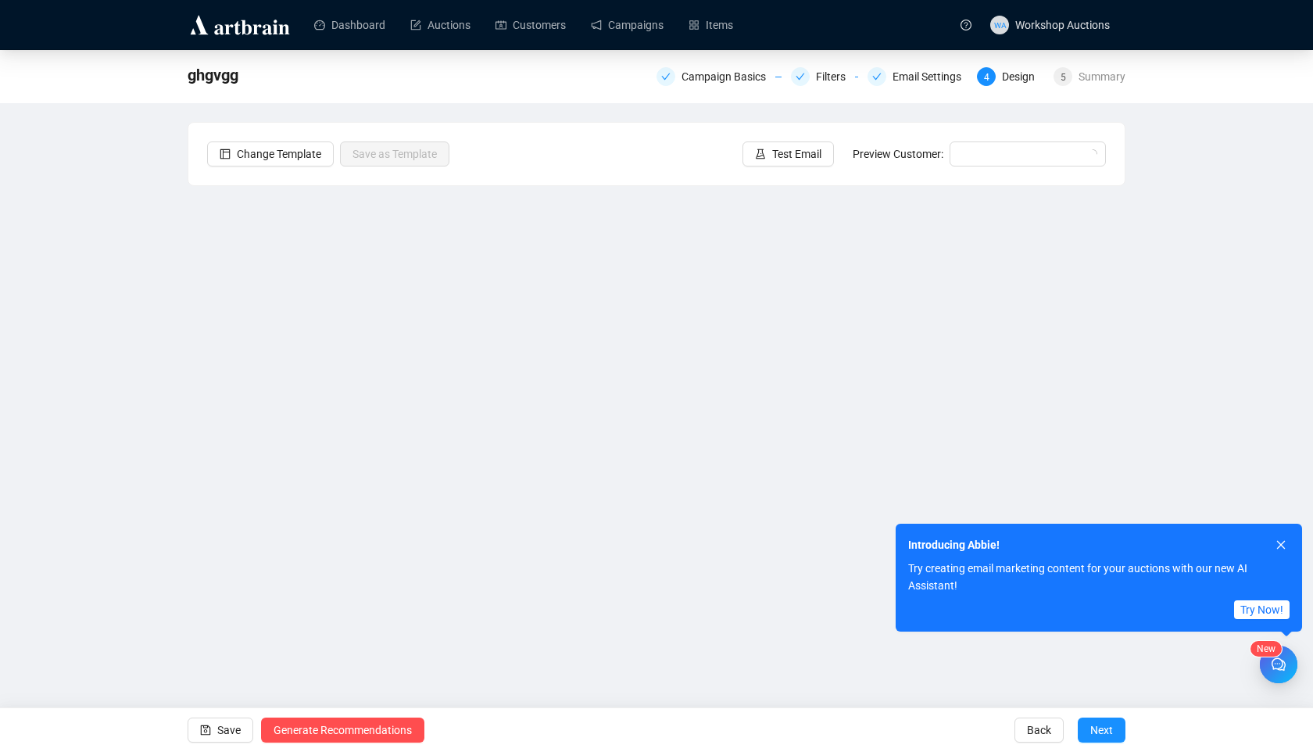
click at [699, 90] on div "ghgvgg Campaign Basics Filters Email Settings 4 Design 5 Summary" at bounding box center [657, 74] width 938 height 31
click at [700, 88] on div "ghgvgg Campaign Basics Filters Email Settings 4 Design 5 Summary" at bounding box center [657, 74] width 938 height 31
click at [711, 81] on div "Campaign Basics" at bounding box center [729, 76] width 94 height 19
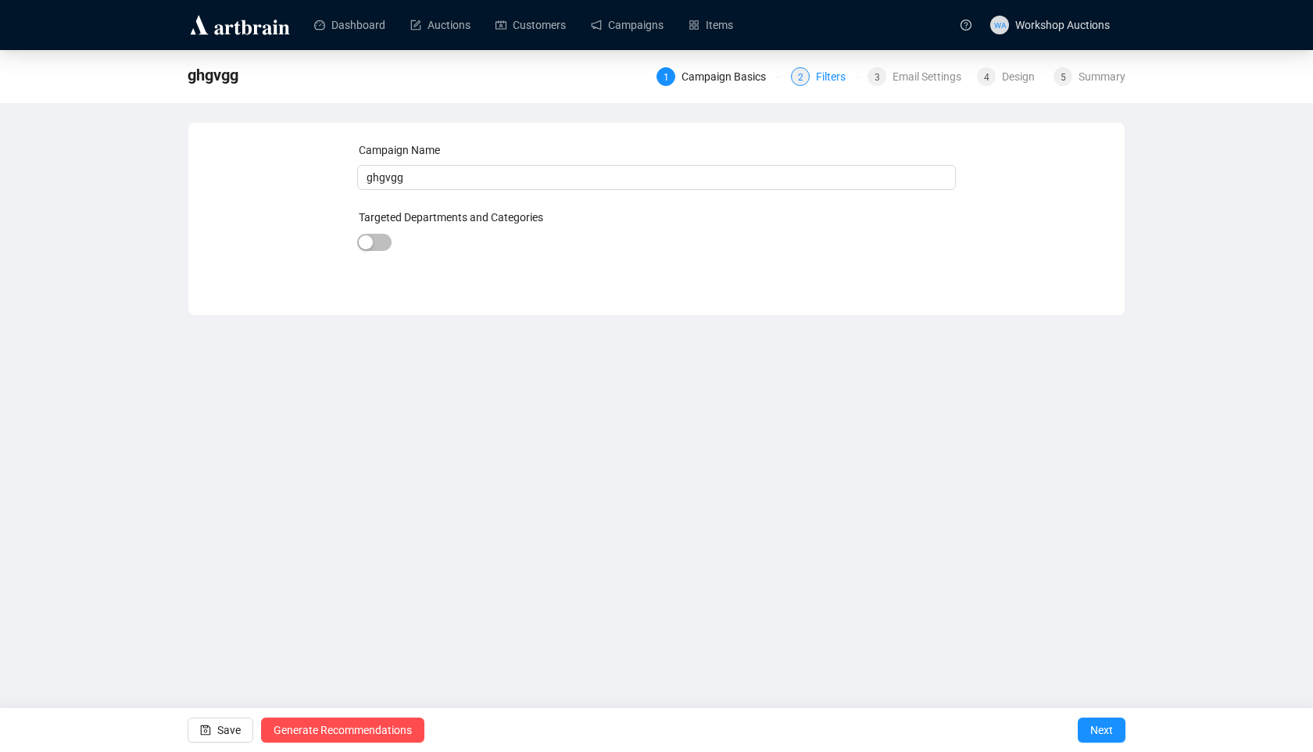
click at [800, 76] on div "2" at bounding box center [800, 76] width 19 height 19
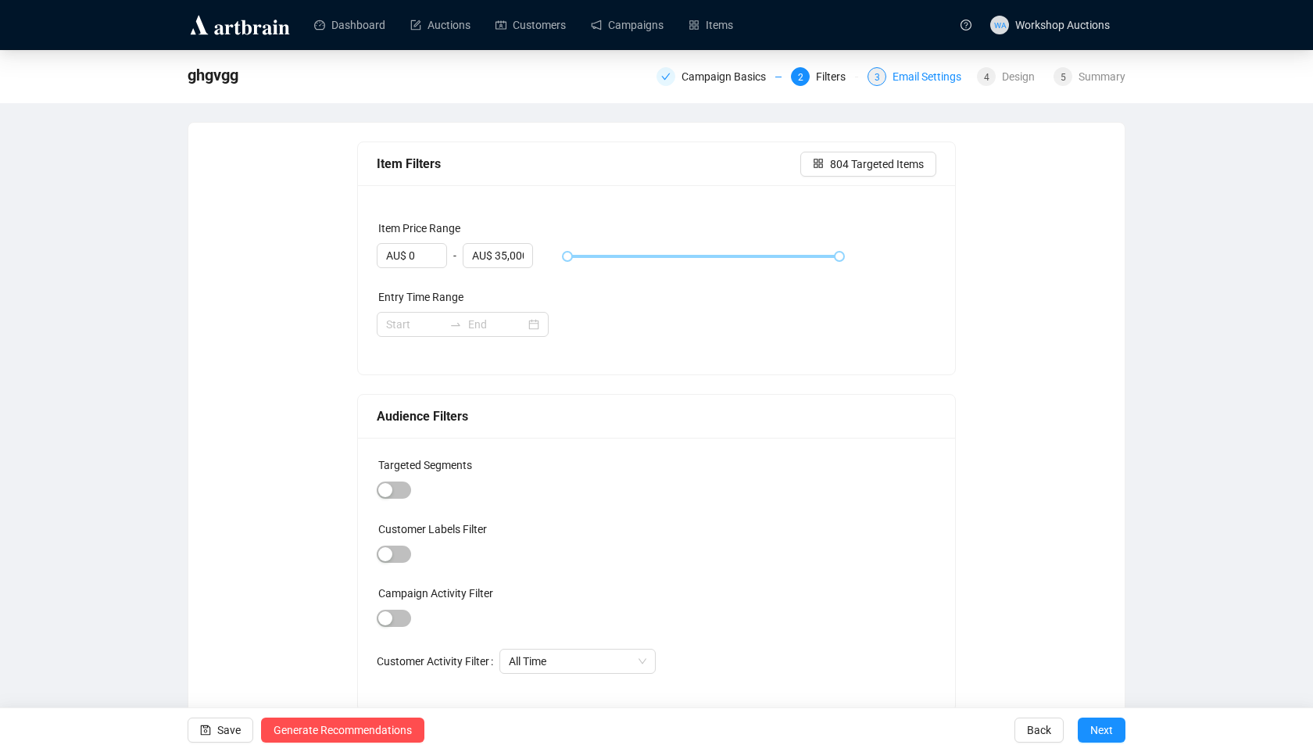
click at [923, 82] on div "Email Settings" at bounding box center [932, 76] width 78 height 19
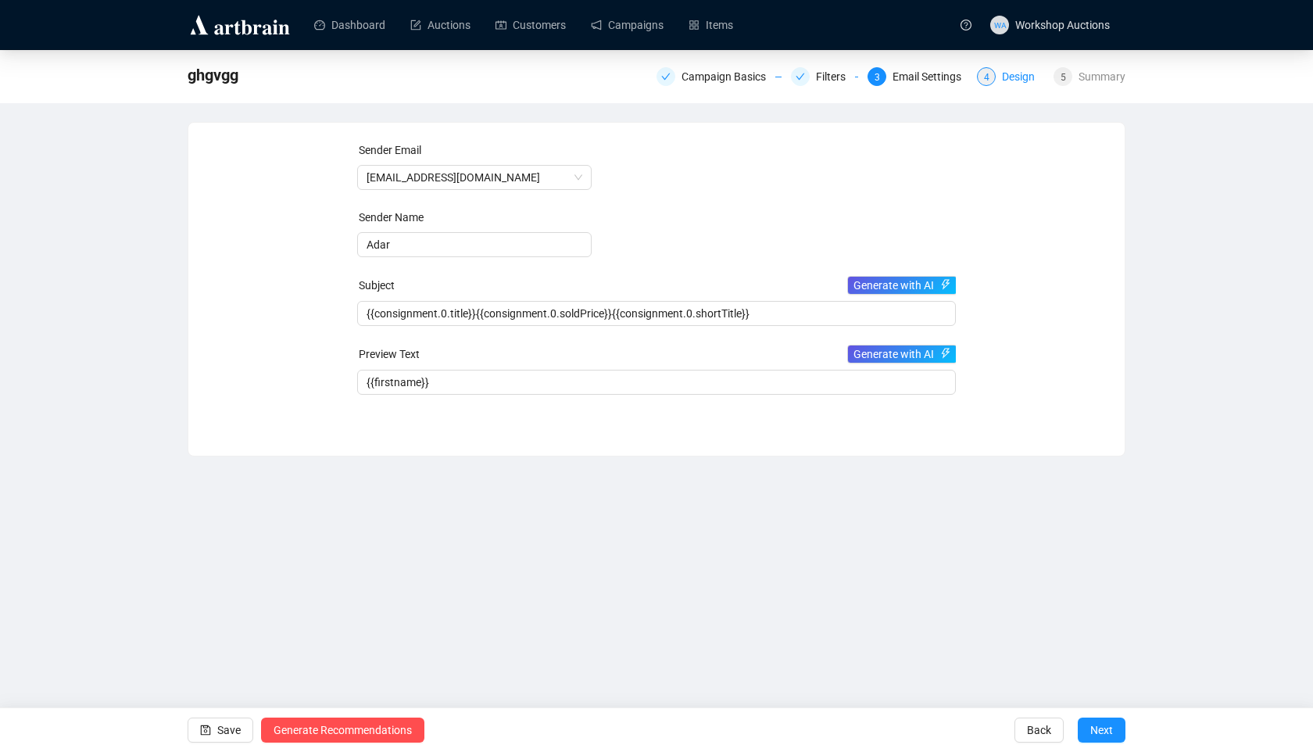
click at [1002, 74] on div "Design" at bounding box center [1023, 76] width 42 height 19
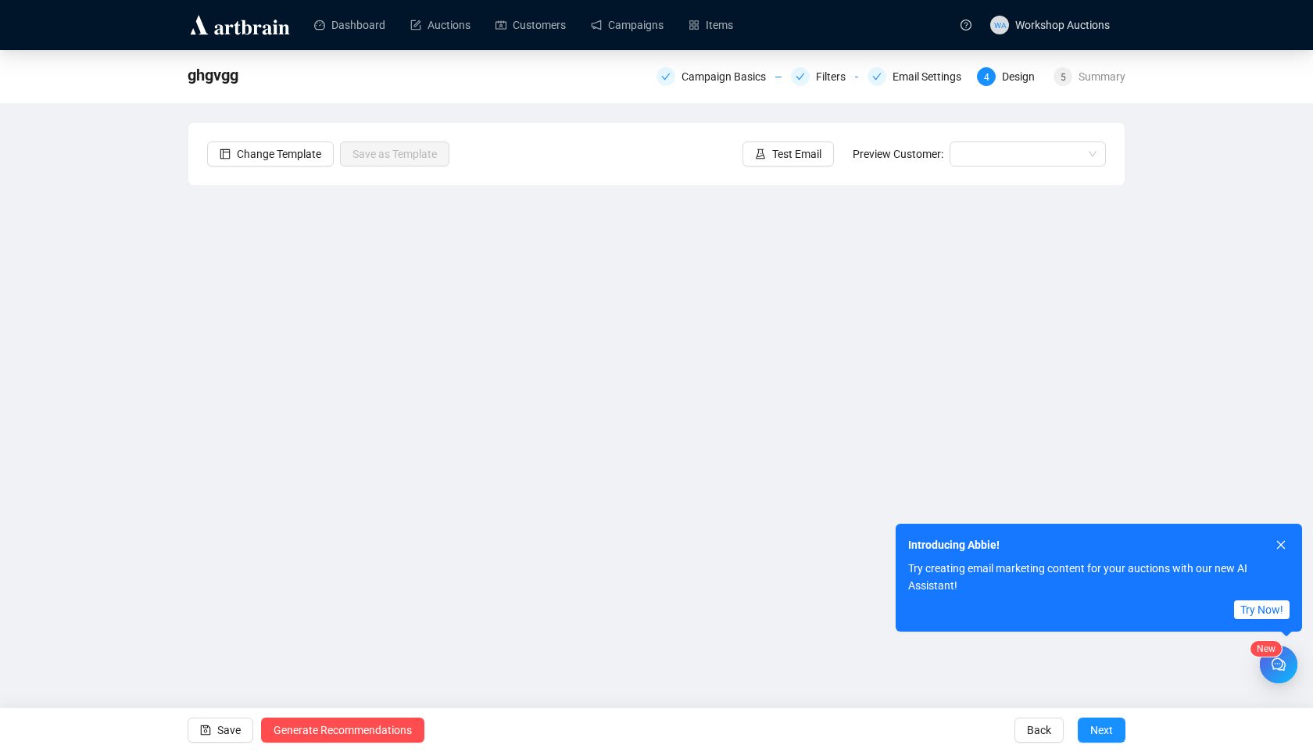
click at [1292, 549] on div "Introducing Abbie! Try creating email marketing content for your auctions with …" at bounding box center [1099, 578] width 406 height 108
click at [1282, 549] on icon "close" at bounding box center [1281, 544] width 11 height 11
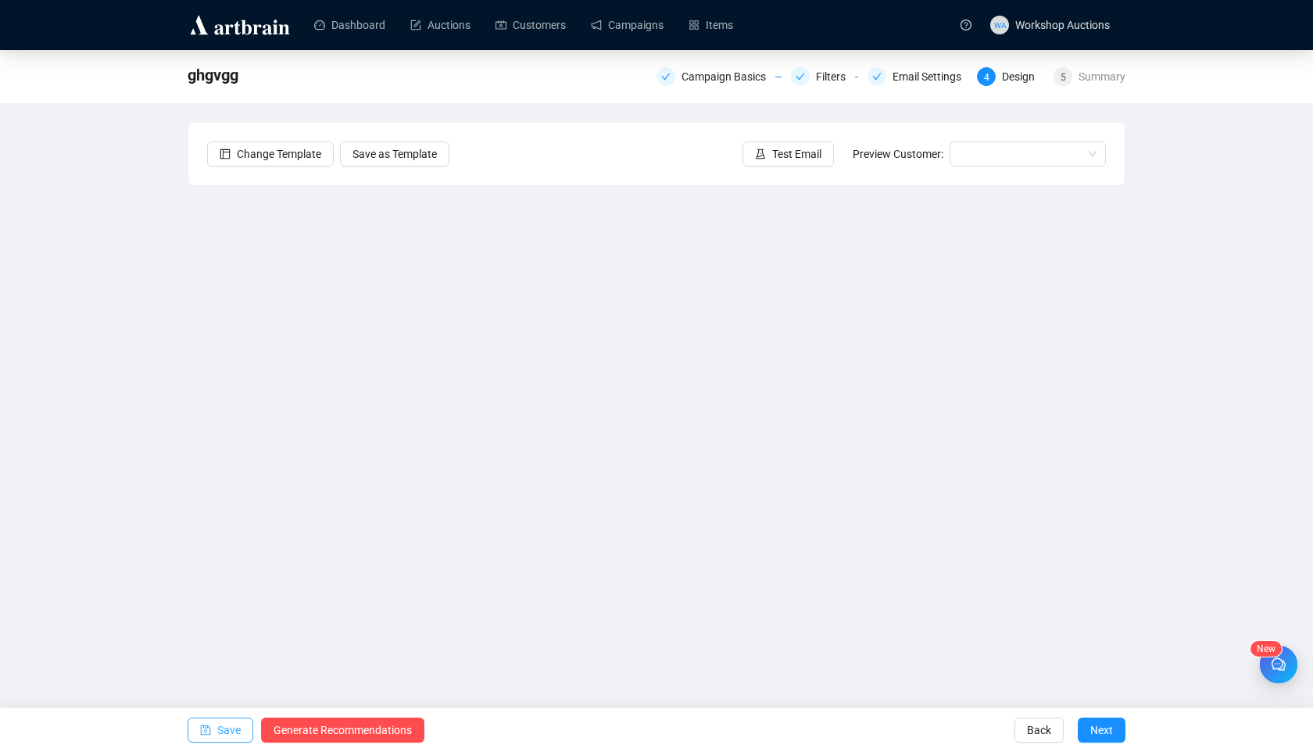
click at [224, 733] on span "Save" at bounding box center [228, 730] width 23 height 44
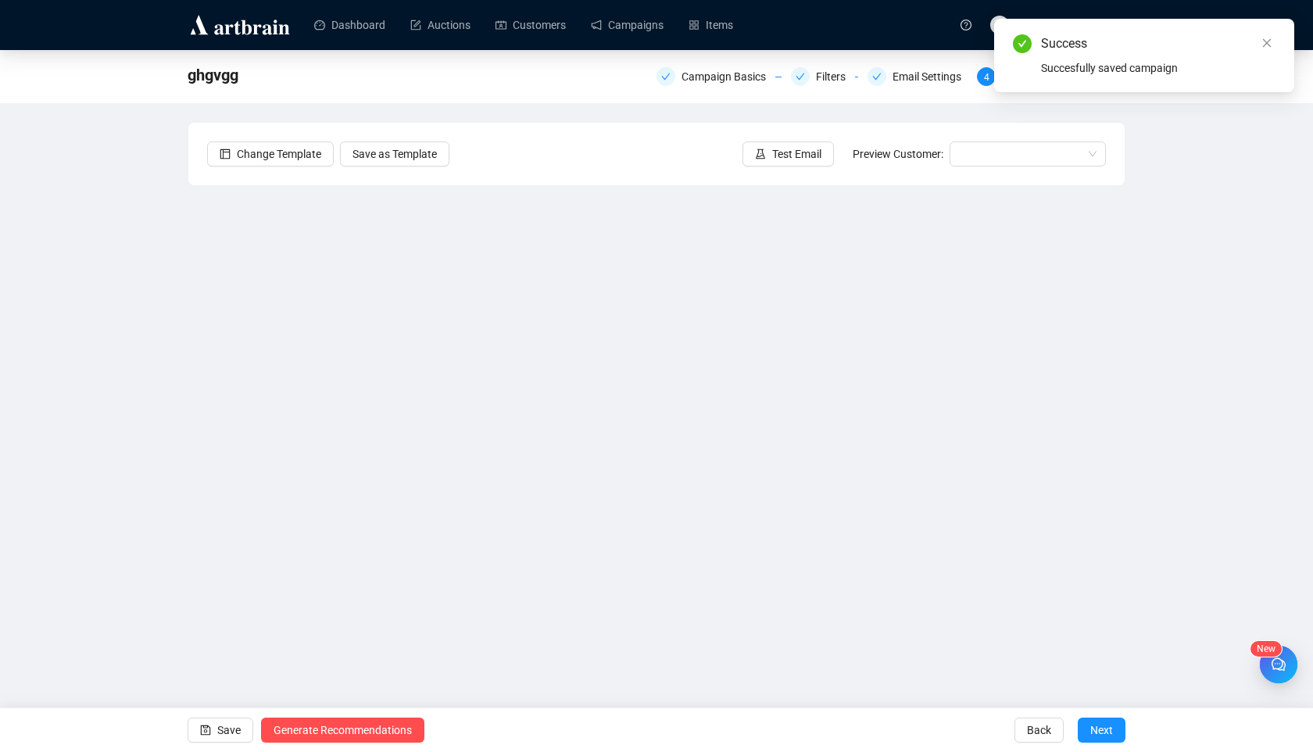
click at [1063, 114] on div "ghgvgg Campaign Basics Filters Email Settings 4 Design 5 Summary Change Templat…" at bounding box center [656, 351] width 1313 height 602
click at [1262, 45] on icon "close" at bounding box center [1267, 43] width 11 height 11
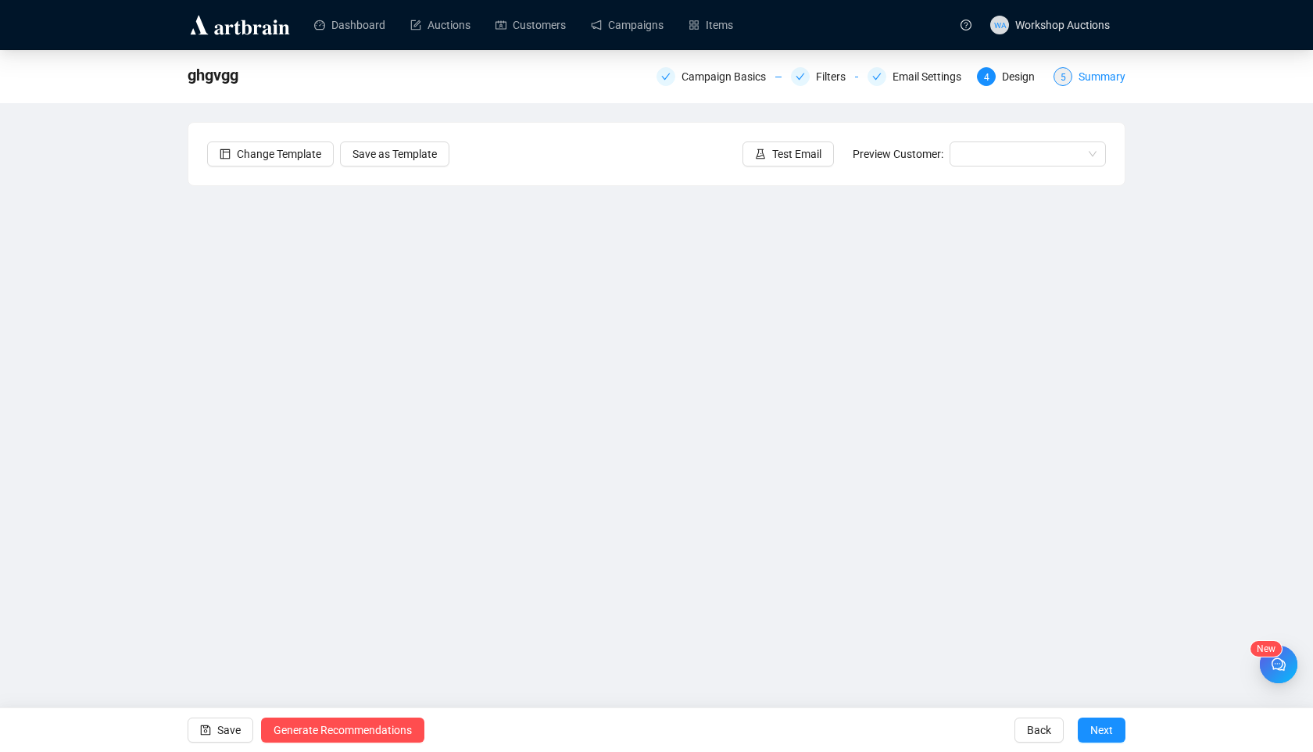
click at [1109, 69] on div "Summary" at bounding box center [1102, 76] width 47 height 19
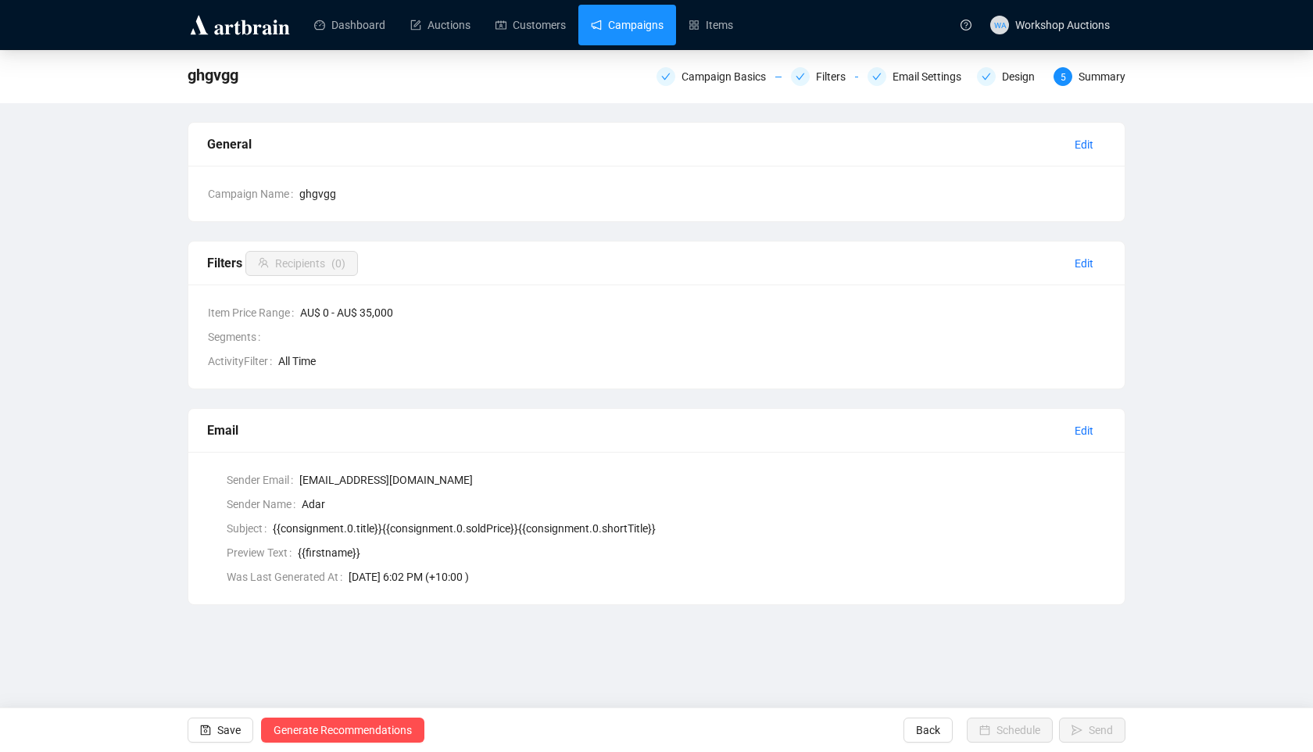
click at [664, 26] on link "Campaigns" at bounding box center [627, 25] width 73 height 41
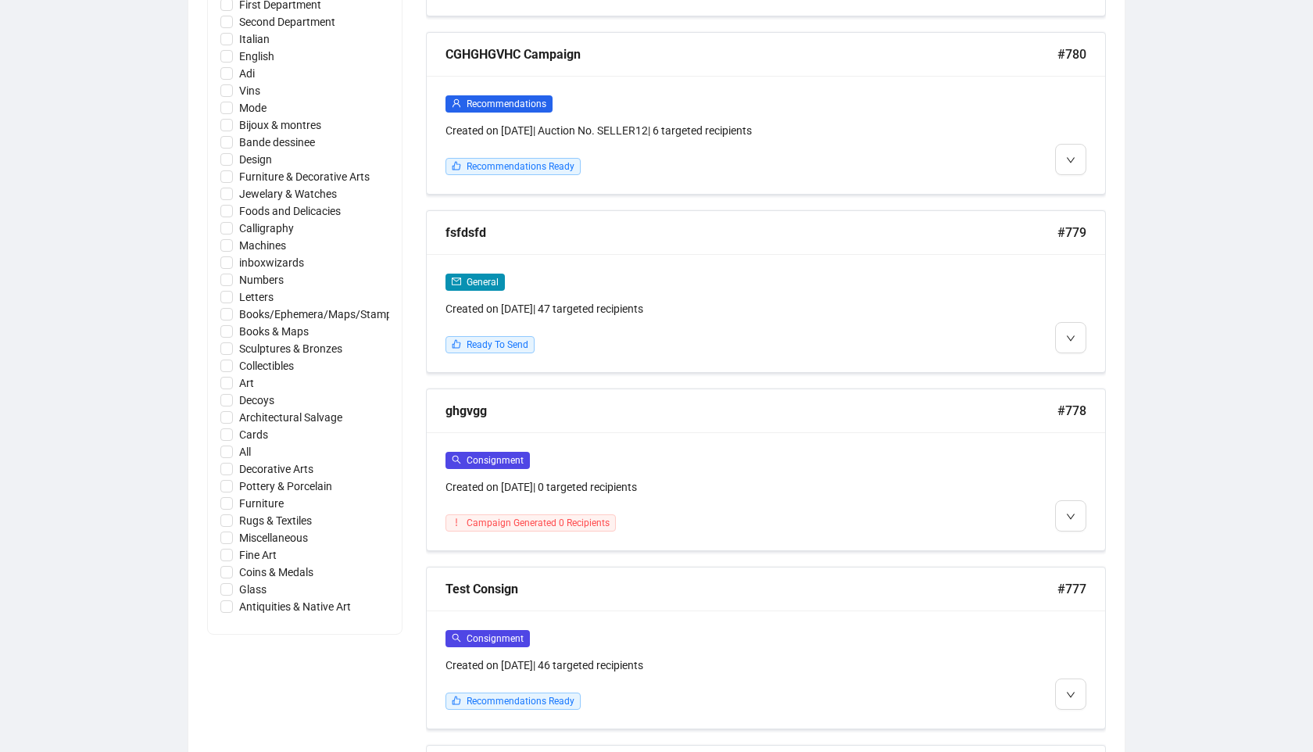
scroll to position [801, 0]
